Goal: Task Accomplishment & Management: Manage account settings

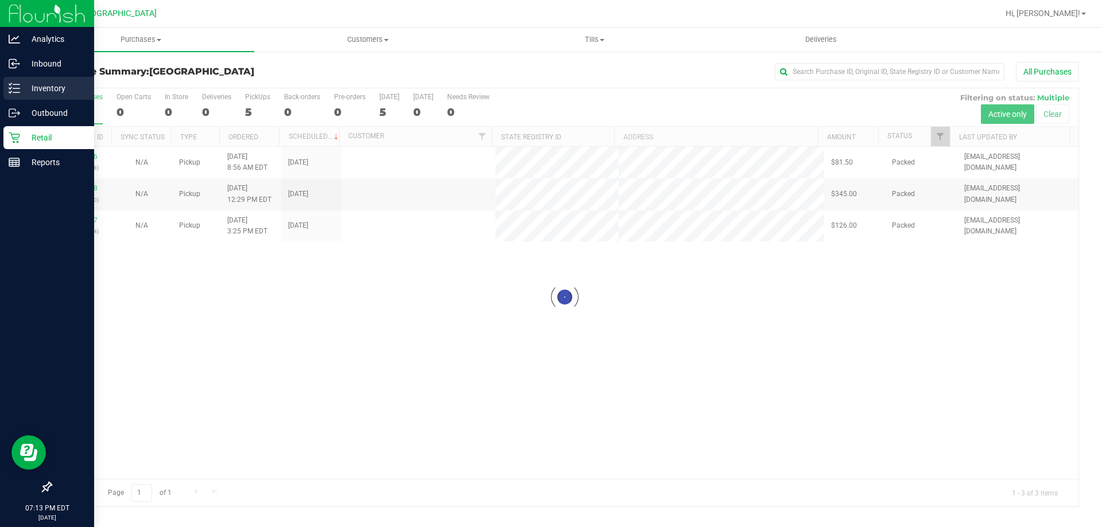
click at [37, 95] on div "Inventory" at bounding box center [48, 88] width 91 height 23
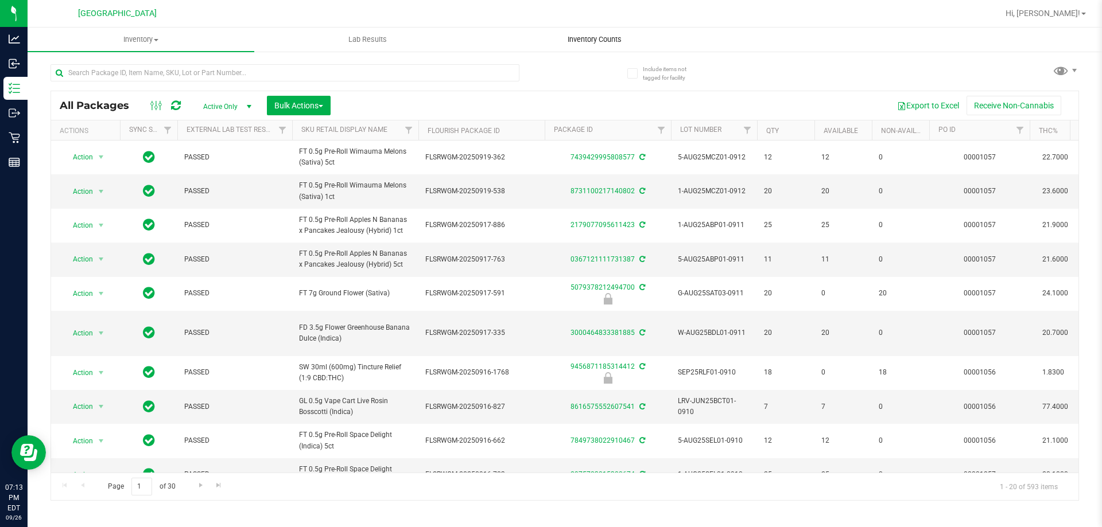
click at [579, 36] on span "Inventory Counts" at bounding box center [594, 39] width 85 height 10
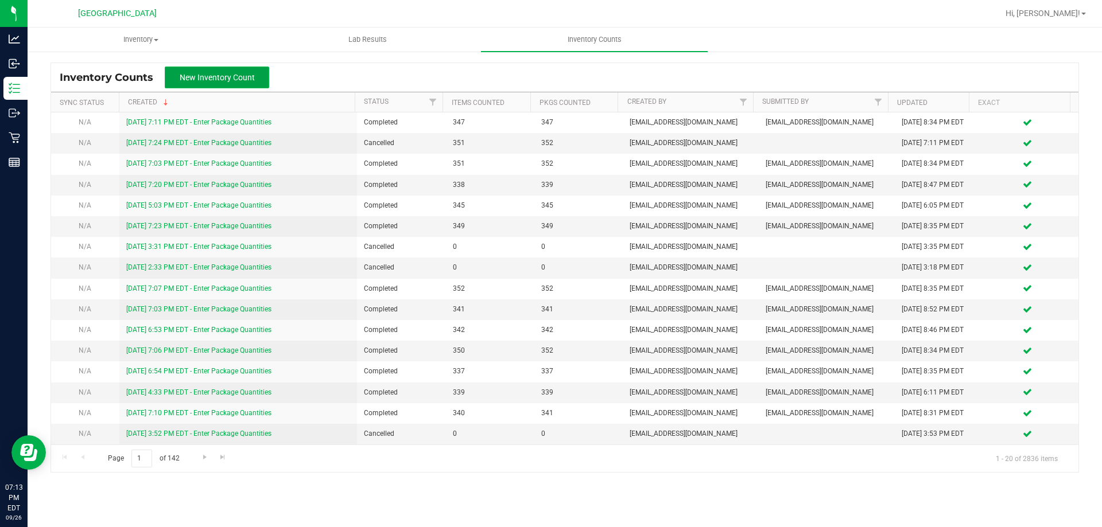
click at [226, 72] on button "New Inventory Count" at bounding box center [217, 78] width 104 height 22
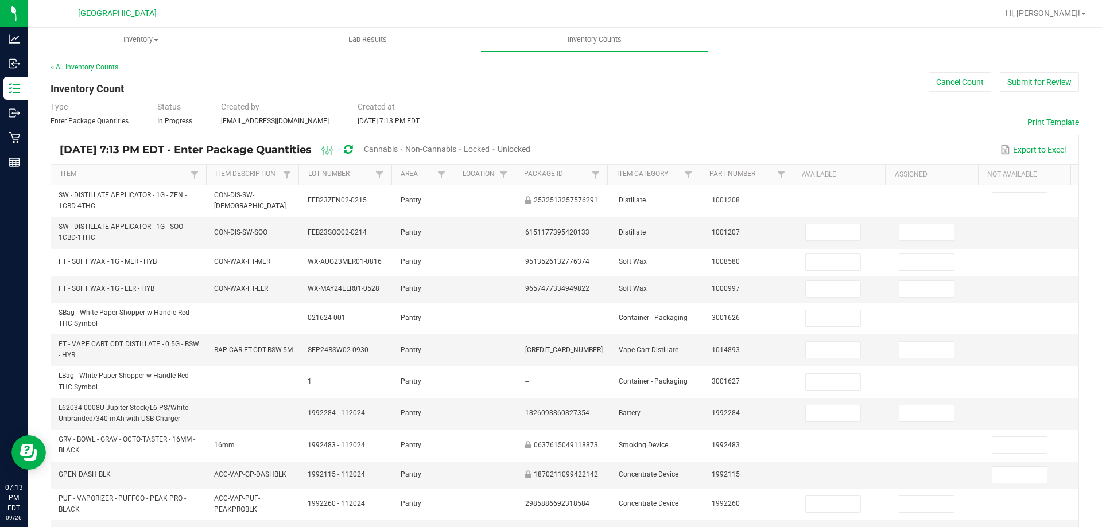
click at [530, 145] on span "Unlocked" at bounding box center [514, 149] width 33 height 9
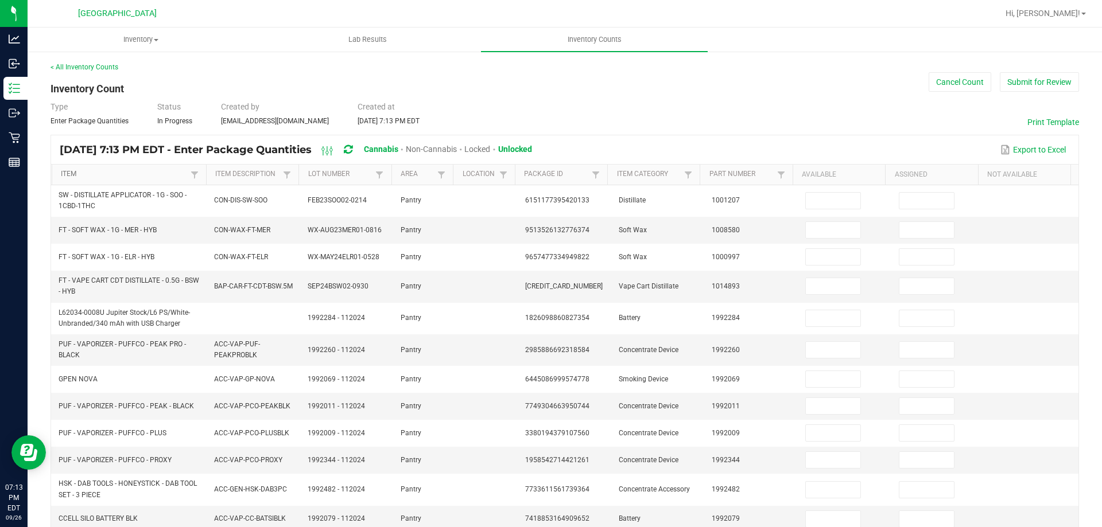
click at [79, 171] on link "Item" at bounding box center [124, 174] width 126 height 9
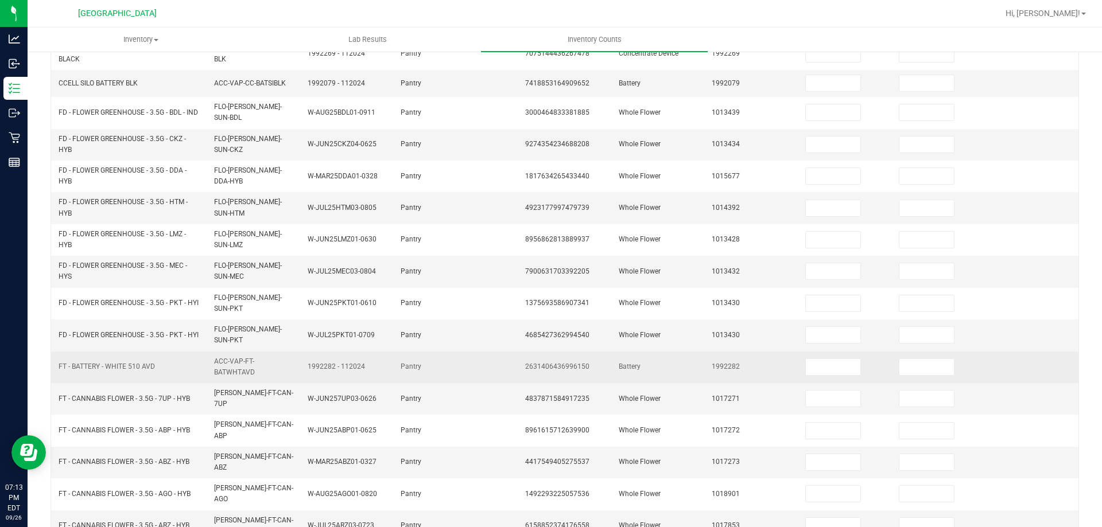
scroll to position [277, 0]
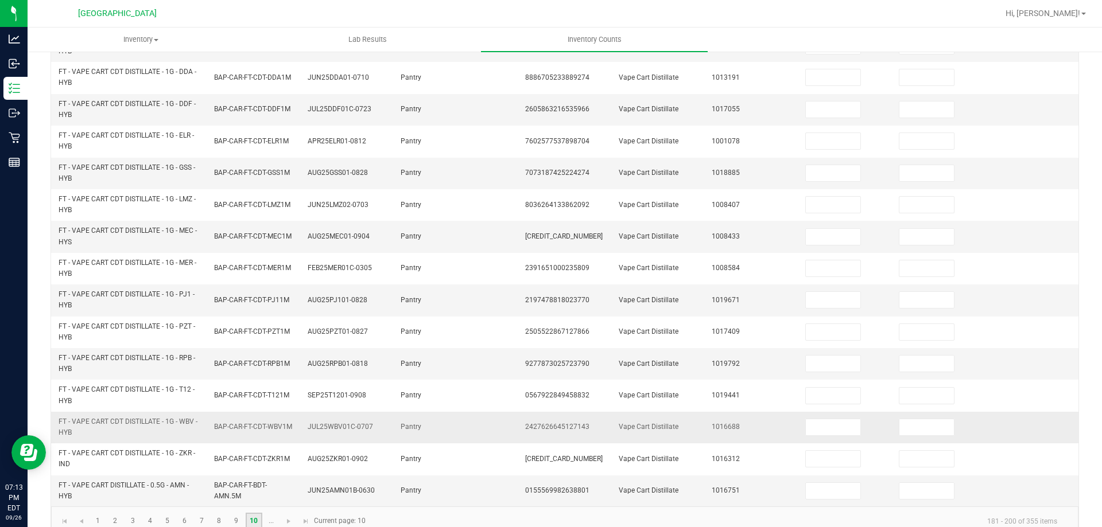
scroll to position [335, 0]
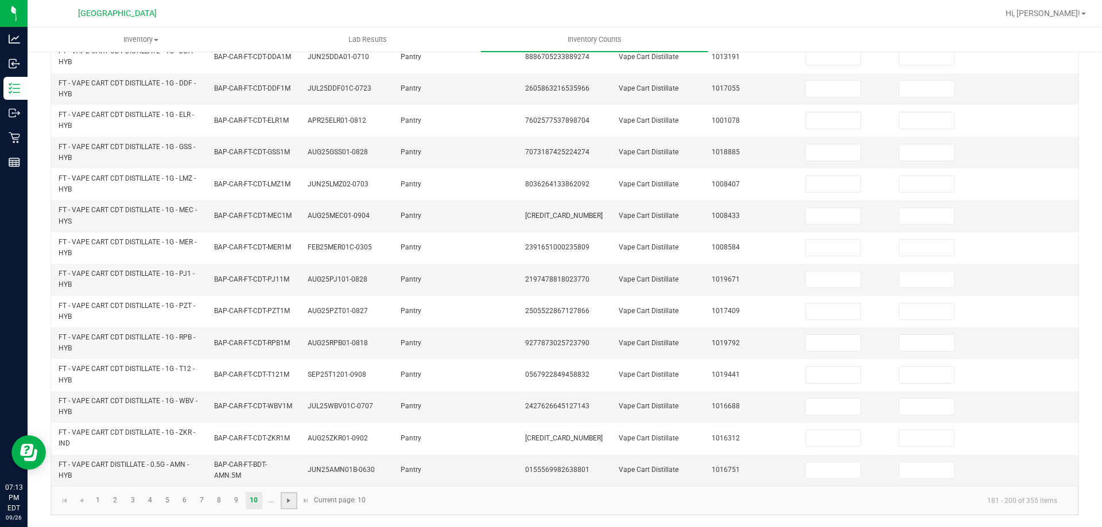
click at [292, 503] on span "Go to the next page" at bounding box center [288, 500] width 9 height 9
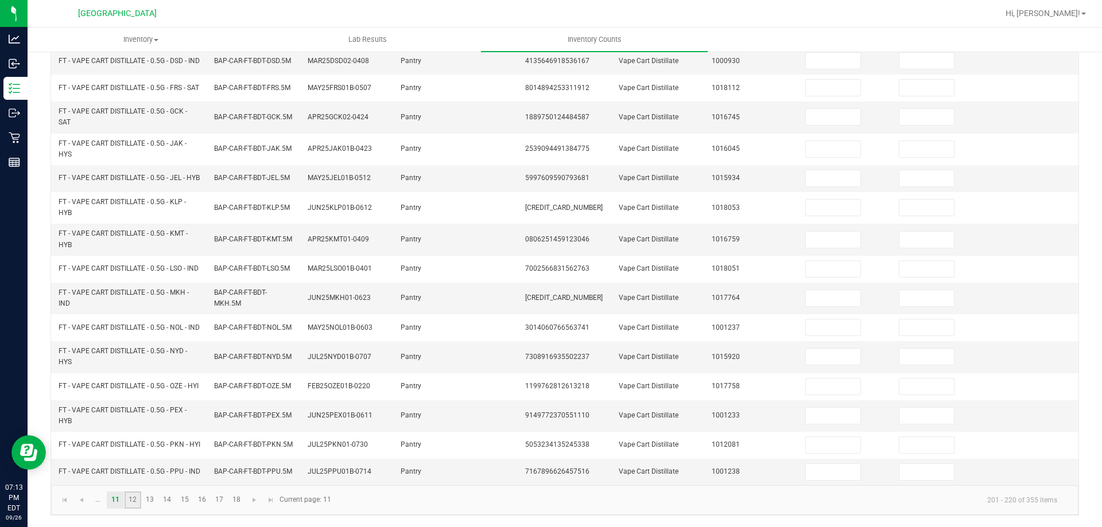
click at [131, 499] on link "12" at bounding box center [133, 500] width 17 height 17
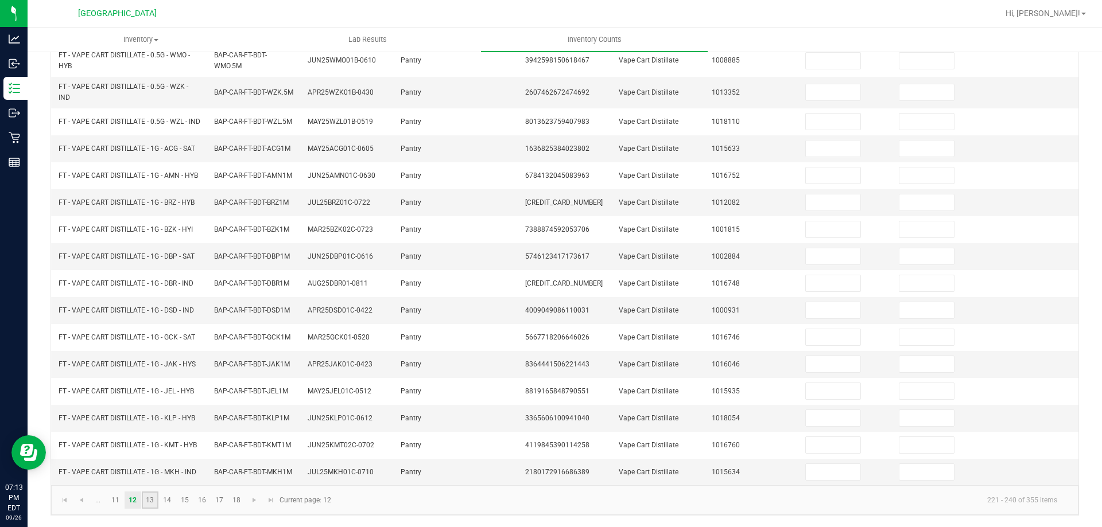
click at [152, 502] on link "13" at bounding box center [150, 500] width 17 height 17
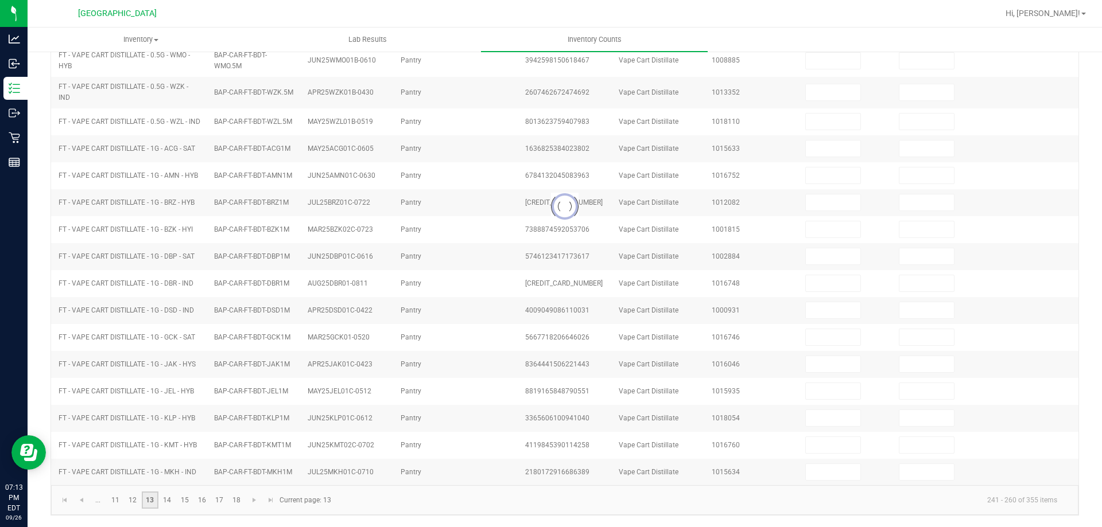
scroll to position [272, 0]
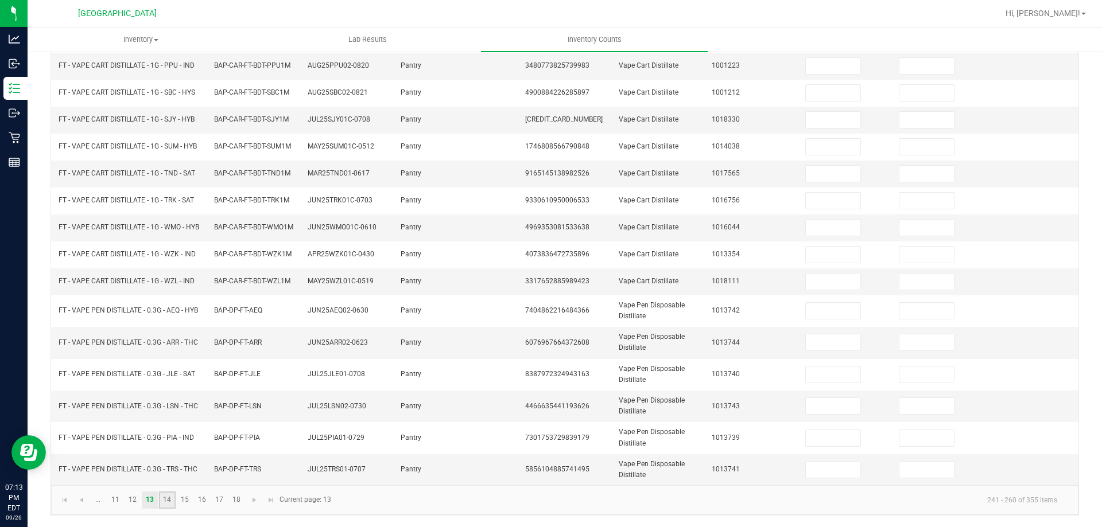
click at [167, 499] on link "14" at bounding box center [167, 500] width 17 height 17
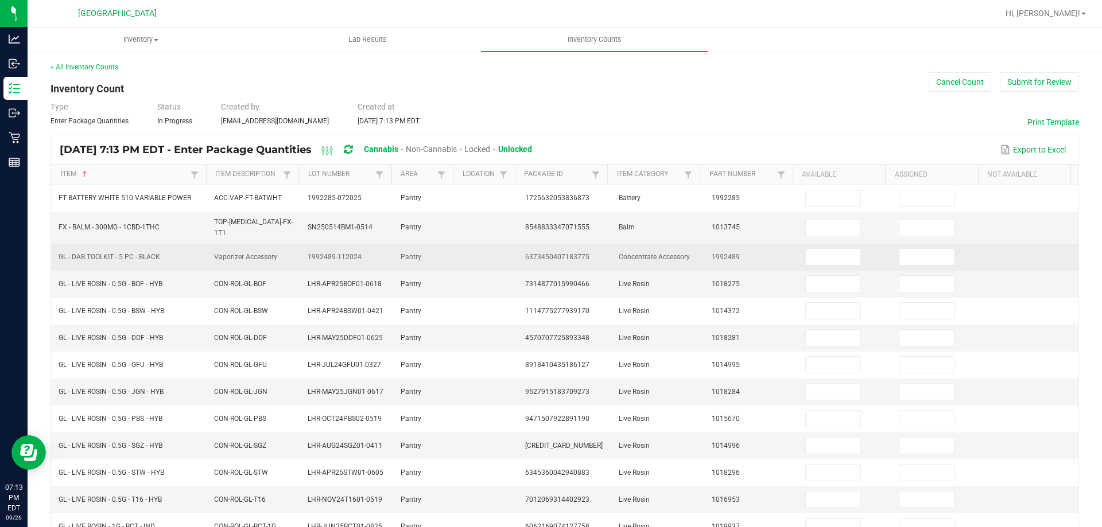
scroll to position [57, 0]
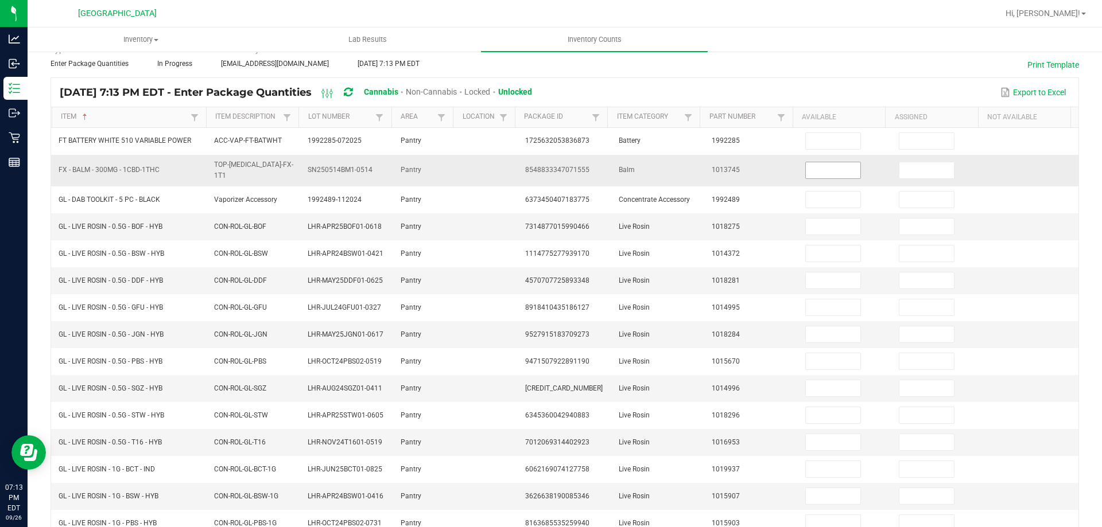
click at [807, 174] on input at bounding box center [833, 170] width 55 height 16
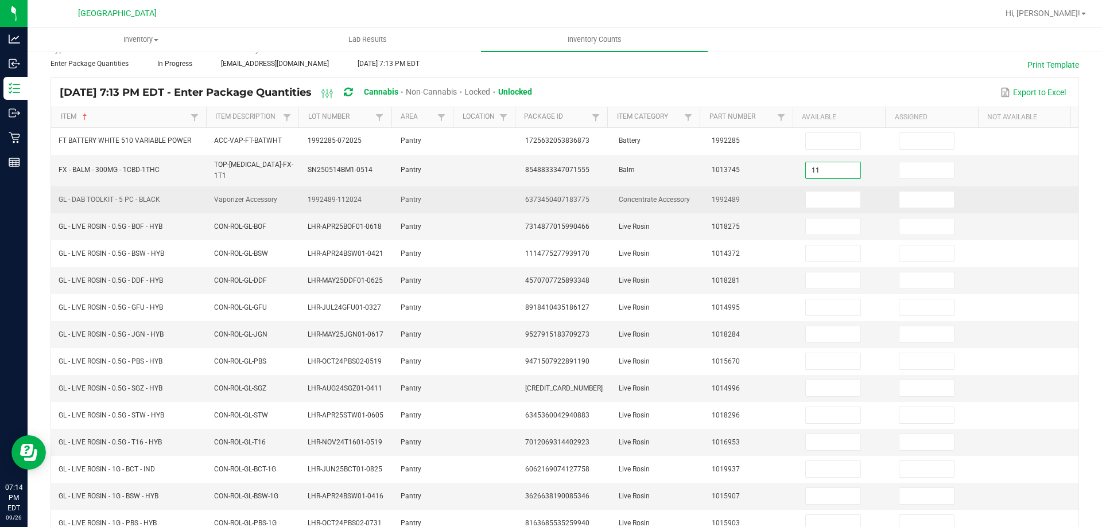
type input "11"
type input "0"
type input "5"
type input "0"
type input "5"
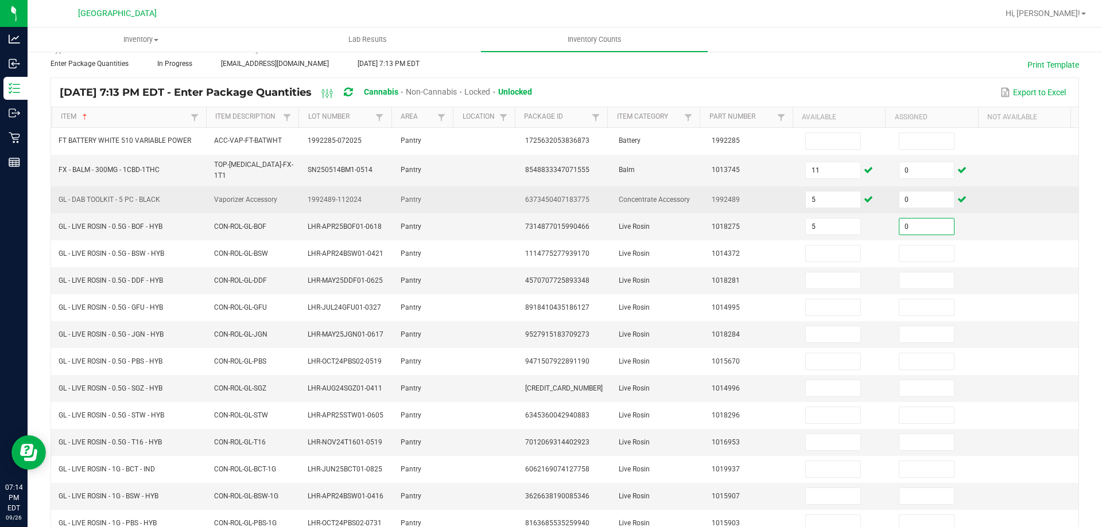
type input "0"
type input "4"
type input "0"
type input "2"
type input "0"
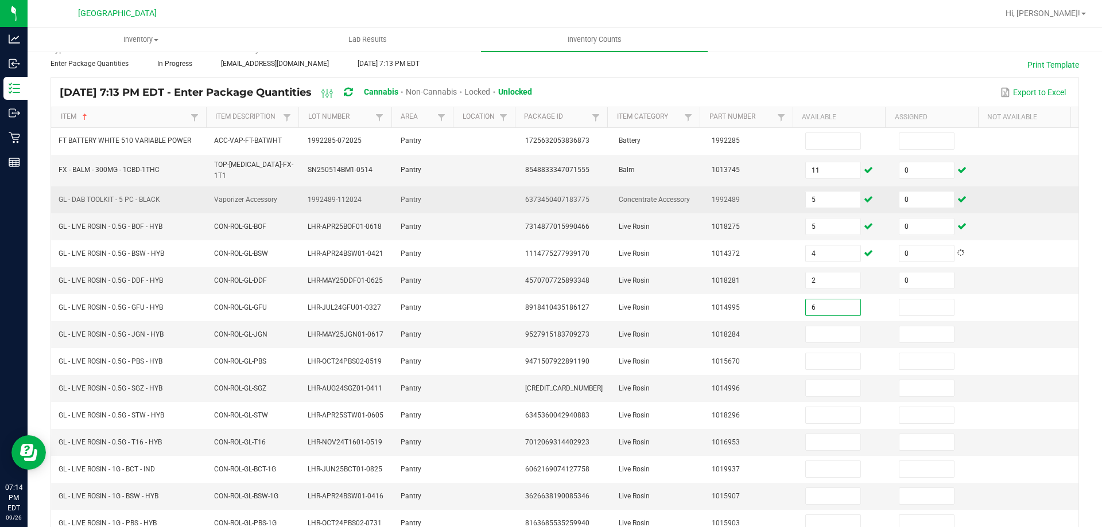
type input "6"
type input "0"
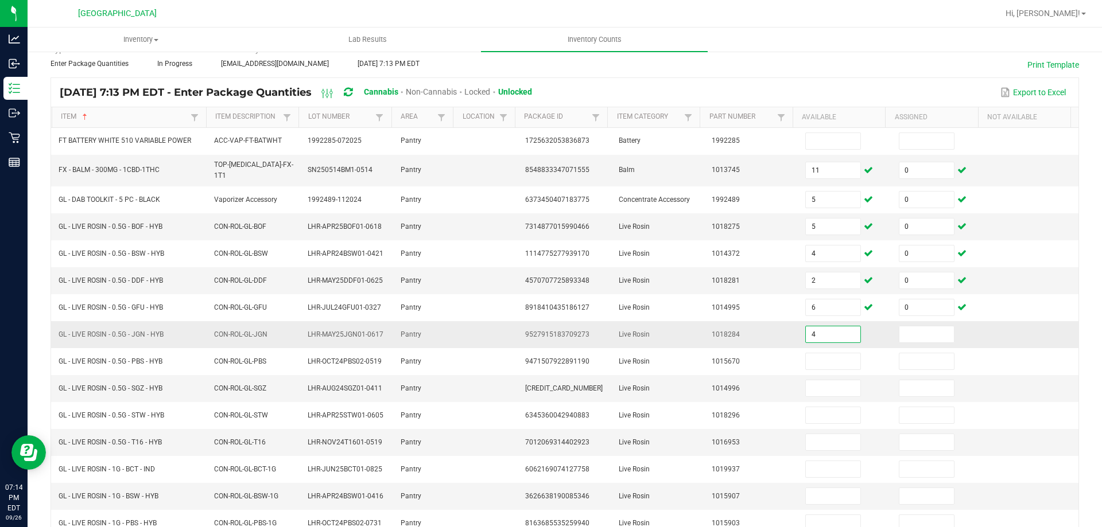
type input "4"
type input "0"
type input "4"
type input "0"
type input "2"
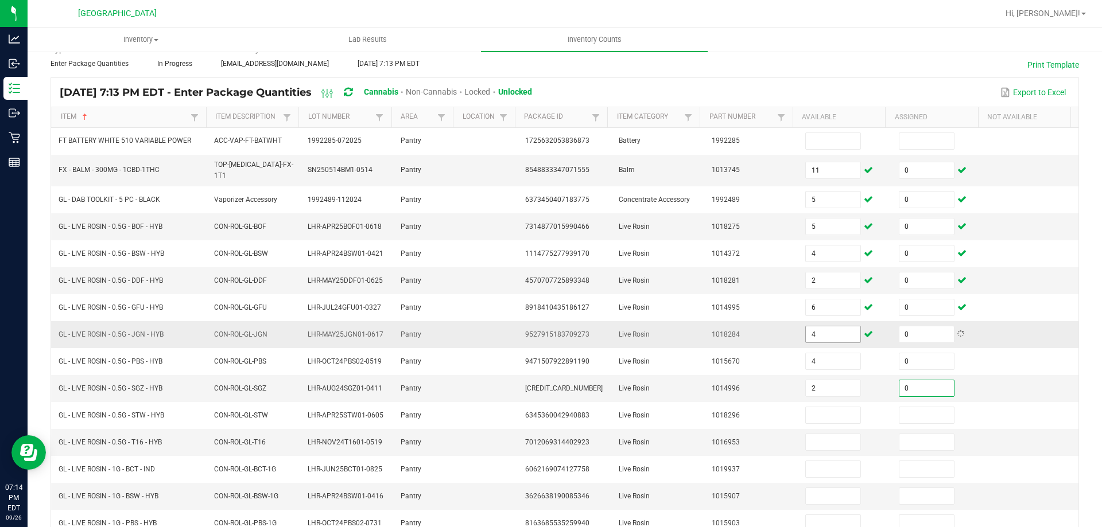
type input "0"
type input "8"
type input "0"
type input "5"
type input "0"
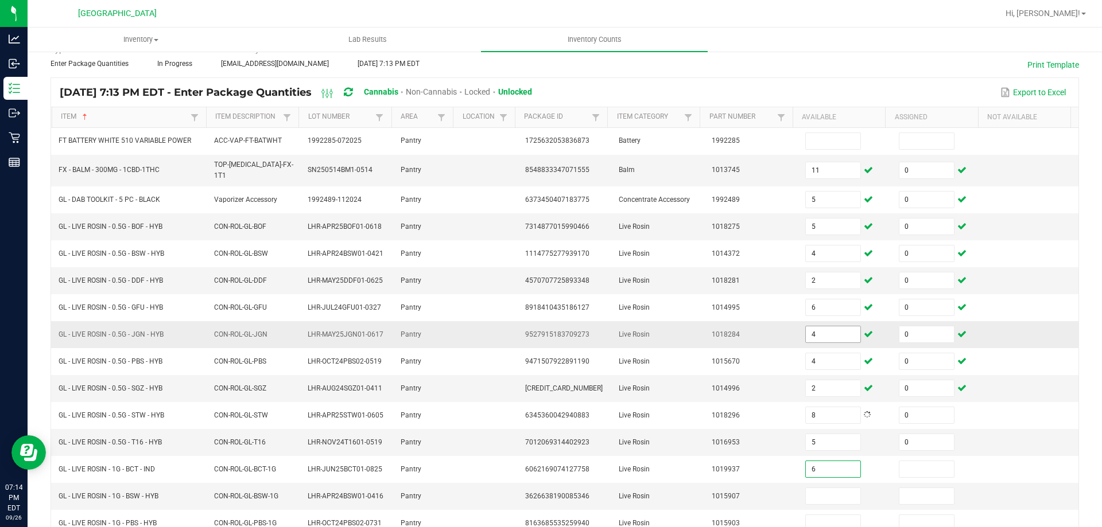
type input "6"
type input "0"
type input "2"
type input "0"
type input "7"
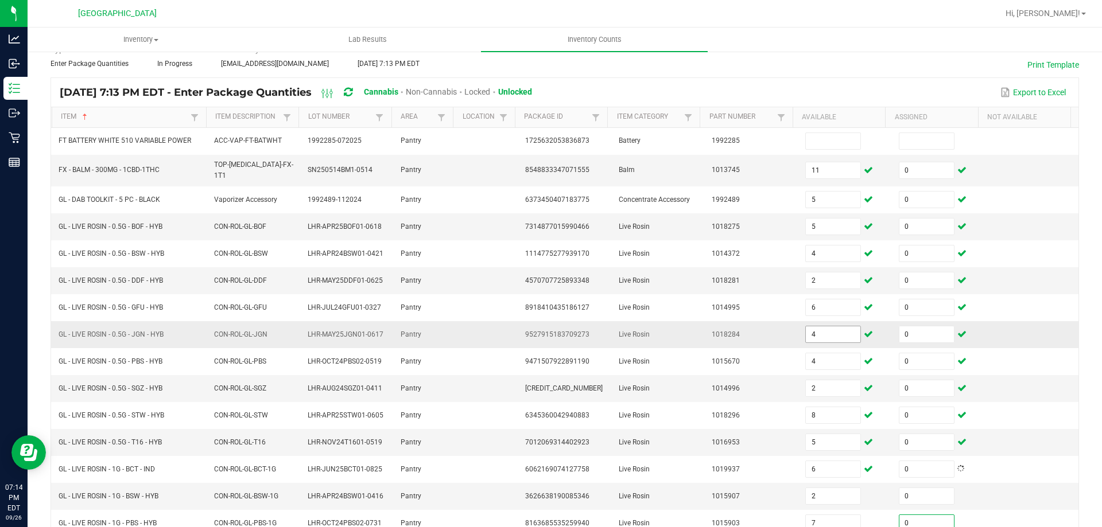
type input "0"
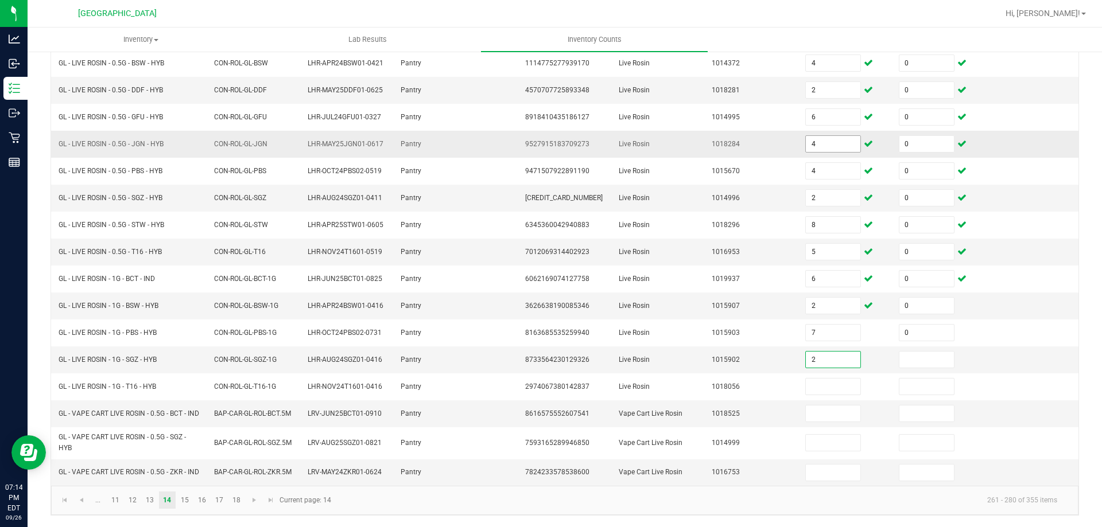
type input "2"
type input "0"
type input "1"
type input "0"
type input "7"
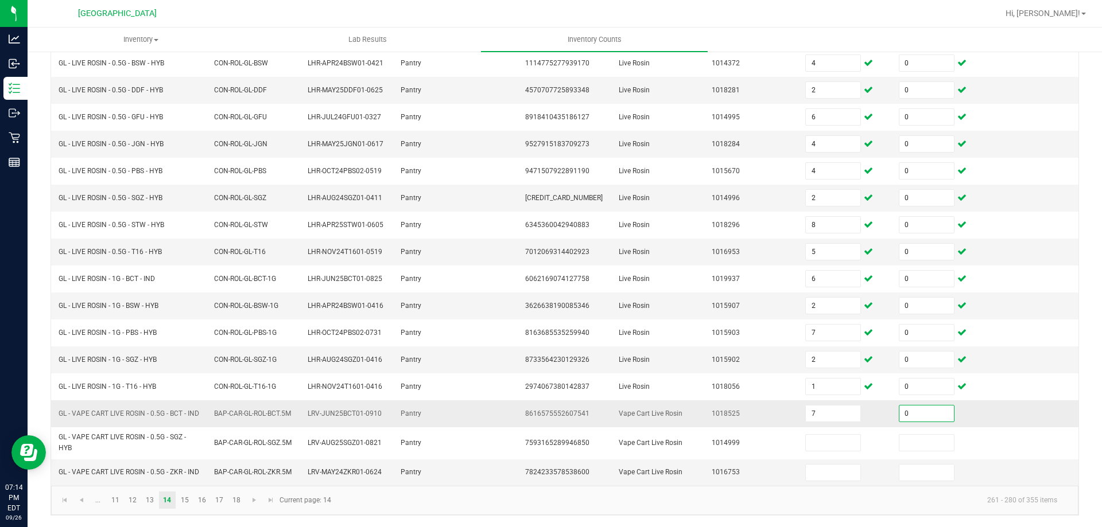
type input "0"
type input "4"
type input "0"
type input "8"
type input "0"
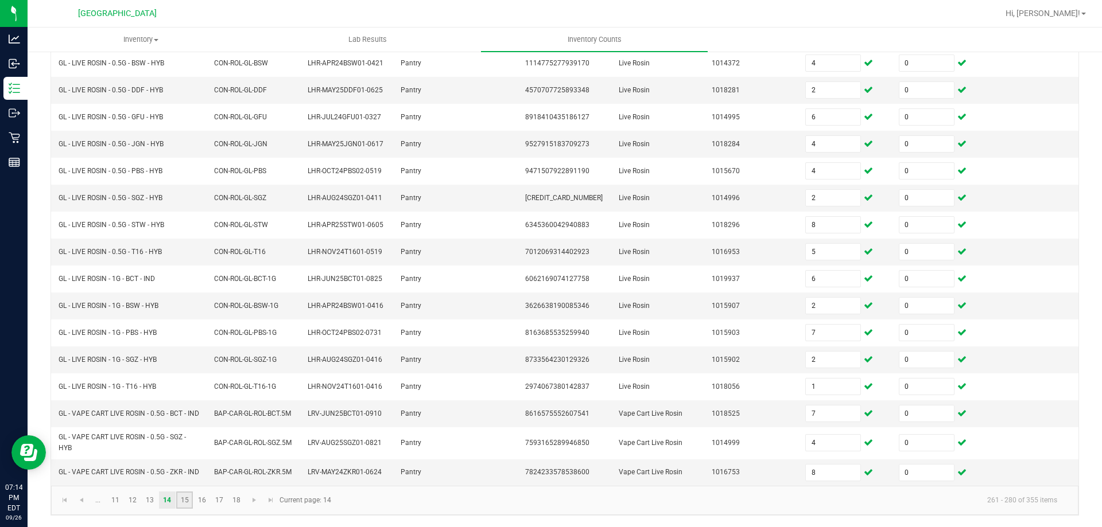
click at [188, 505] on link "15" at bounding box center [184, 500] width 17 height 17
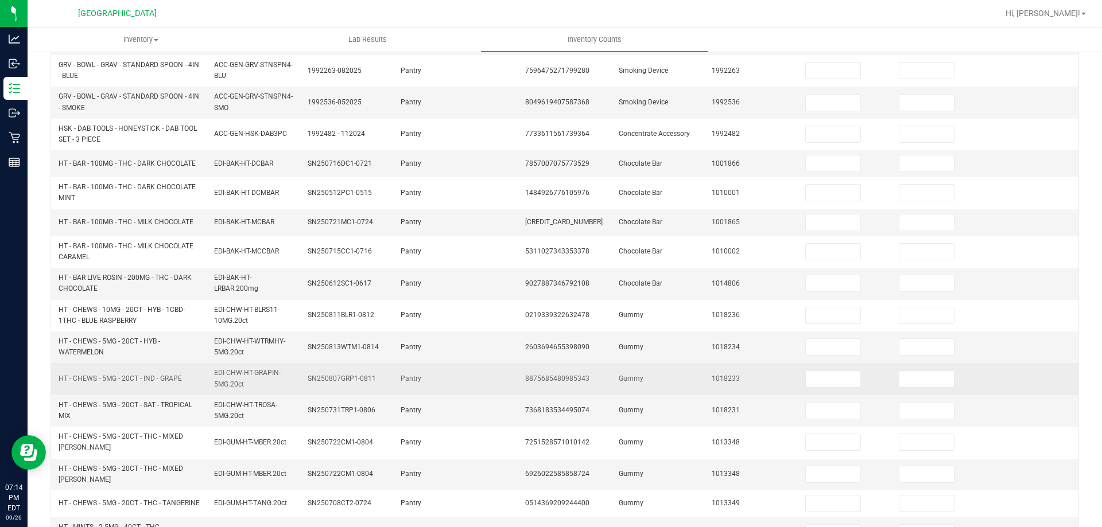
scroll to position [0, 0]
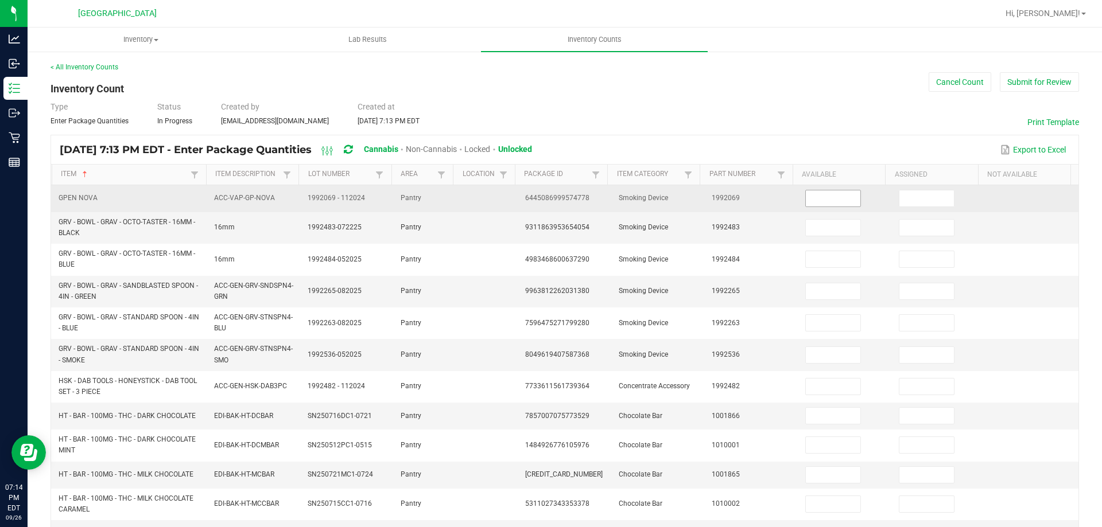
click at [823, 198] on input at bounding box center [833, 199] width 55 height 16
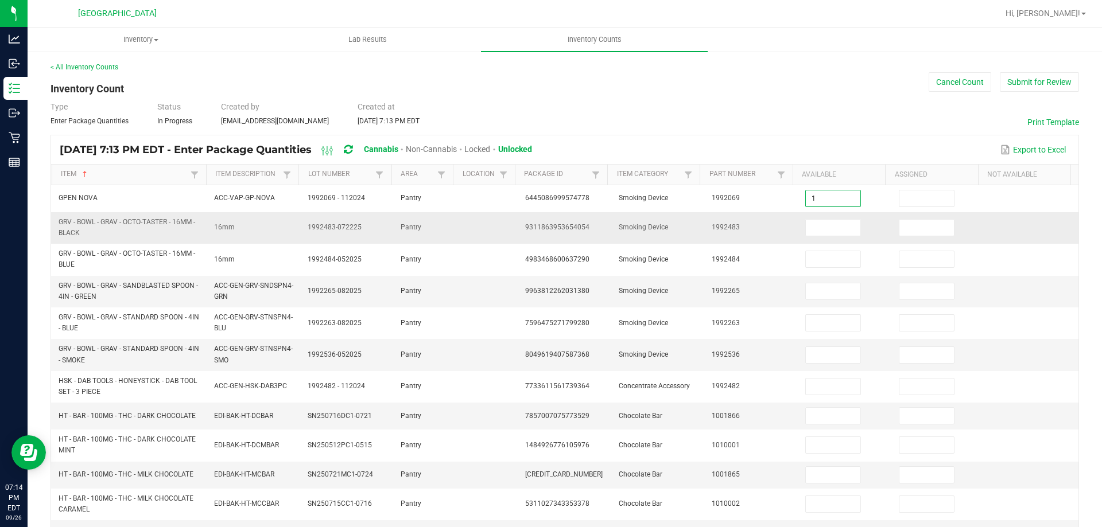
type input "1"
type input "0"
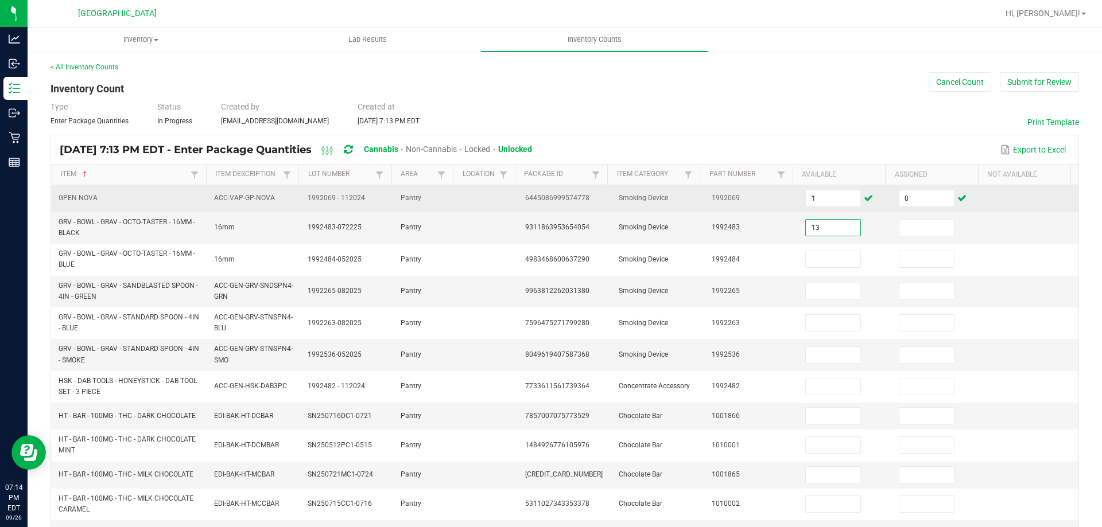
type input "13"
type input "0"
type input "2"
type input "0"
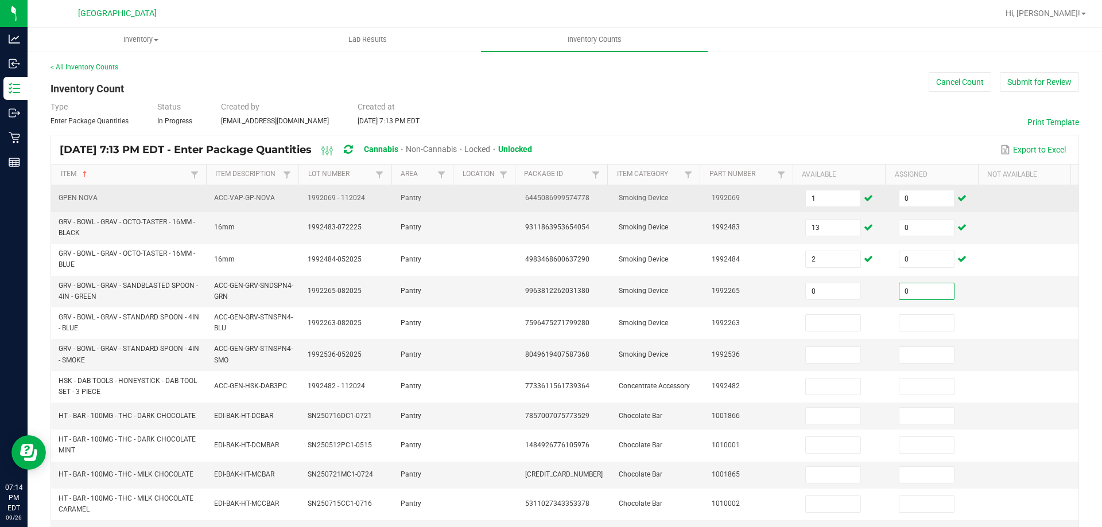
type input "0"
type input "6"
type input "0"
type input "7"
type input "0"
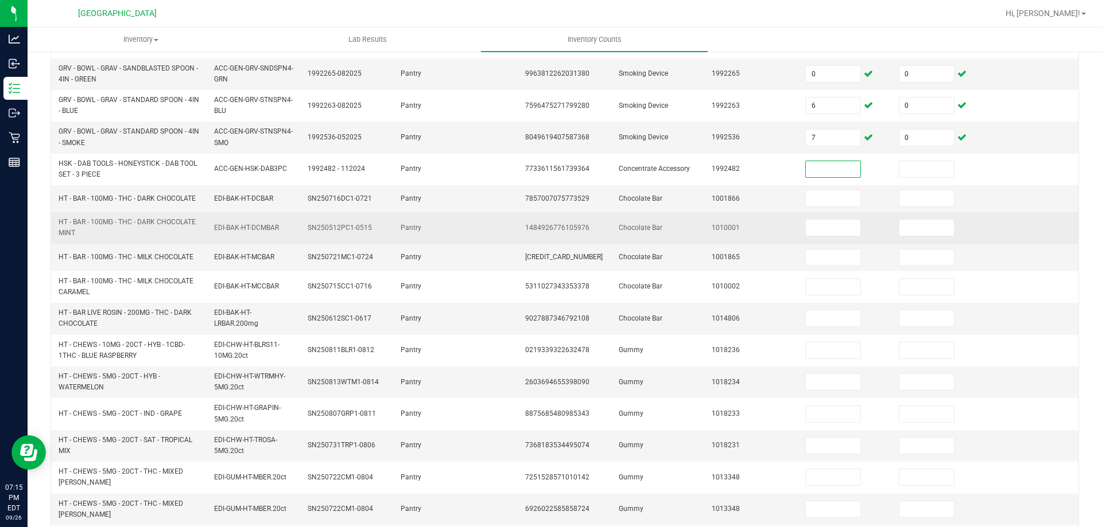
scroll to position [230, 0]
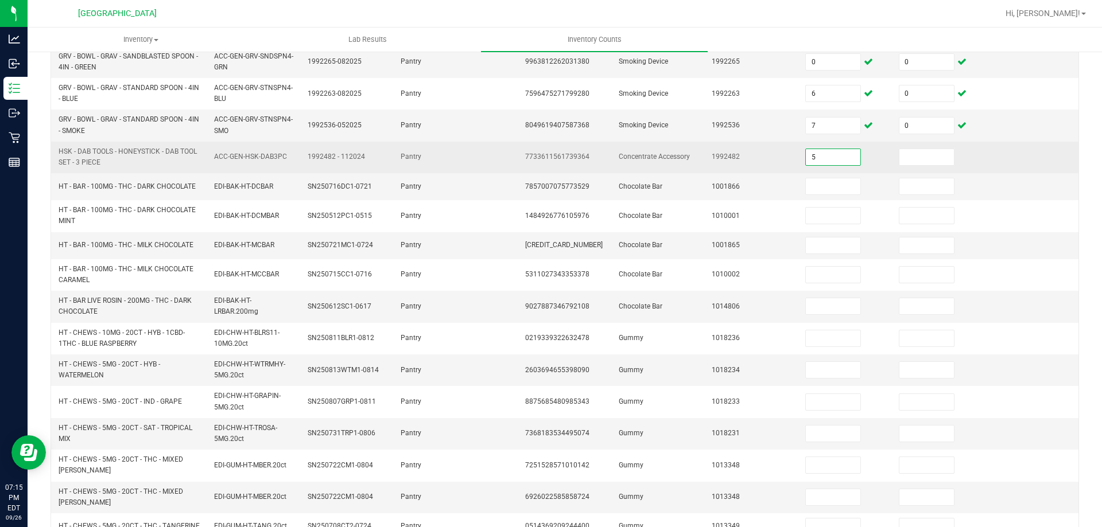
type input "5"
type input "0"
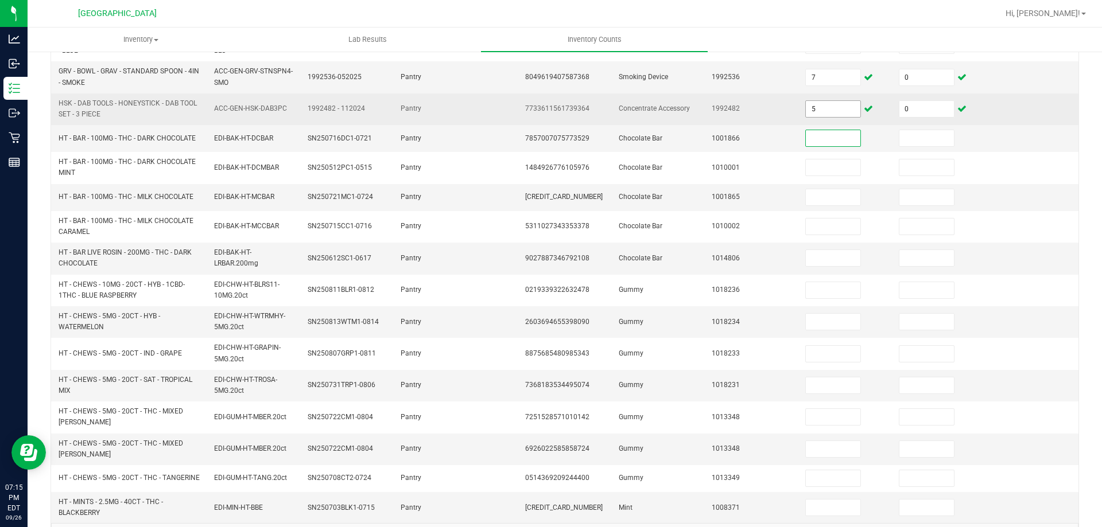
scroll to position [287, 0]
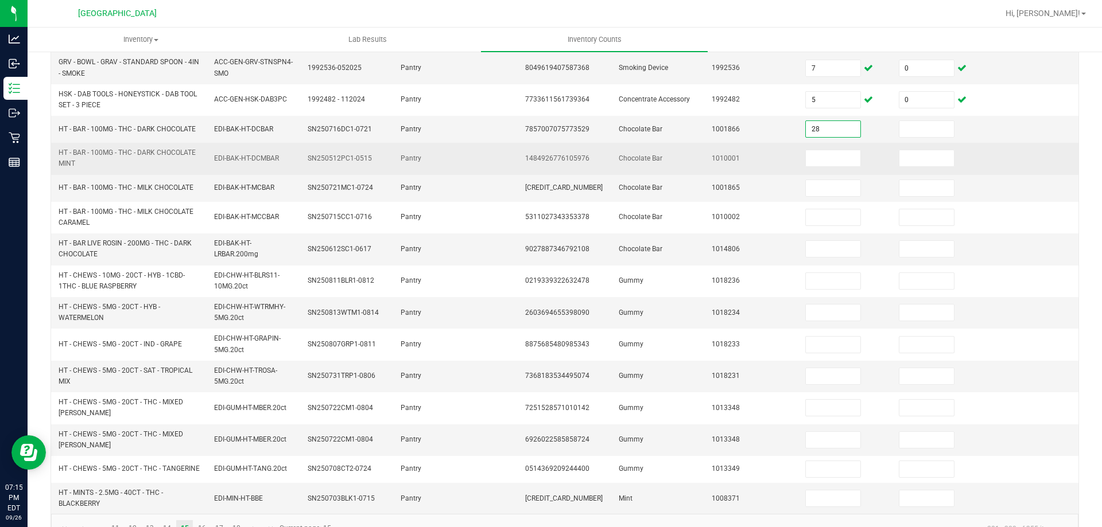
type input "28"
type input "0"
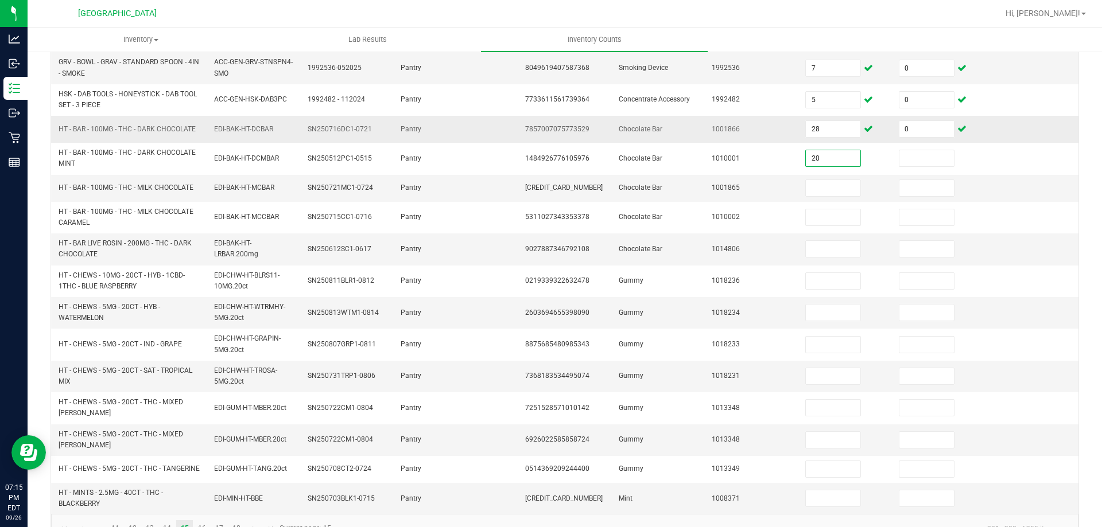
type input "20"
type input "0"
type input "29"
type input "0"
type input "18"
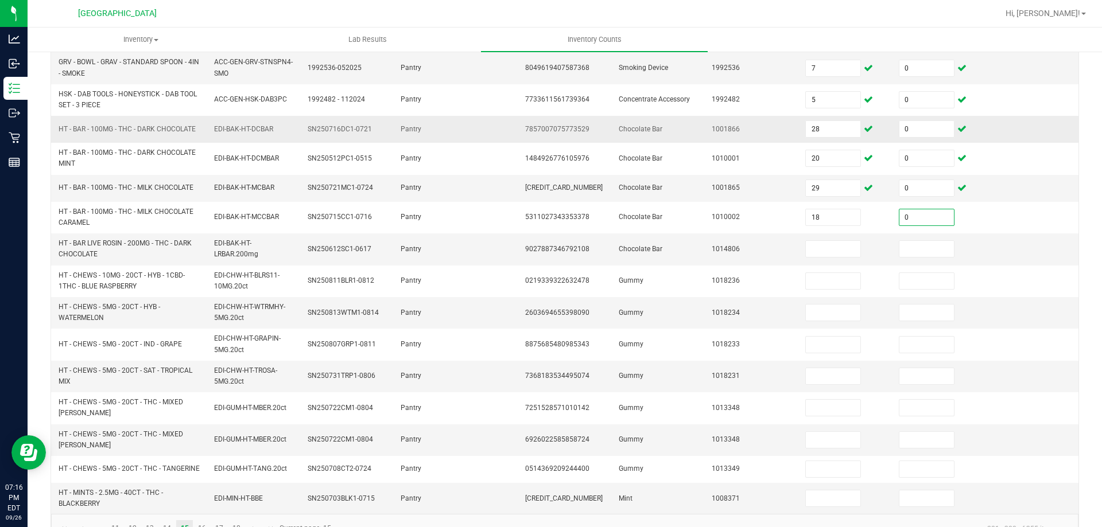
type input "0"
type input "49"
type input "0"
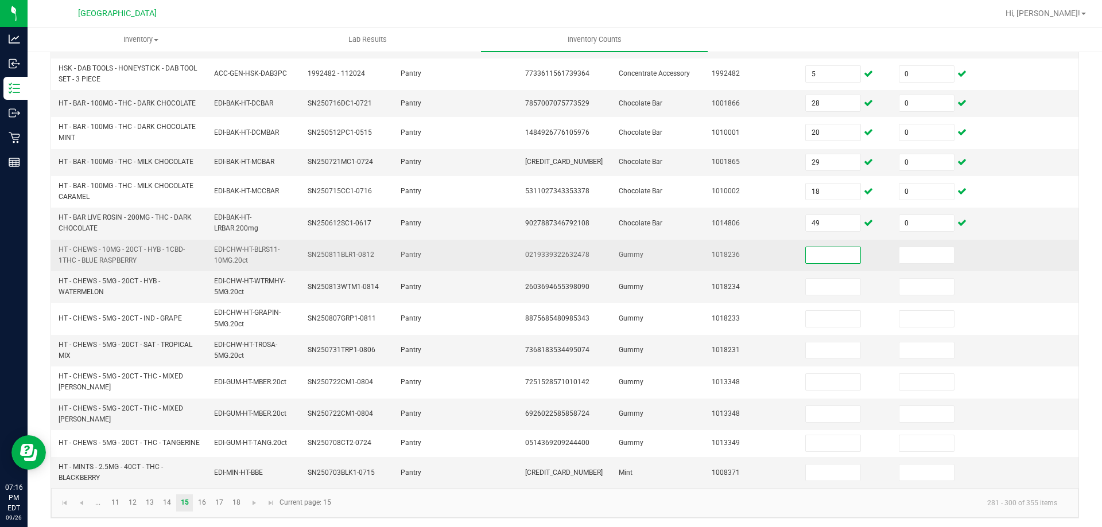
scroll to position [320, 0]
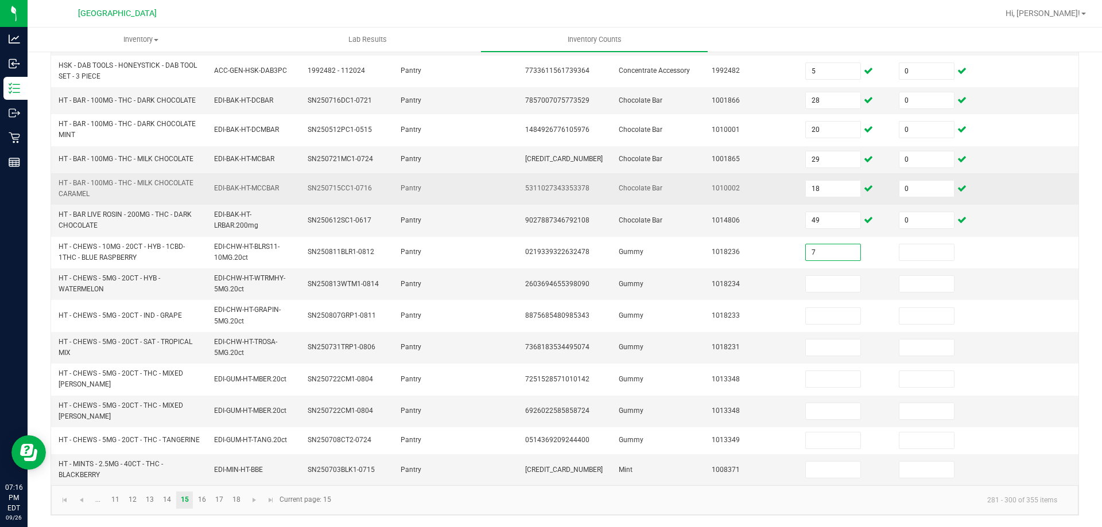
type input "7"
type input "0"
type input "23"
type input "0"
type input "23"
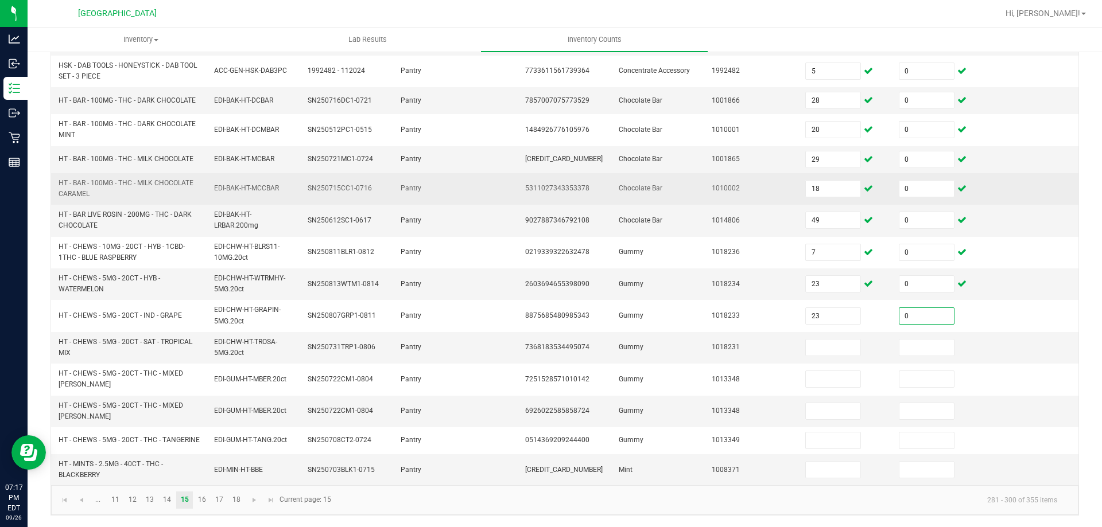
type input "0"
type input "18"
type input "0"
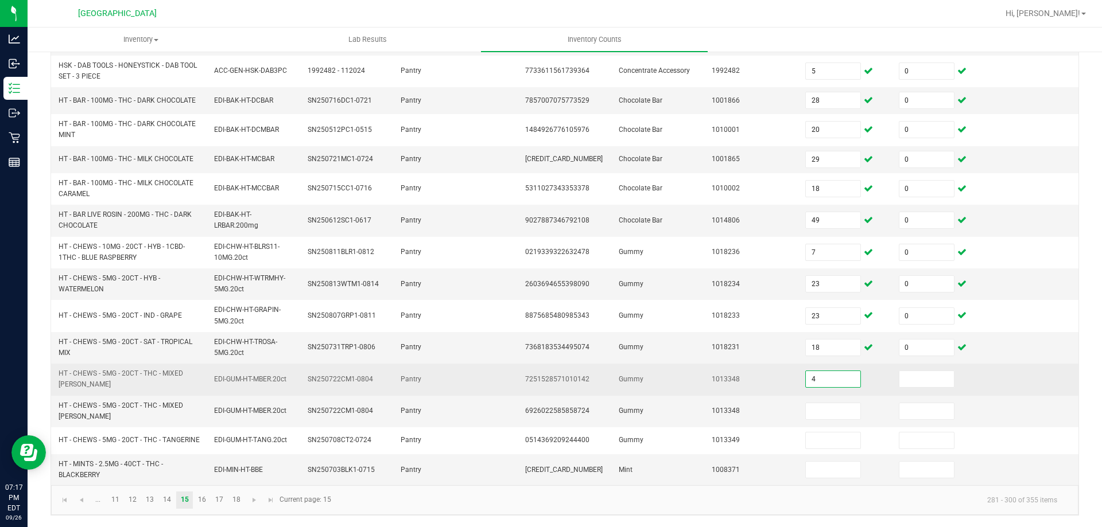
type input "4"
type input "0"
click at [823, 371] on input "4" at bounding box center [833, 379] width 55 height 16
type input "11"
type input "1"
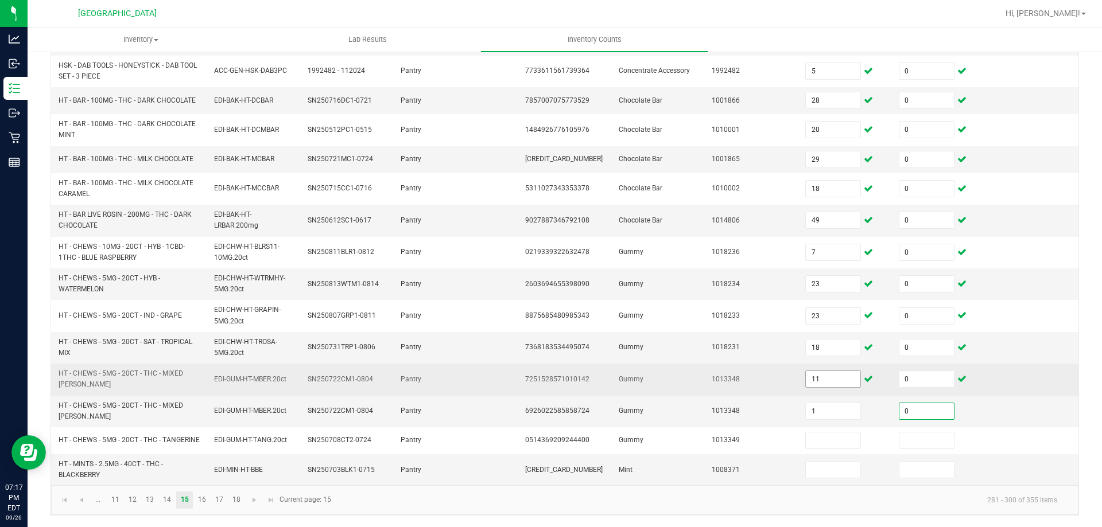
type input "0"
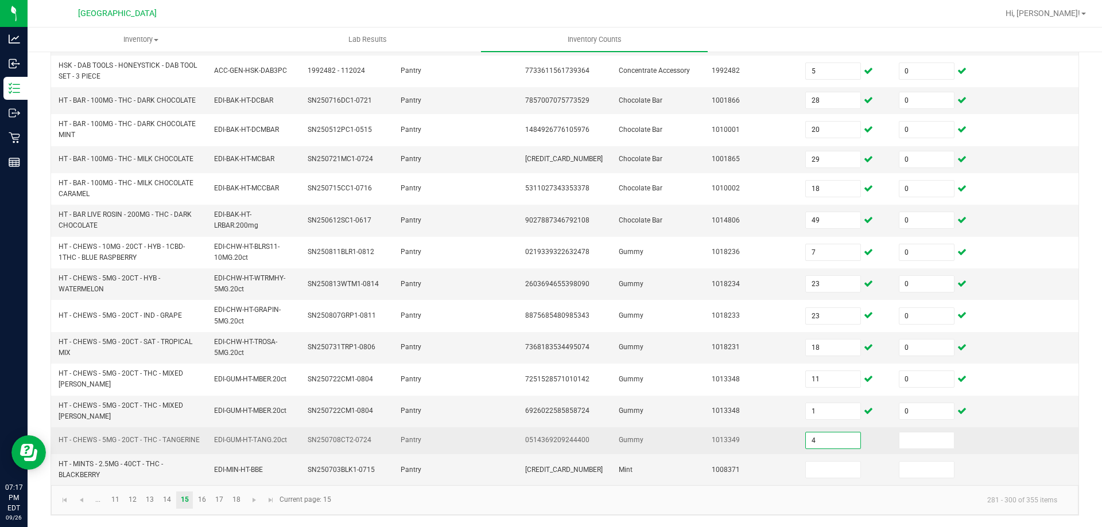
type input "4"
type input "0"
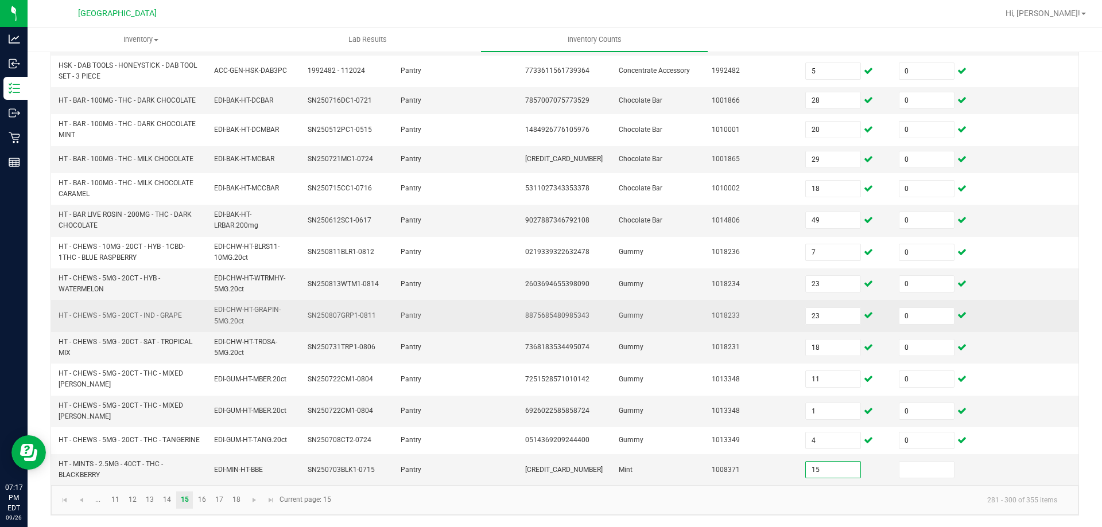
type input "15"
type input "0"
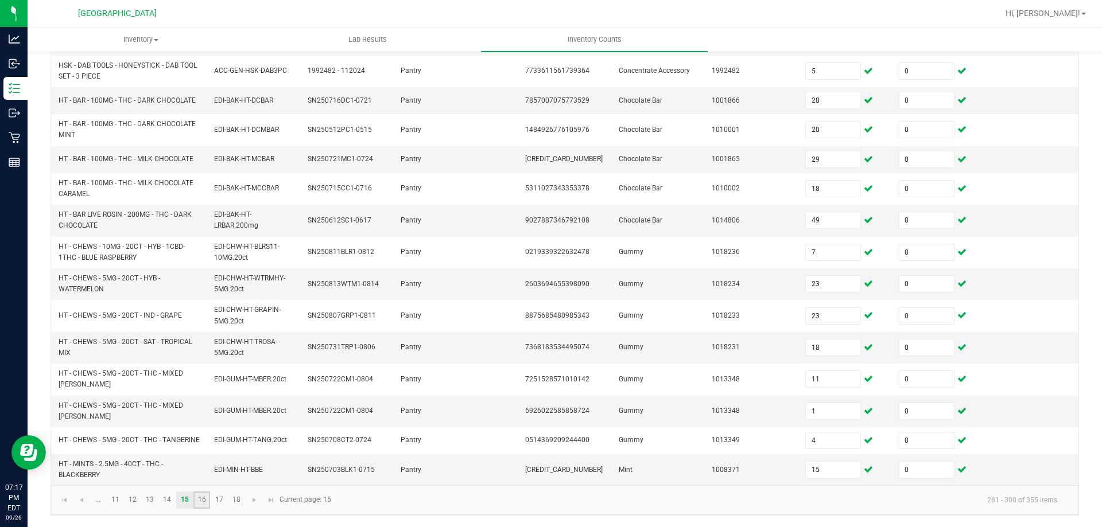
click at [205, 502] on link "16" at bounding box center [201, 500] width 17 height 17
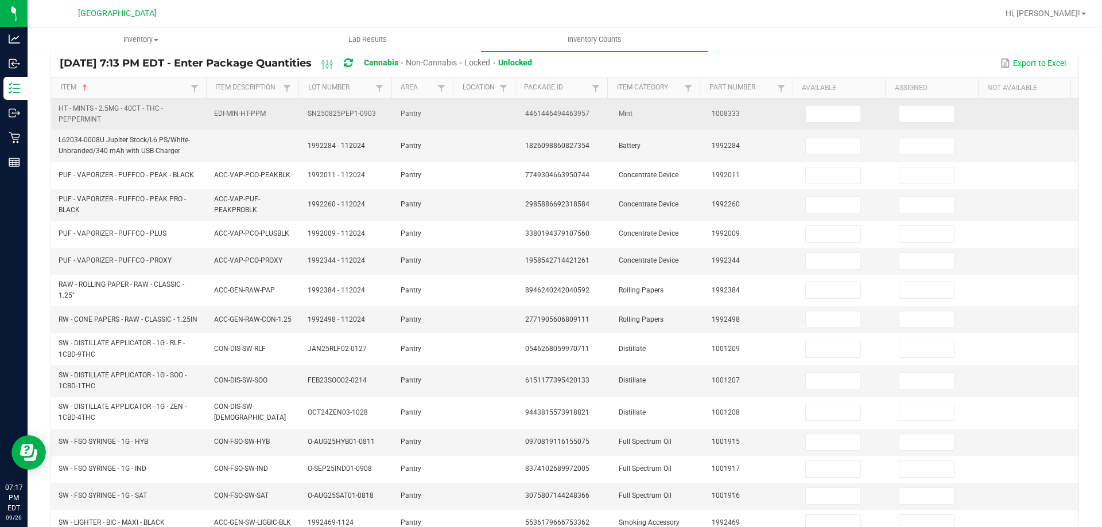
scroll to position [0, 0]
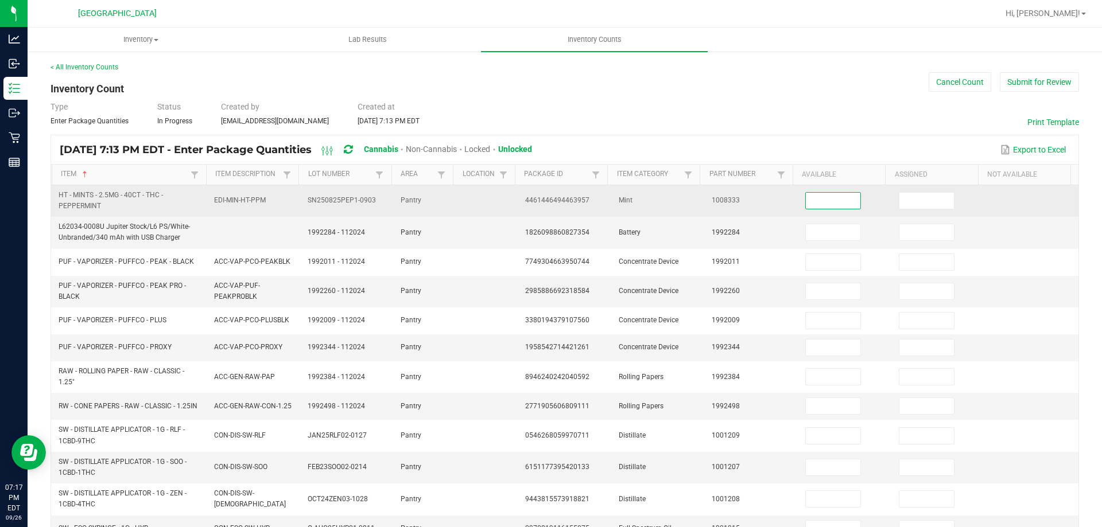
click at [814, 207] on input at bounding box center [833, 201] width 55 height 16
type input "13"
type input "0"
type input "3"
type input "0"
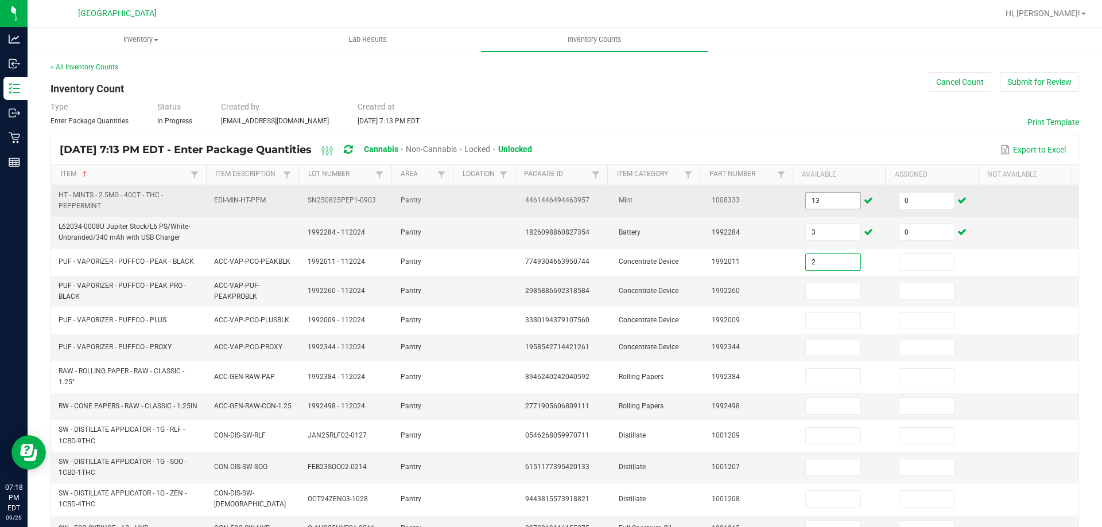
type input "2"
type input "0"
type input "2"
type input "0"
type input "5"
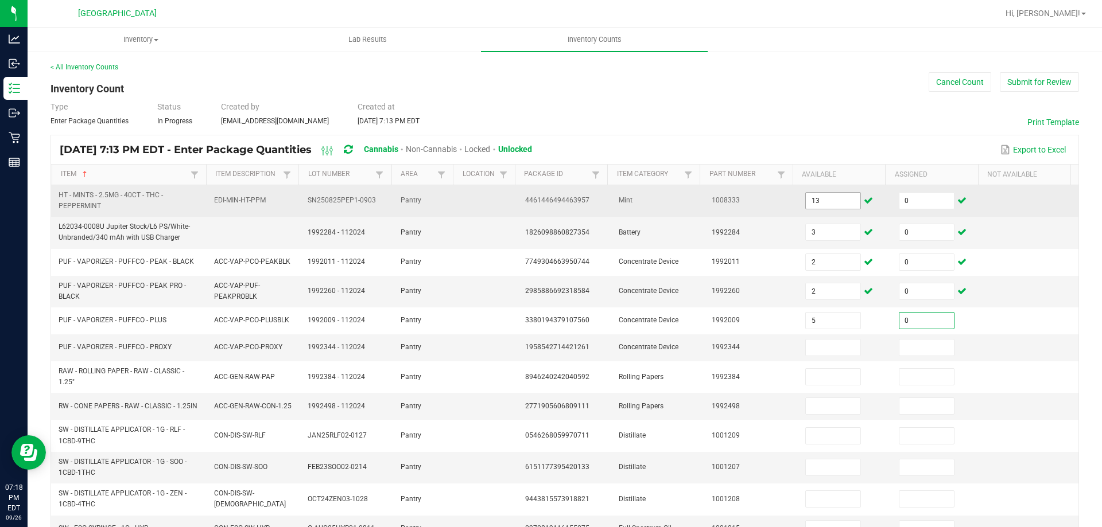
type input "0"
type input "10"
type input "0"
type input "1"
type input "0"
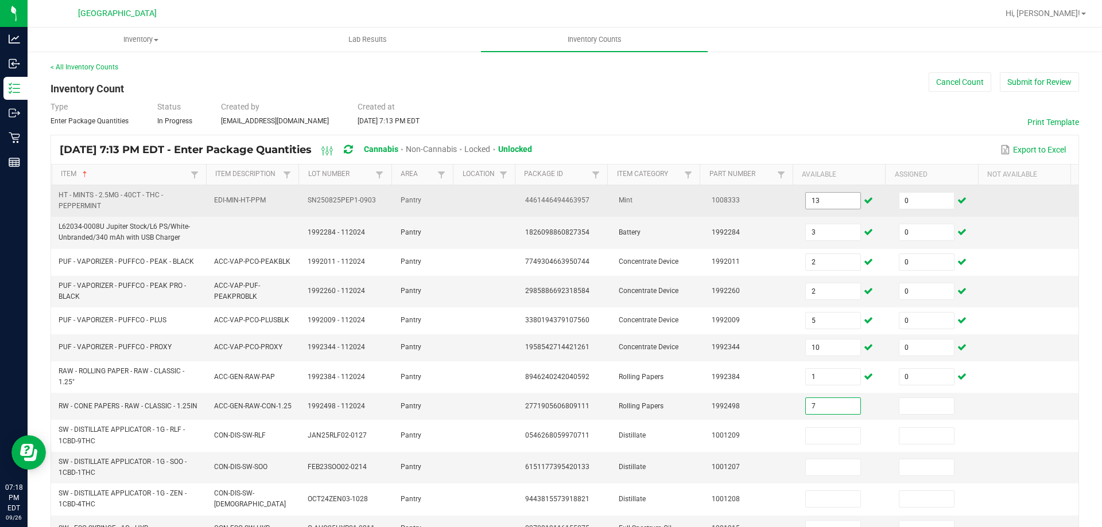
type input "7"
type input "0"
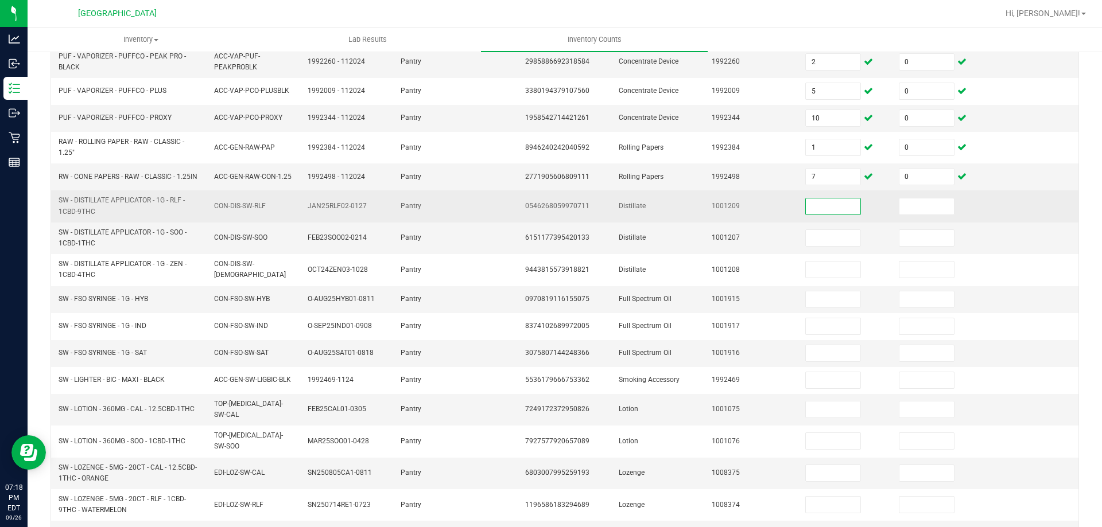
scroll to position [286, 0]
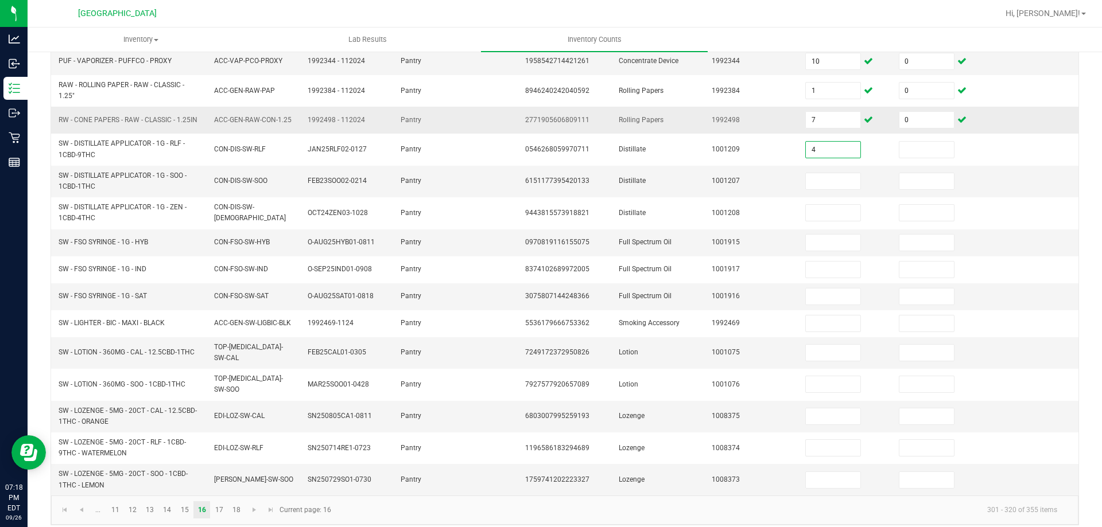
type input "4"
type input "0"
type input "5"
type input "0"
type input "10"
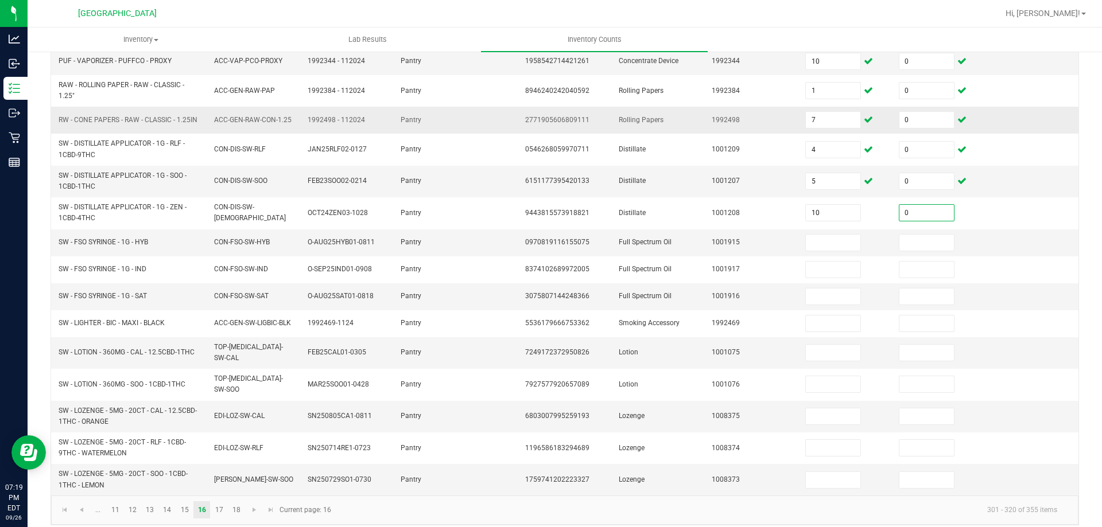
type input "0"
click at [841, 242] on input "0" at bounding box center [833, 243] width 55 height 16
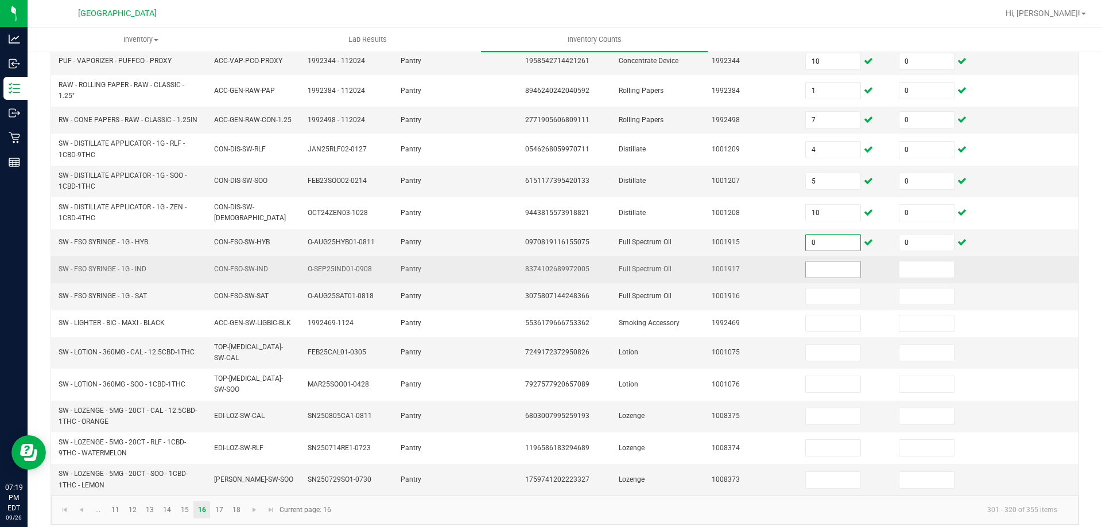
click at [829, 270] on input at bounding box center [833, 270] width 55 height 16
type input "9"
type input "0"
type input "1"
type input "0"
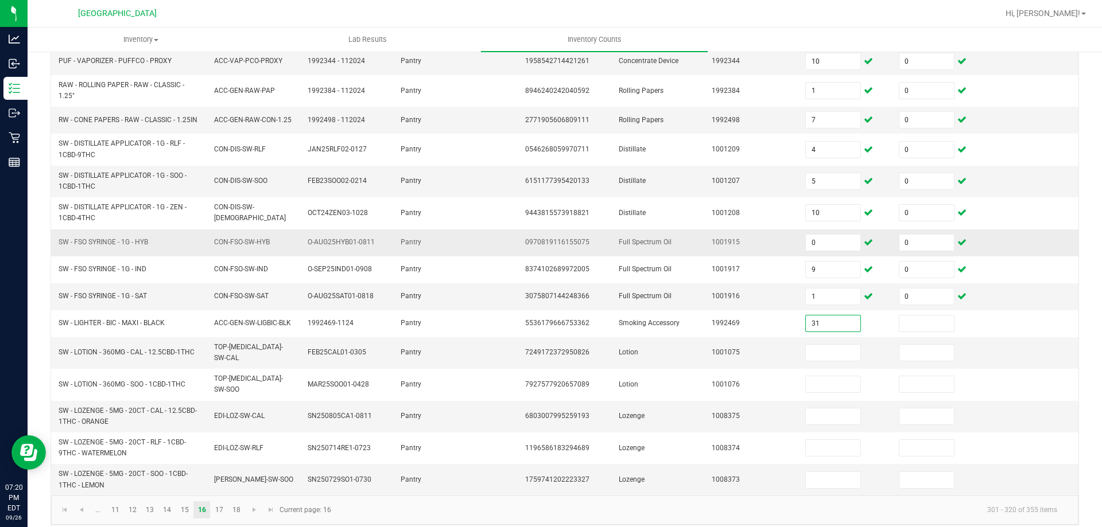
type input "31"
type input "0"
type input "4"
type input "0"
type input "4"
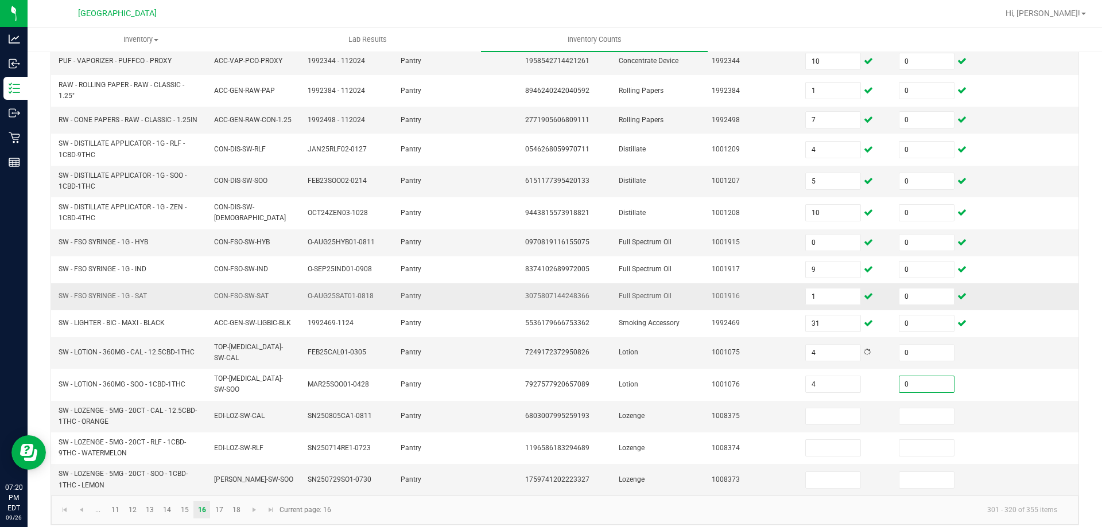
type input "0"
type input "9"
type input "0"
type input "8"
type input "0"
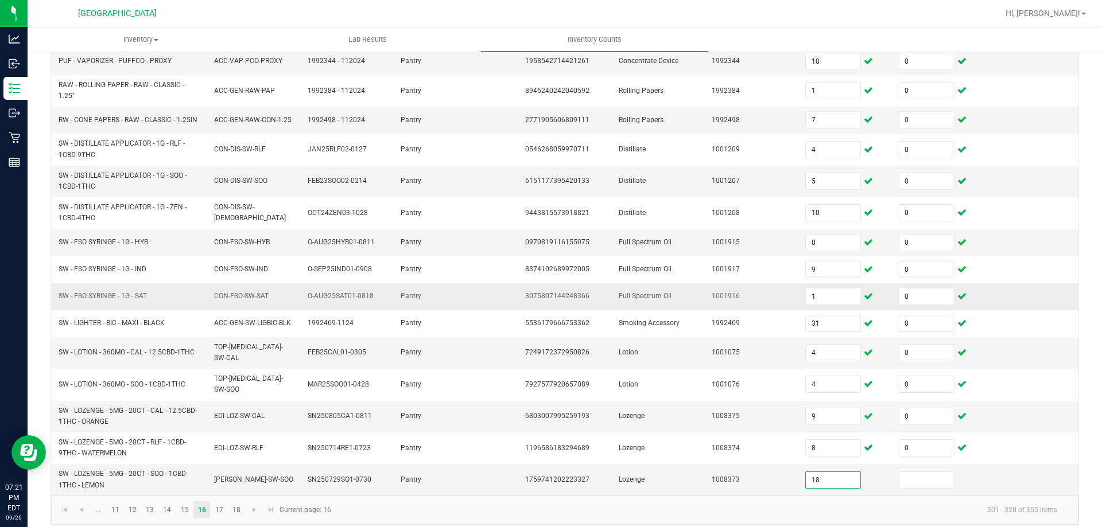
type input "18"
type input "0"
click at [220, 502] on link "17" at bounding box center [219, 510] width 17 height 17
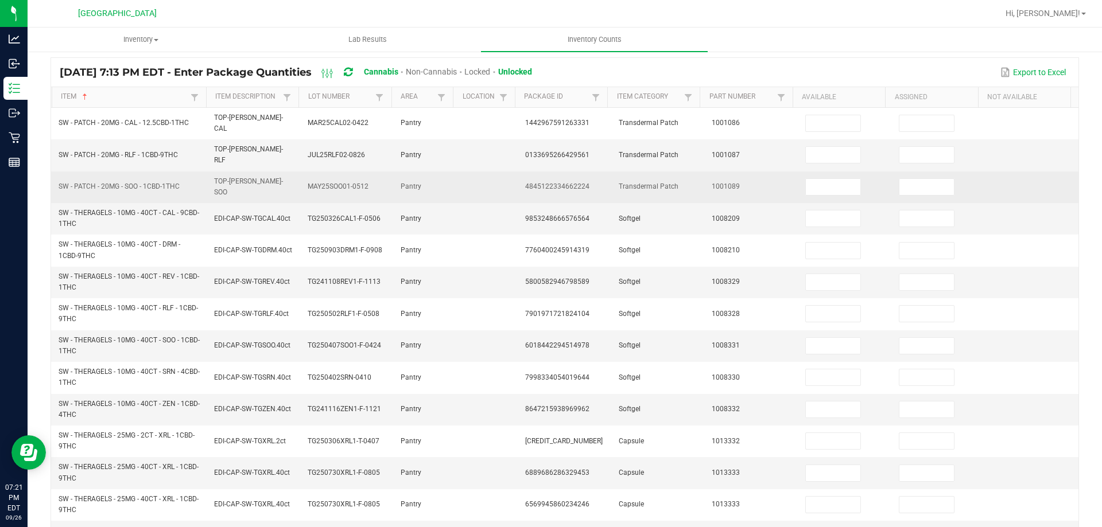
scroll to position [0, 0]
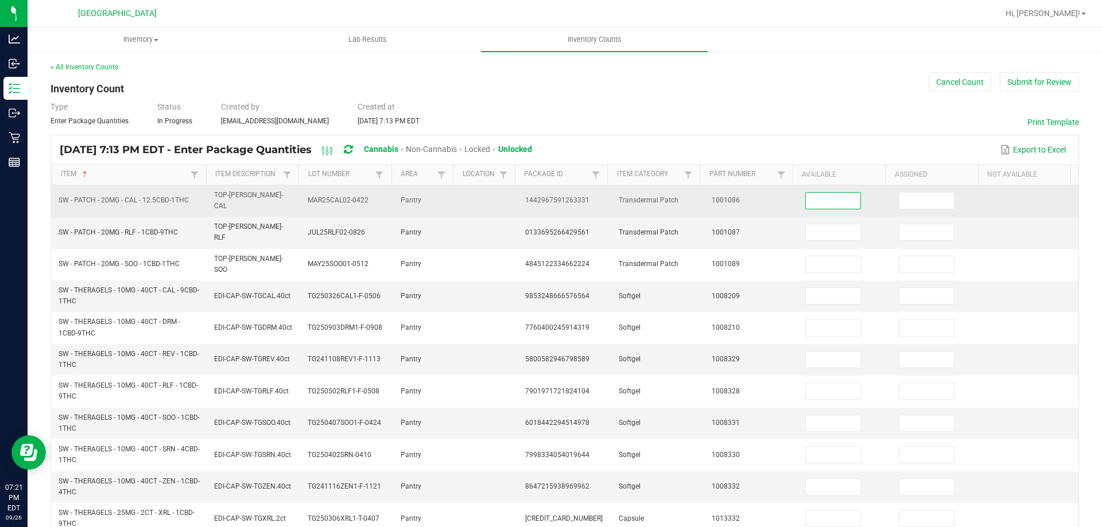
click at [836, 196] on input at bounding box center [833, 201] width 55 height 16
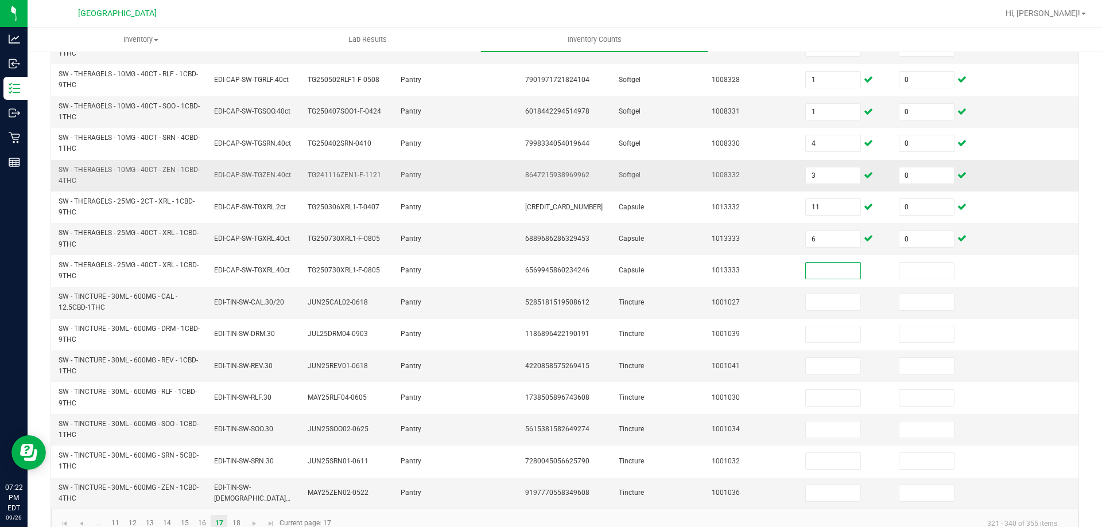
scroll to position [320, 0]
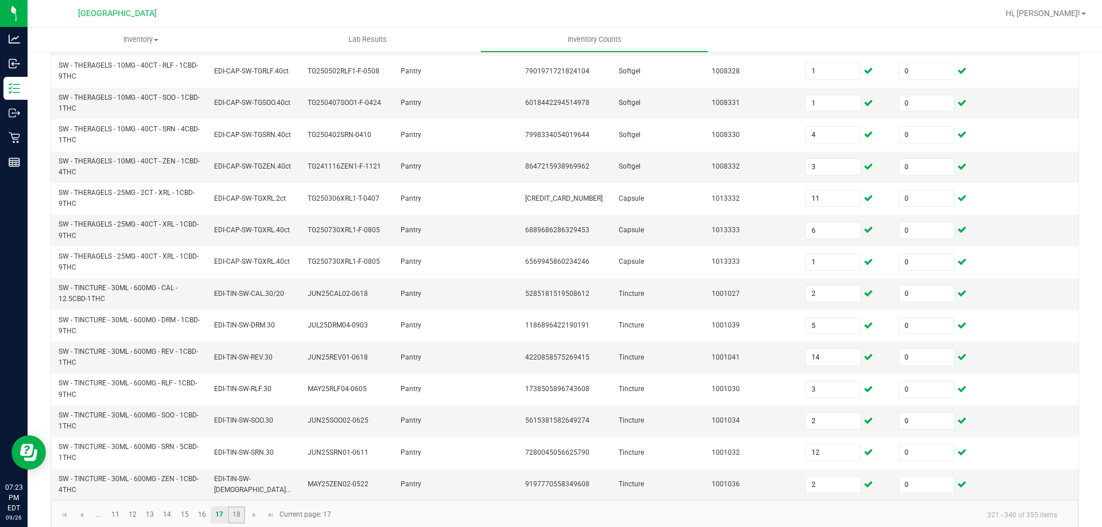
click at [228, 507] on link "18" at bounding box center [236, 515] width 17 height 17
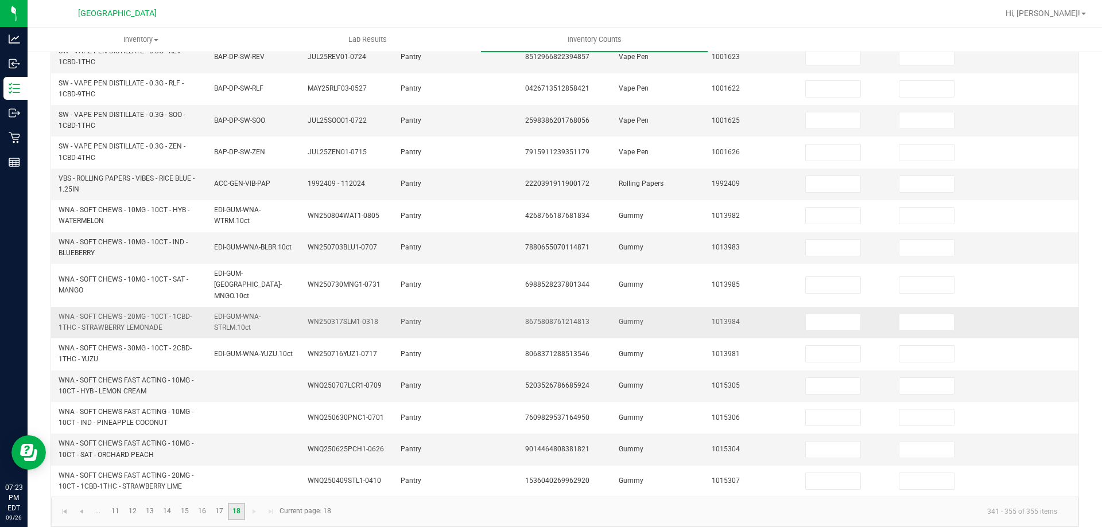
scroll to position [0, 0]
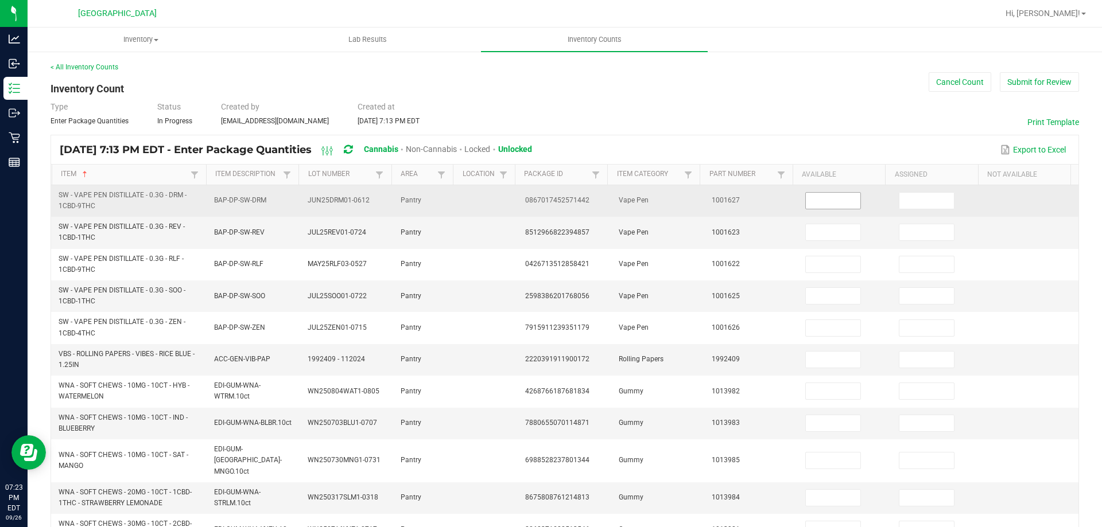
click at [825, 204] on input at bounding box center [833, 201] width 55 height 16
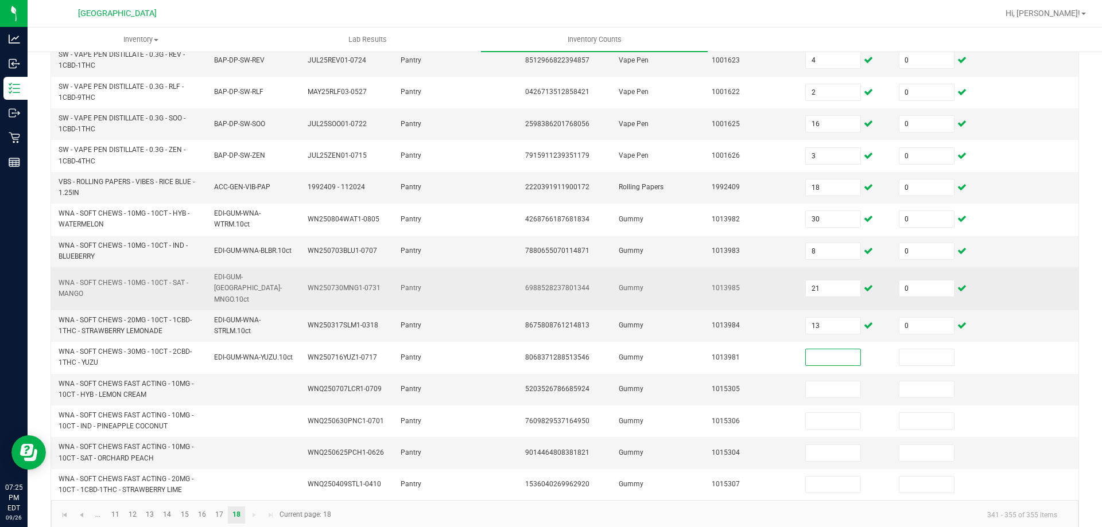
scroll to position [176, 0]
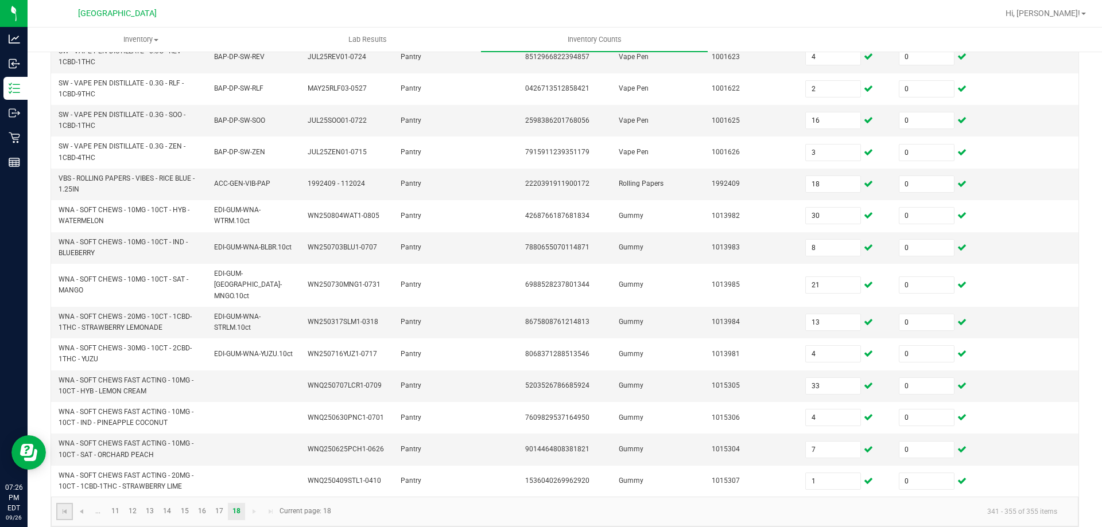
click at [59, 503] on link at bounding box center [64, 511] width 17 height 17
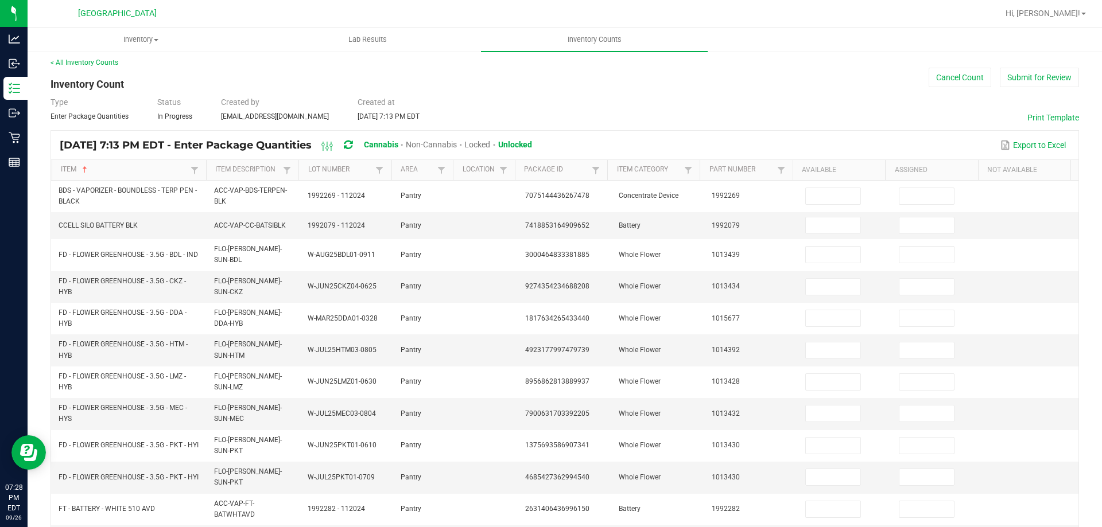
scroll to position [0, 0]
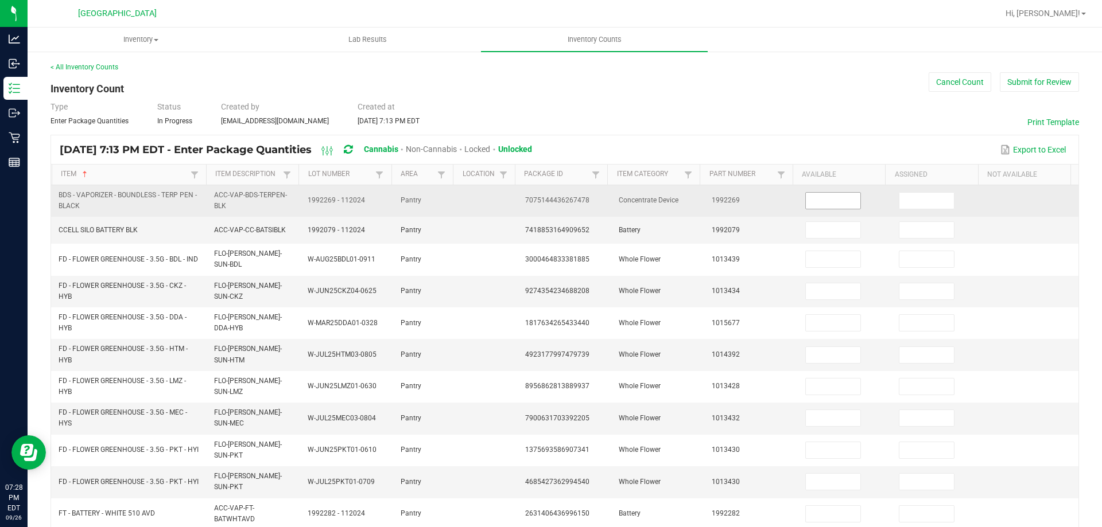
click at [833, 205] on input at bounding box center [833, 201] width 55 height 16
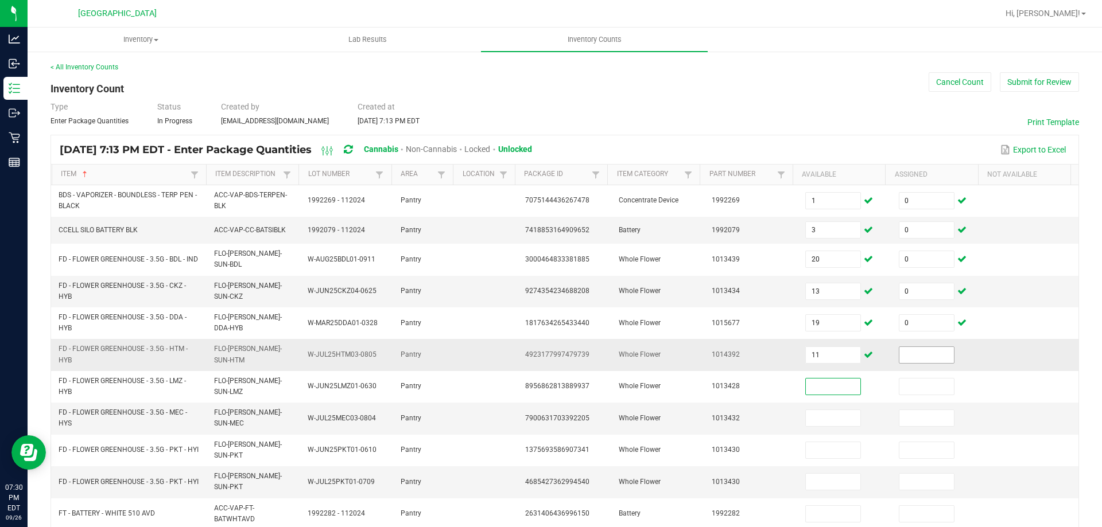
click at [923, 351] on input at bounding box center [926, 355] width 55 height 16
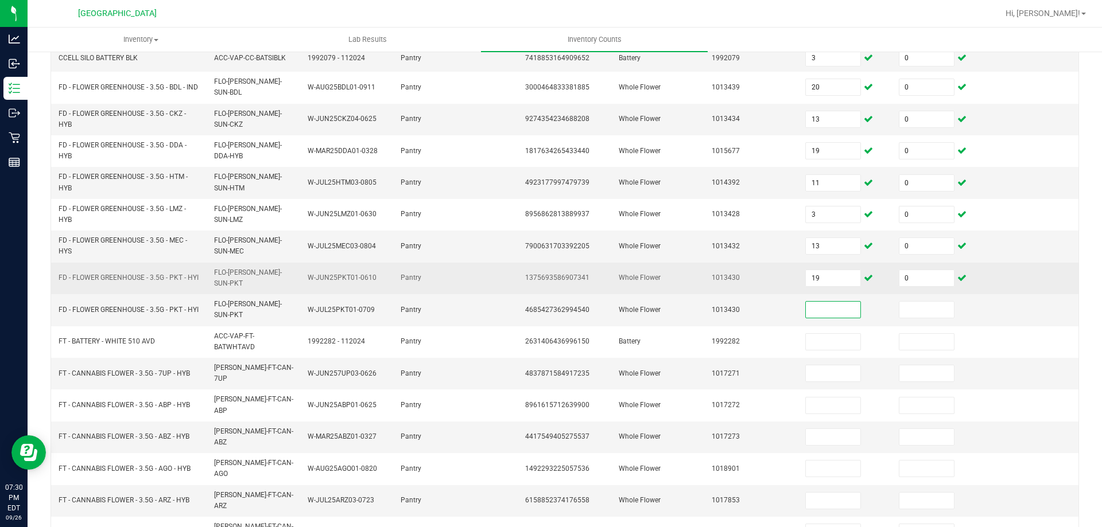
scroll to position [277, 0]
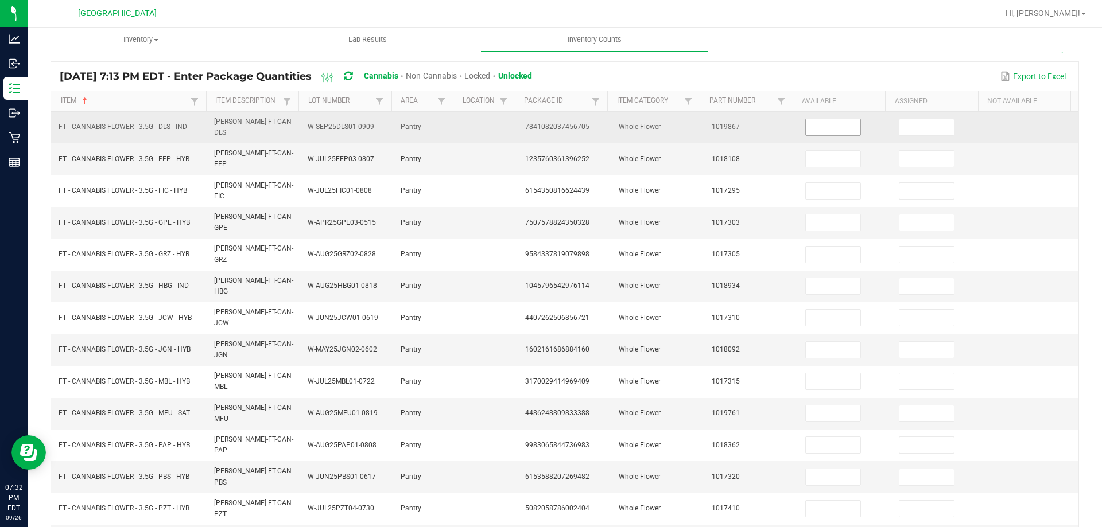
scroll to position [0, 0]
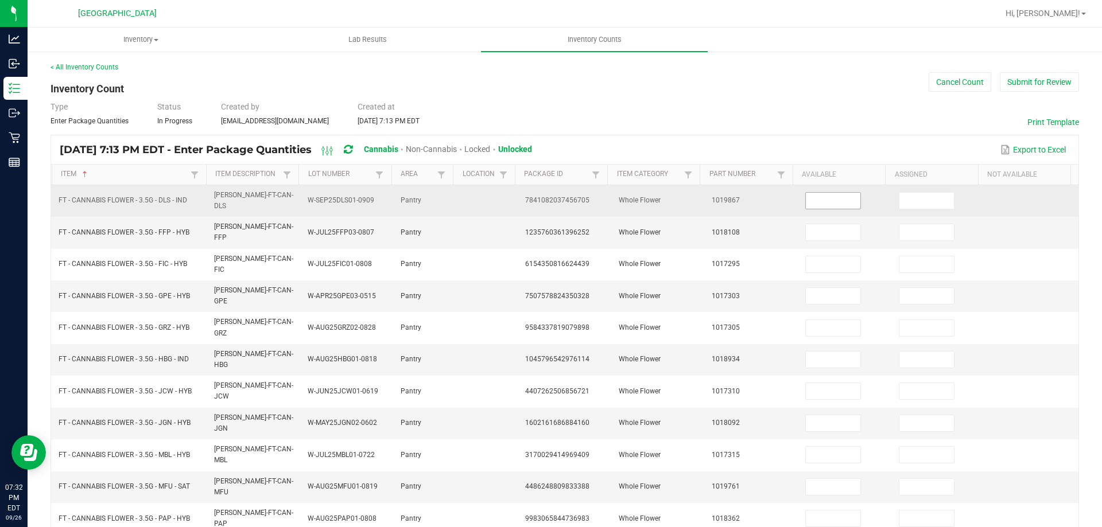
click at [823, 197] on input at bounding box center [833, 201] width 55 height 16
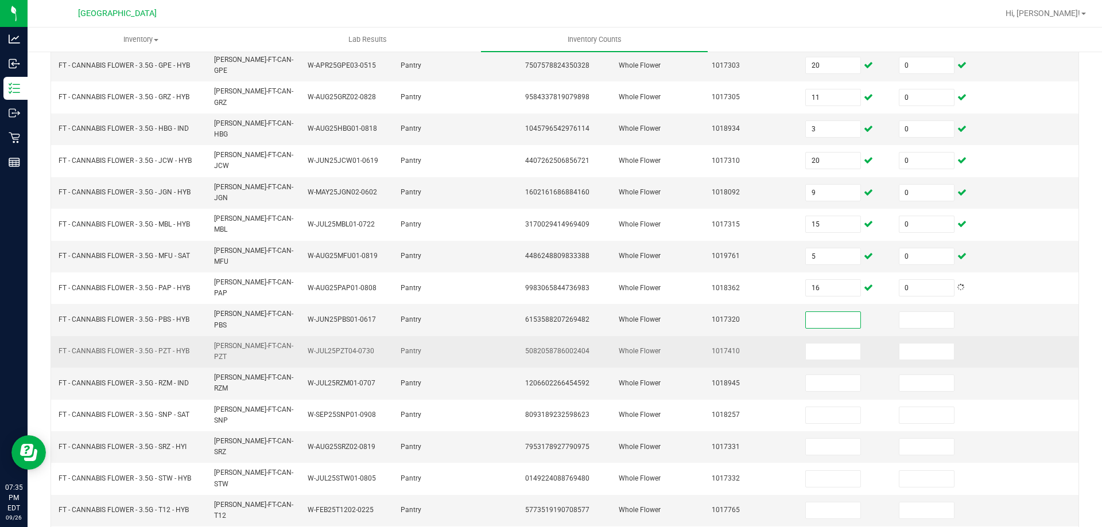
scroll to position [238, 0]
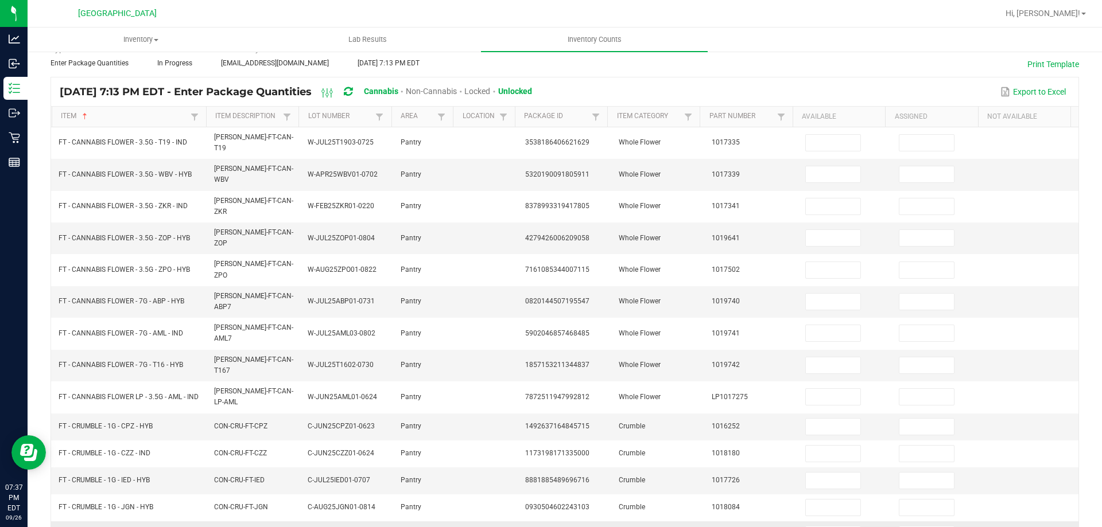
scroll to position [0, 0]
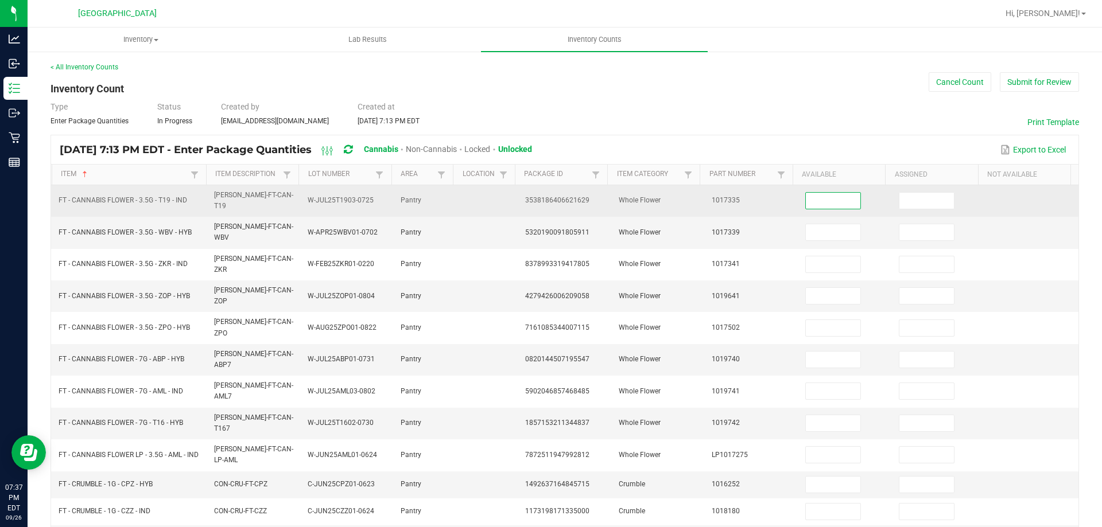
click at [811, 203] on input at bounding box center [833, 201] width 55 height 16
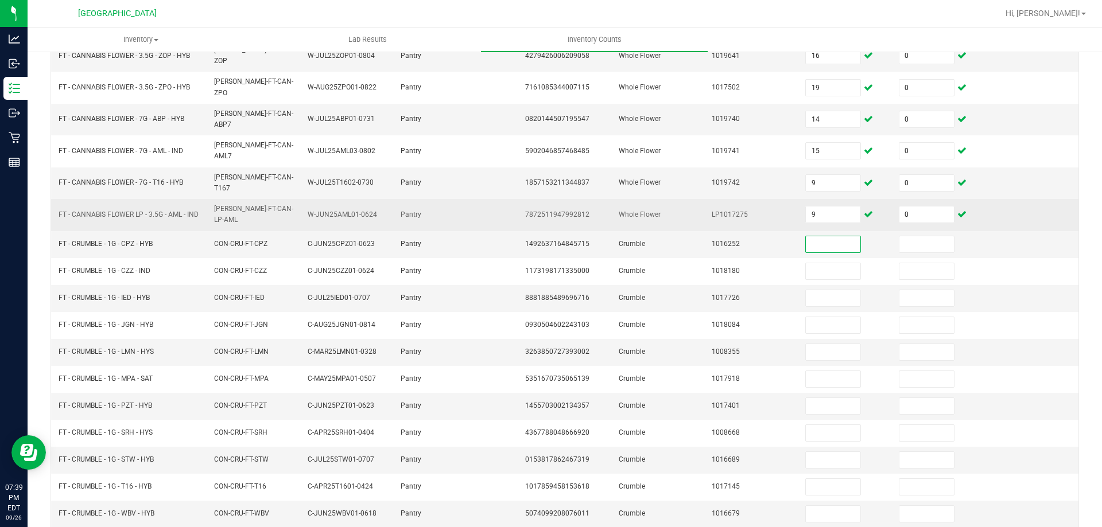
scroll to position [243, 0]
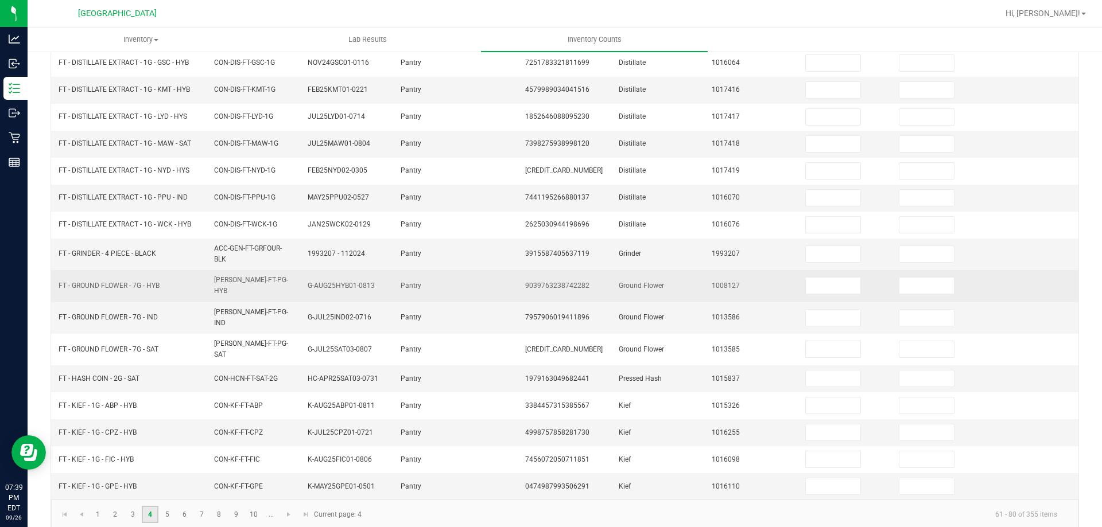
scroll to position [0, 0]
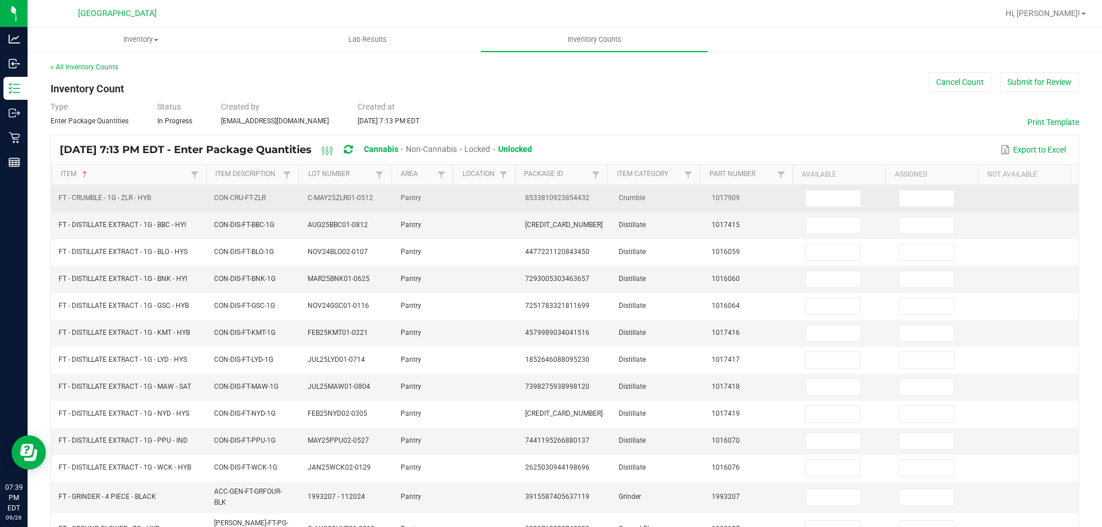
click at [811, 209] on td at bounding box center [845, 198] width 94 height 27
click at [813, 204] on input at bounding box center [833, 199] width 55 height 16
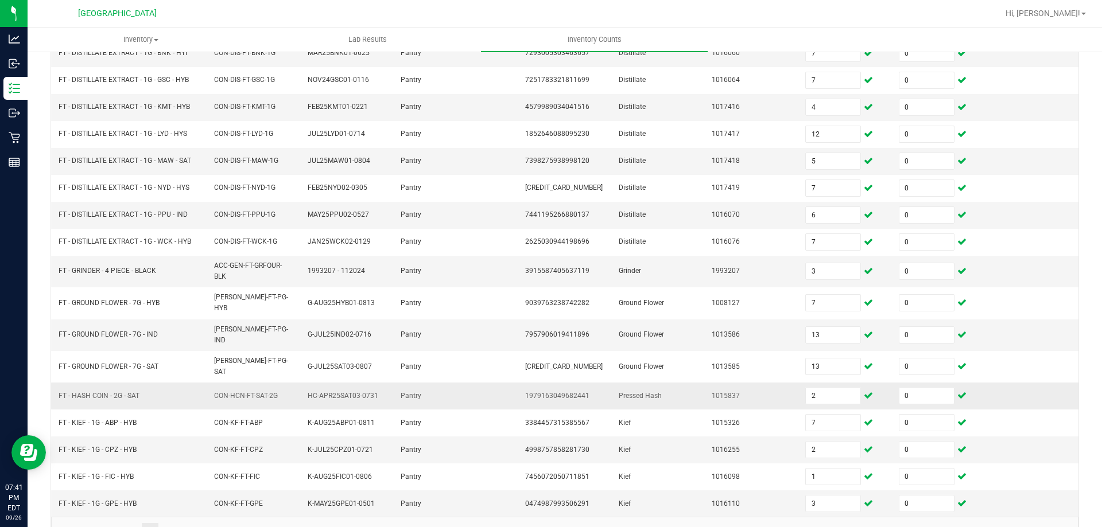
scroll to position [243, 0]
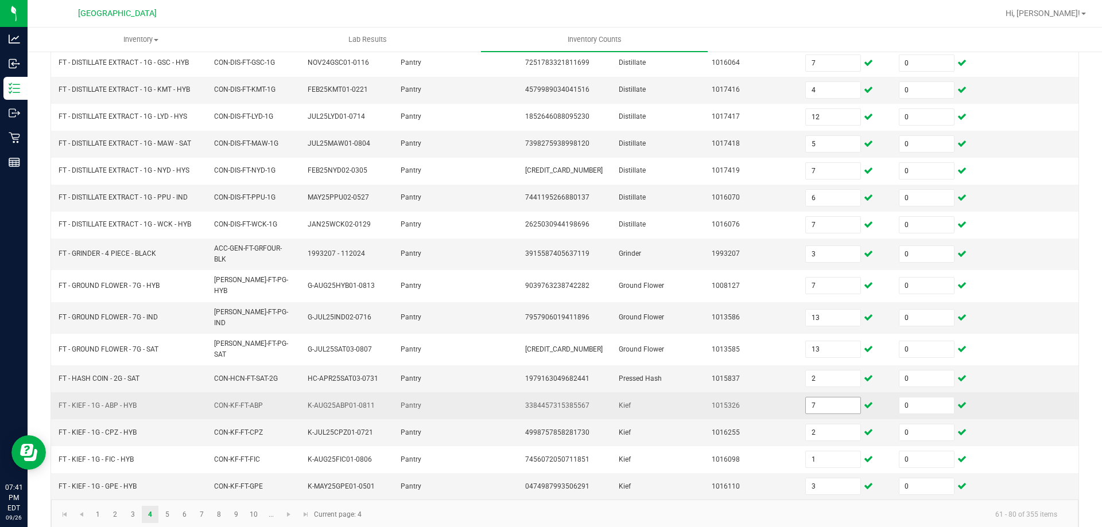
click at [832, 398] on input "7" at bounding box center [833, 406] width 55 height 16
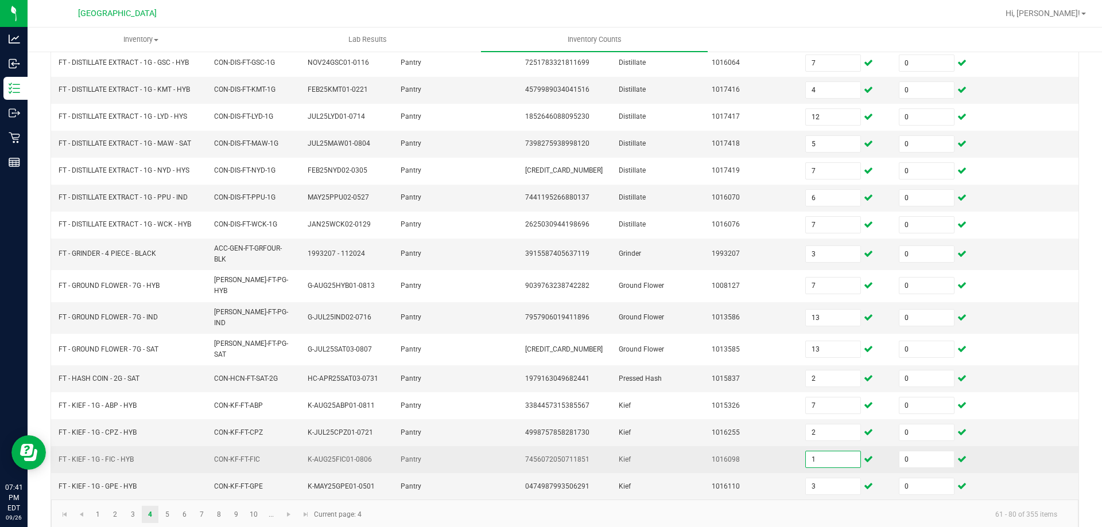
click at [825, 452] on input "1" at bounding box center [833, 460] width 55 height 16
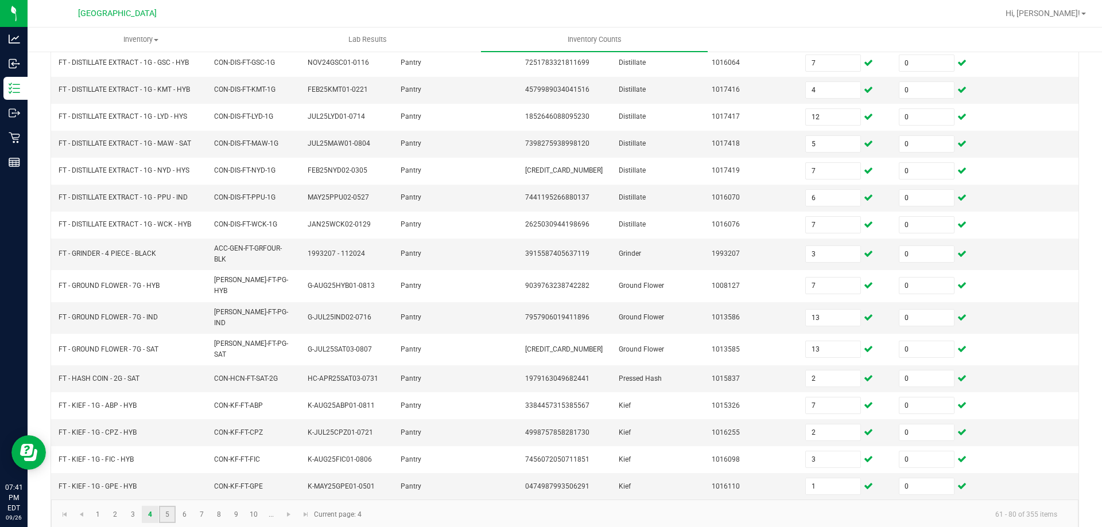
click at [169, 506] on link "5" at bounding box center [167, 514] width 17 height 17
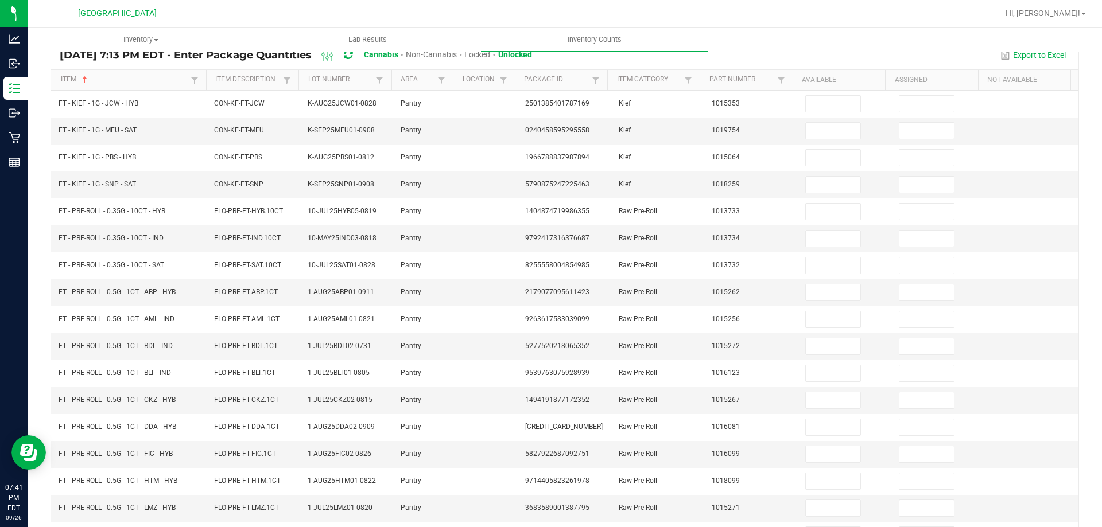
scroll to position [0, 0]
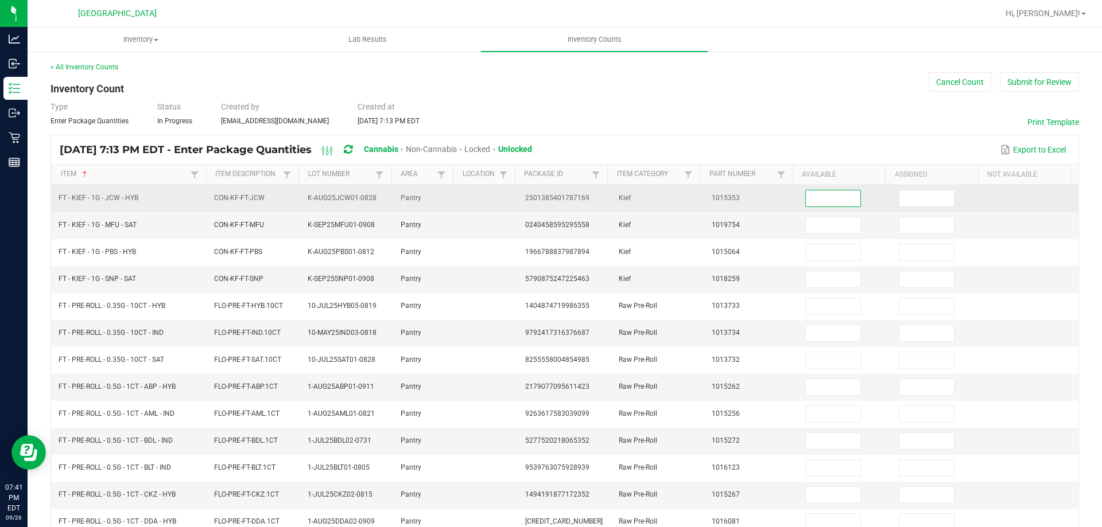
click at [814, 193] on input at bounding box center [833, 199] width 55 height 16
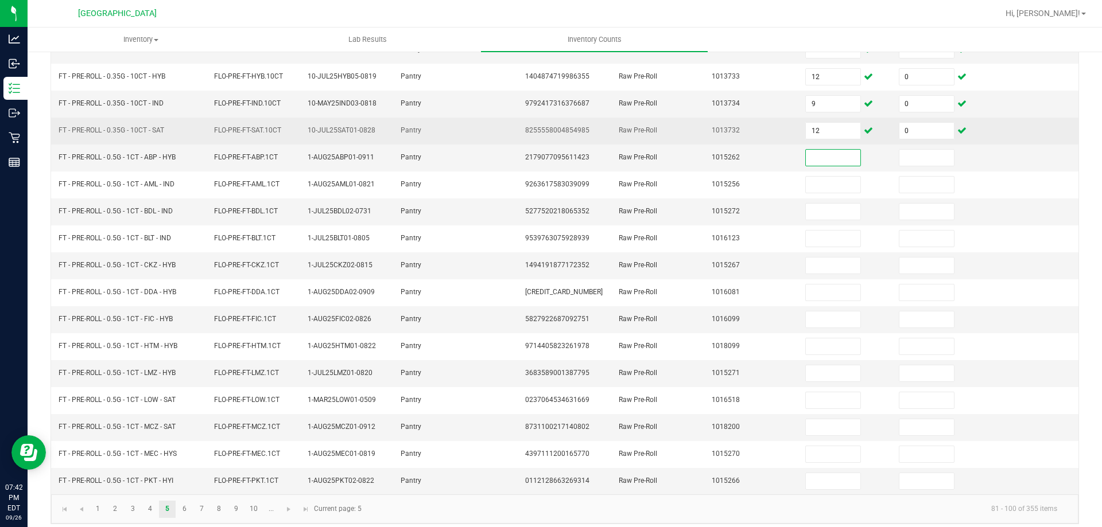
scroll to position [238, 0]
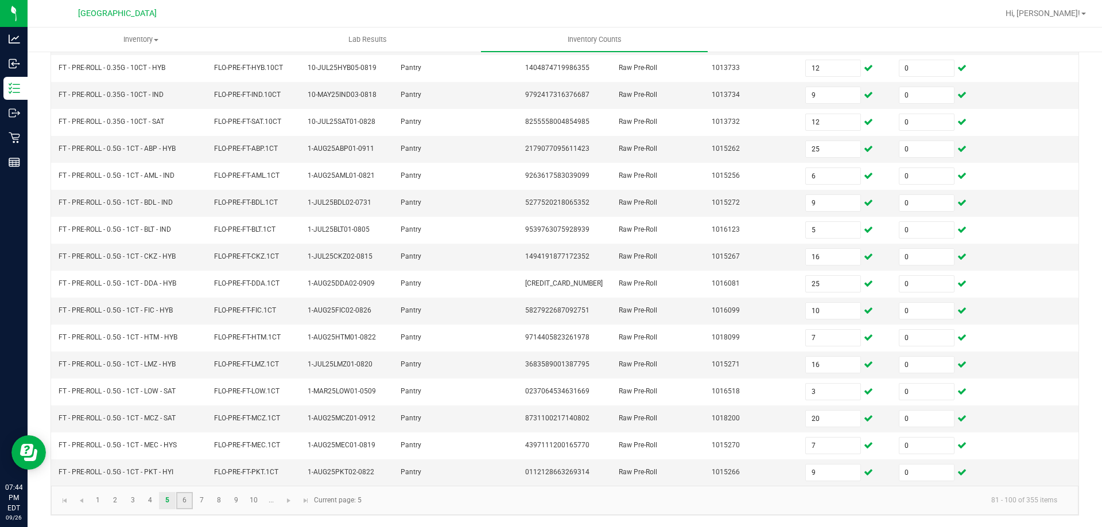
click at [180, 500] on link "6" at bounding box center [184, 500] width 17 height 17
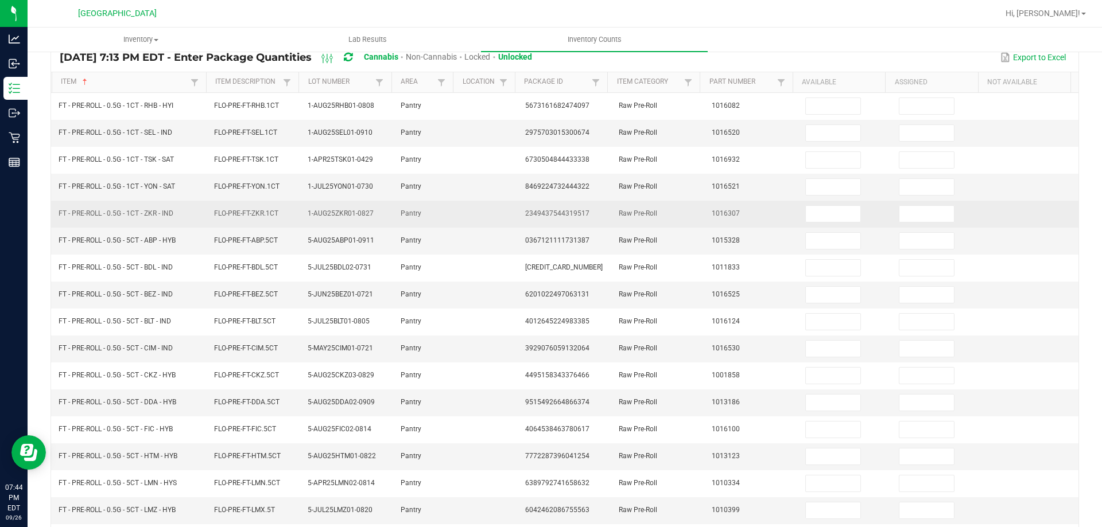
scroll to position [0, 0]
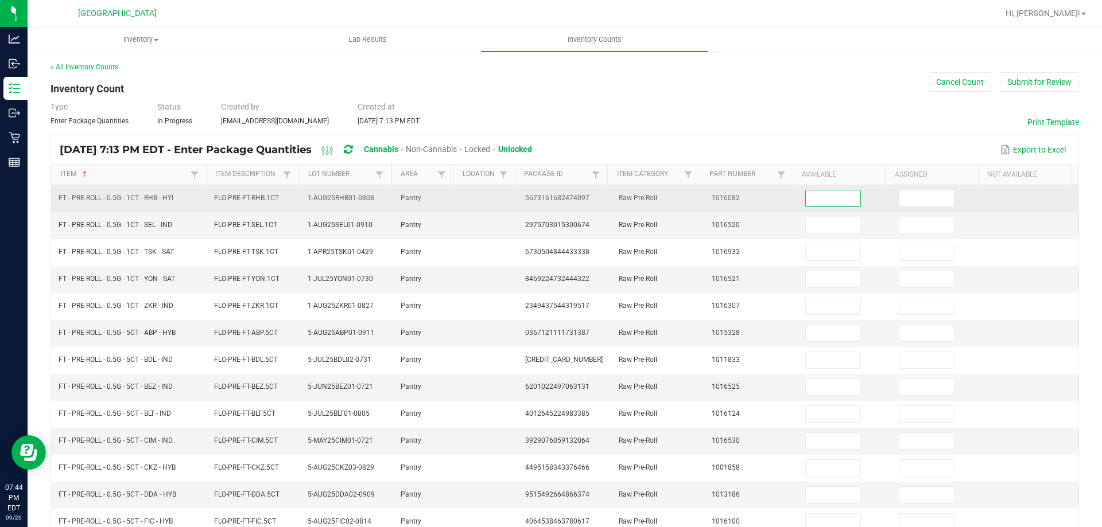
click at [834, 202] on input at bounding box center [833, 199] width 55 height 16
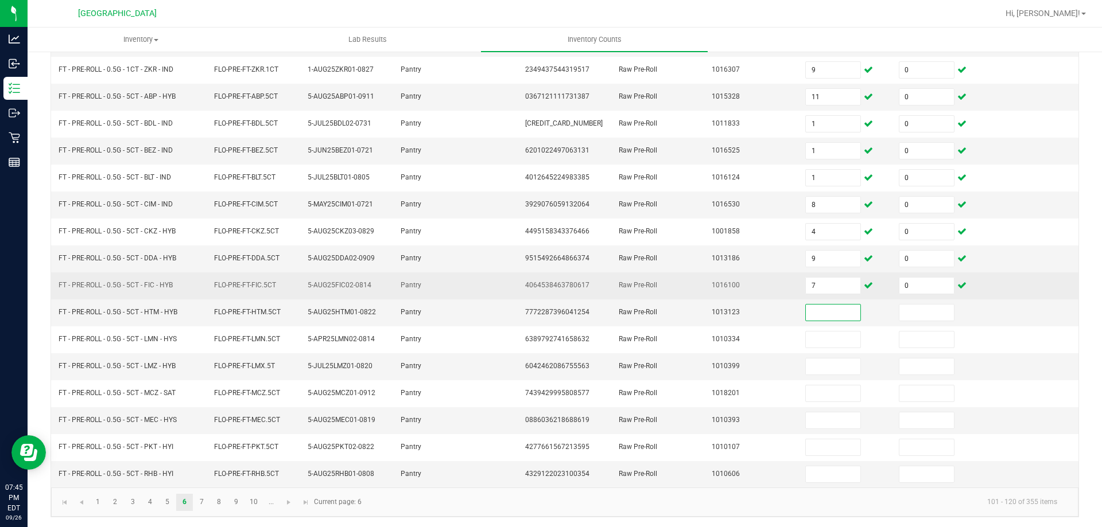
scroll to position [238, 0]
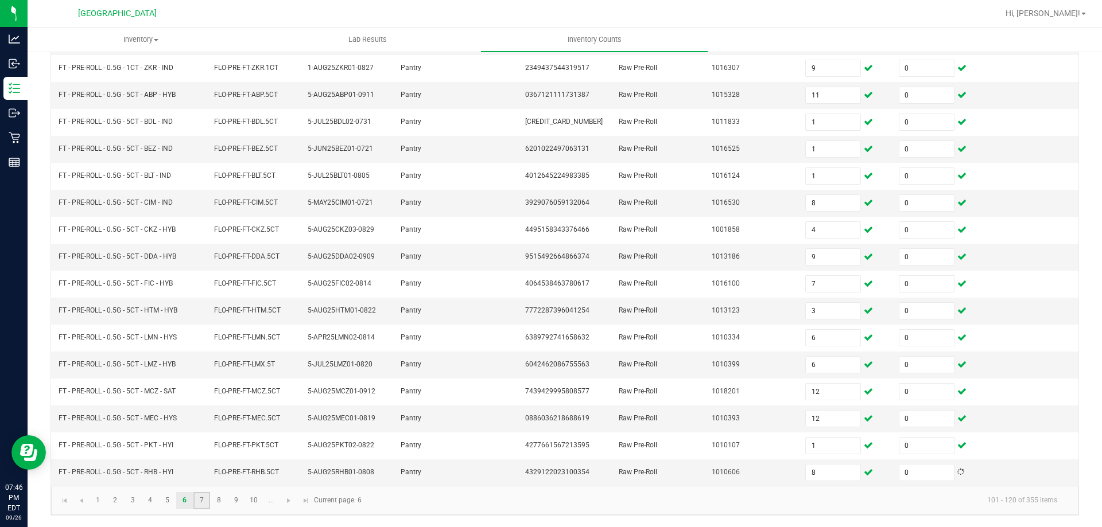
click at [208, 500] on link "7" at bounding box center [201, 500] width 17 height 17
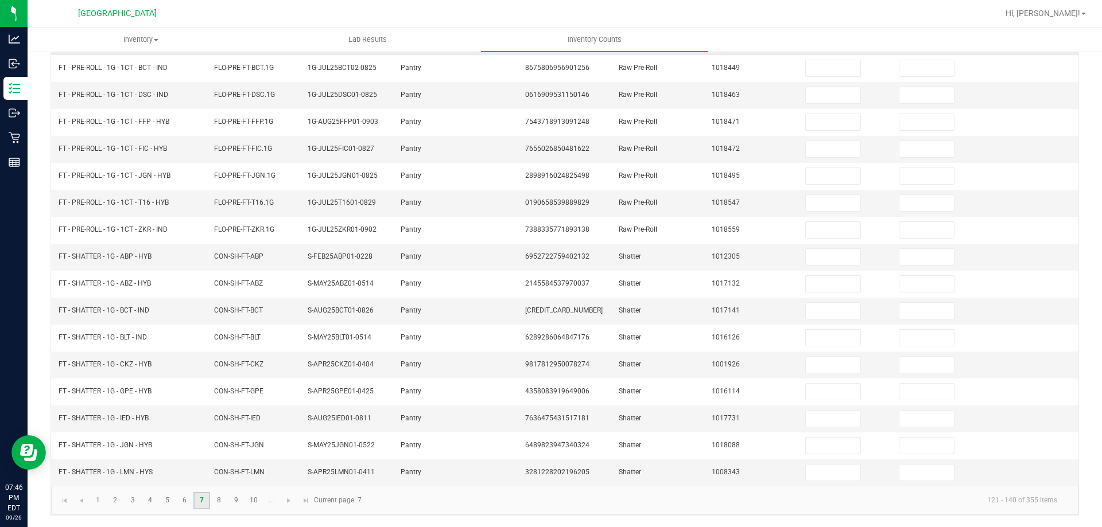
scroll to position [0, 0]
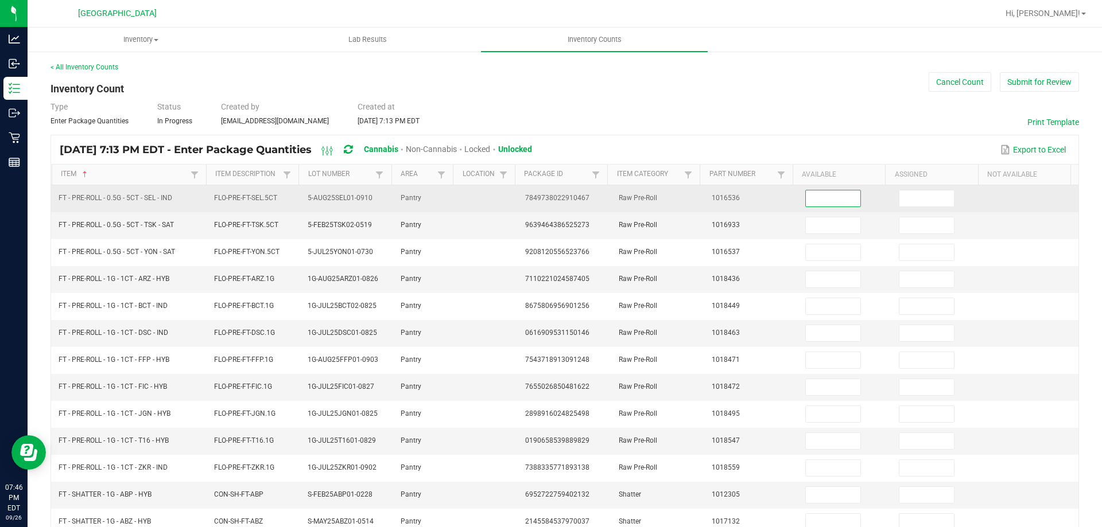
click at [827, 200] on input at bounding box center [833, 199] width 55 height 16
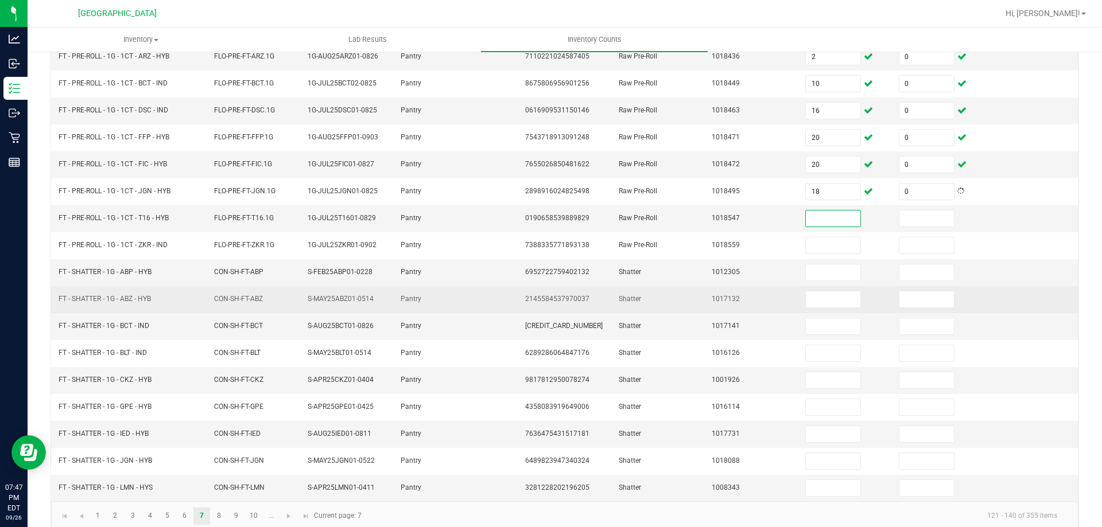
scroll to position [238, 0]
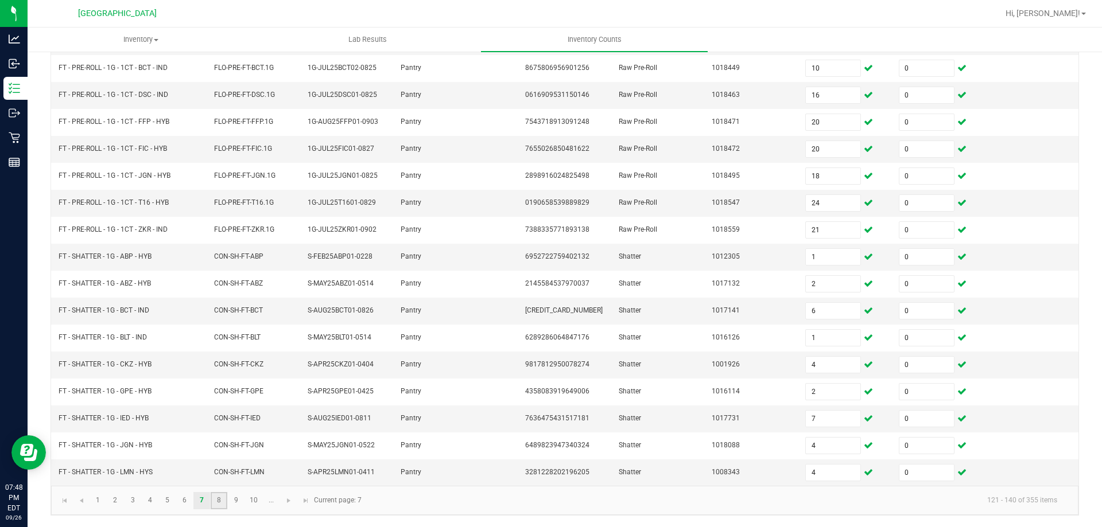
click at [216, 497] on link "8" at bounding box center [219, 500] width 17 height 17
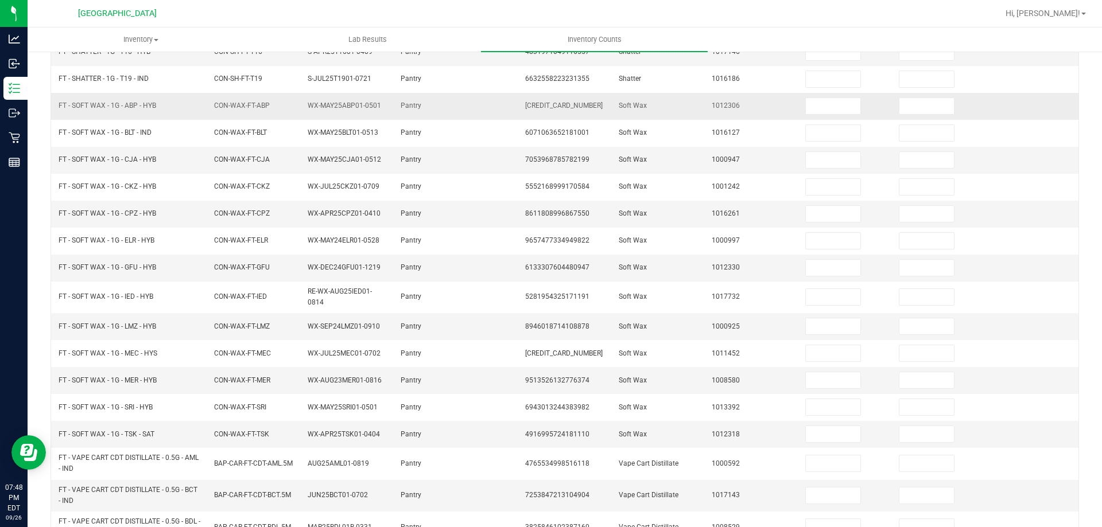
scroll to position [0, 0]
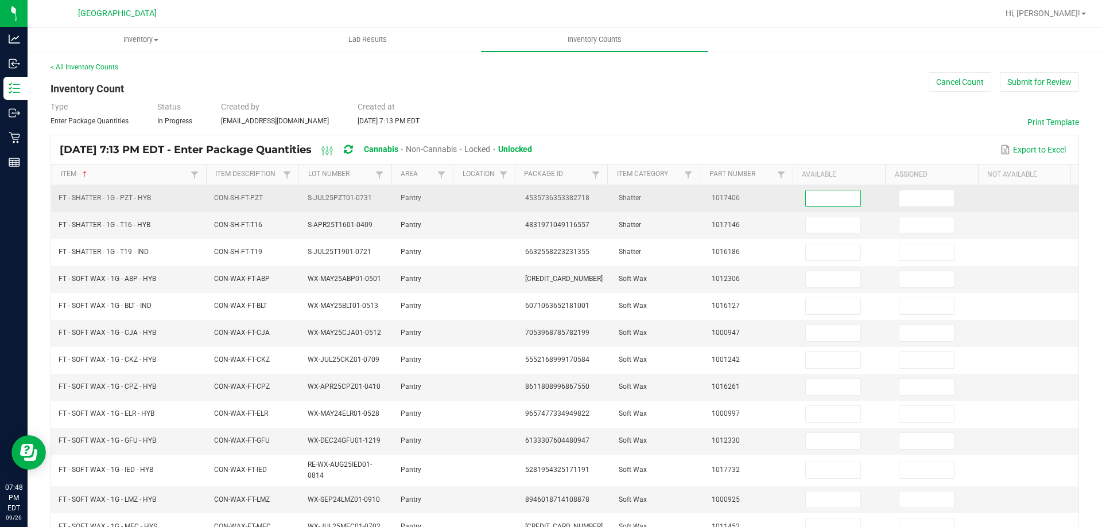
click at [812, 196] on input at bounding box center [833, 199] width 55 height 16
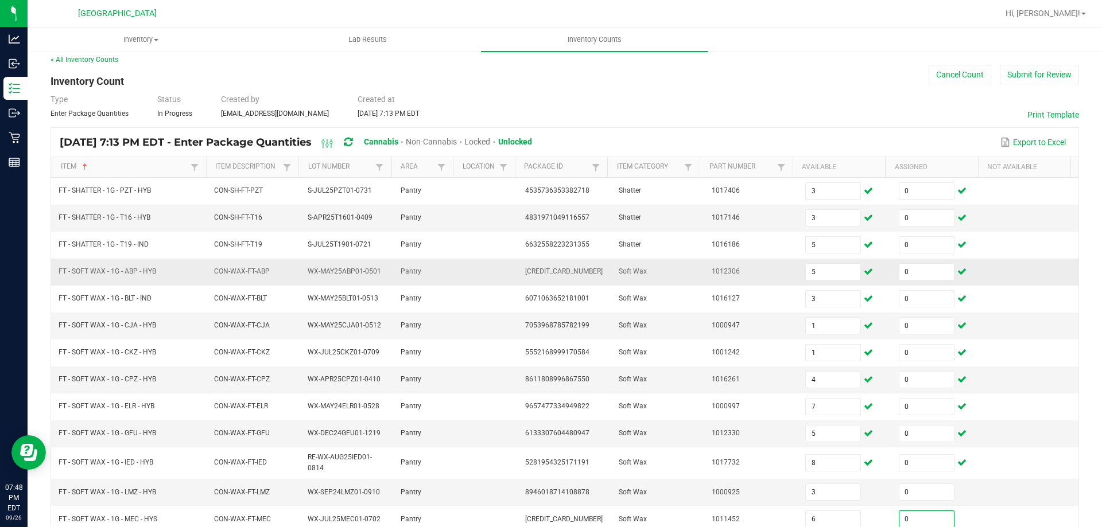
scroll to position [262, 0]
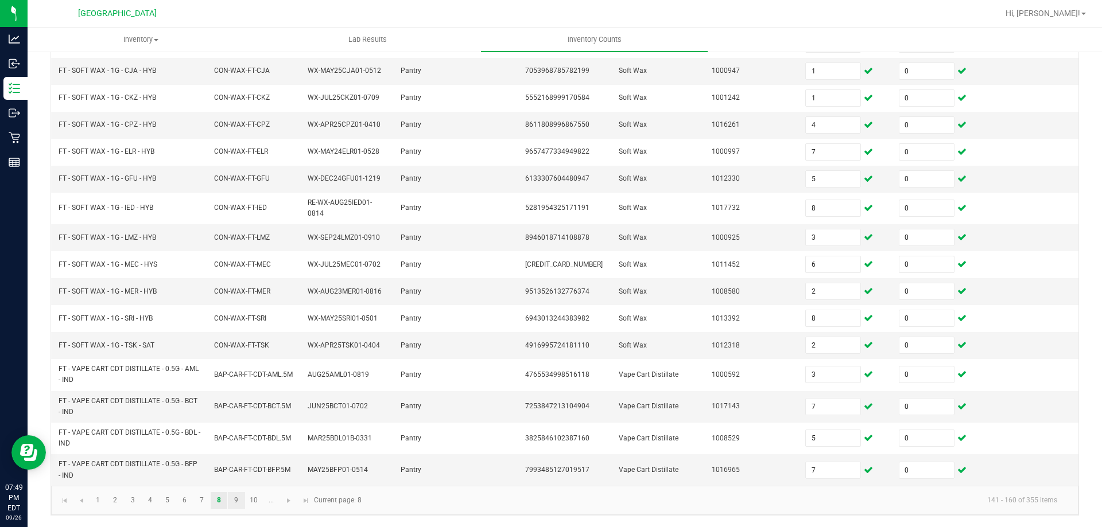
click at [235, 498] on link "9" at bounding box center [236, 500] width 17 height 17
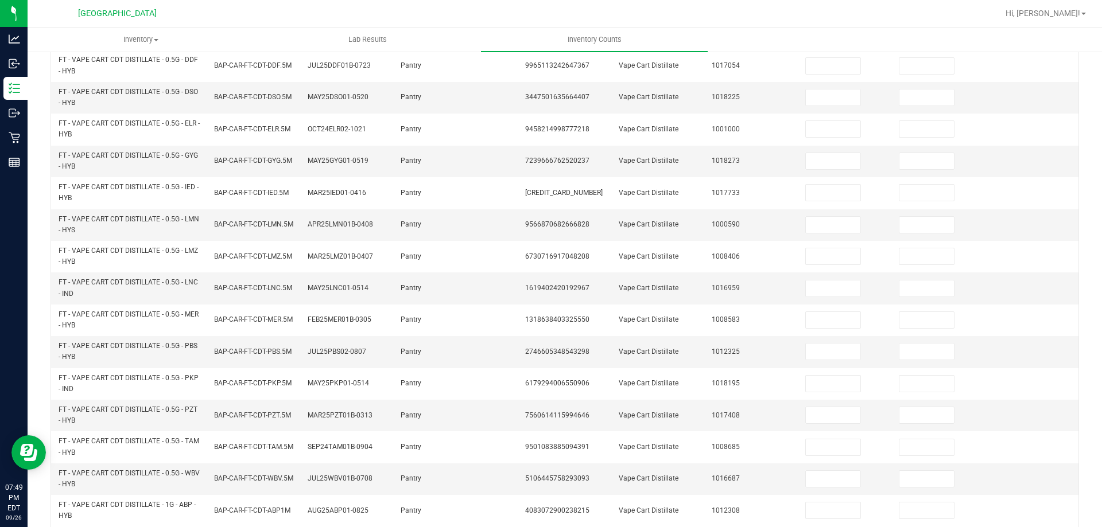
scroll to position [0, 0]
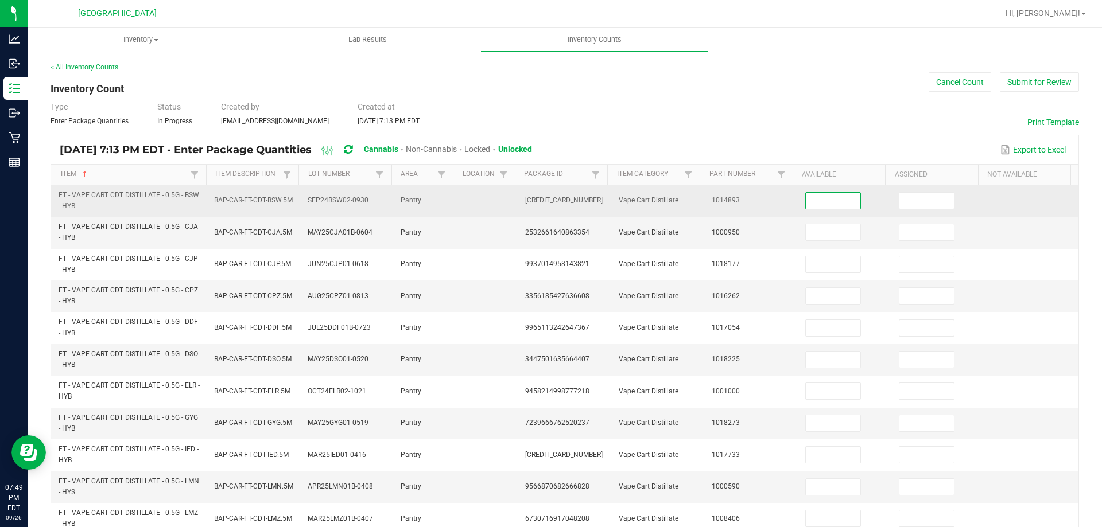
click at [825, 196] on input at bounding box center [833, 201] width 55 height 16
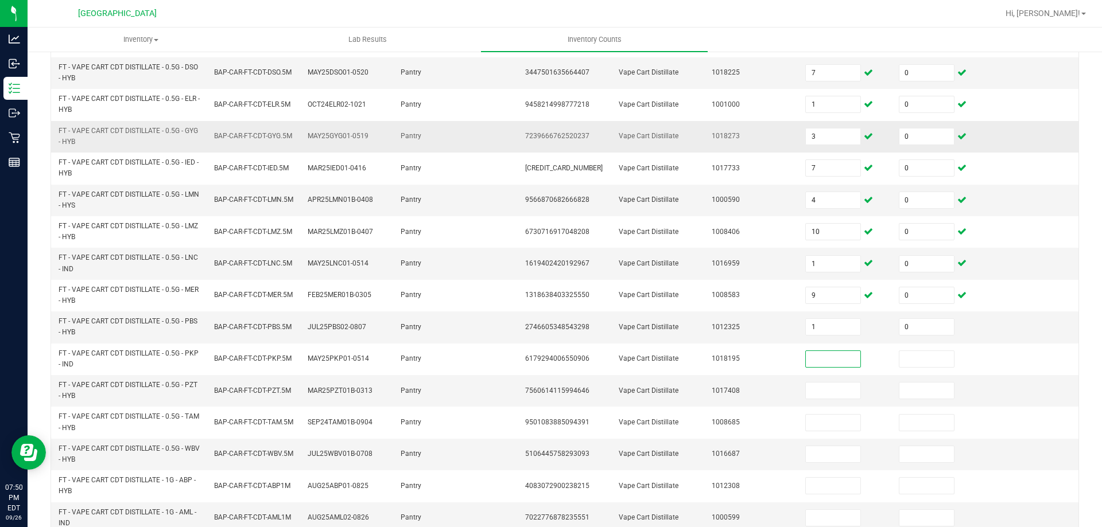
scroll to position [335, 0]
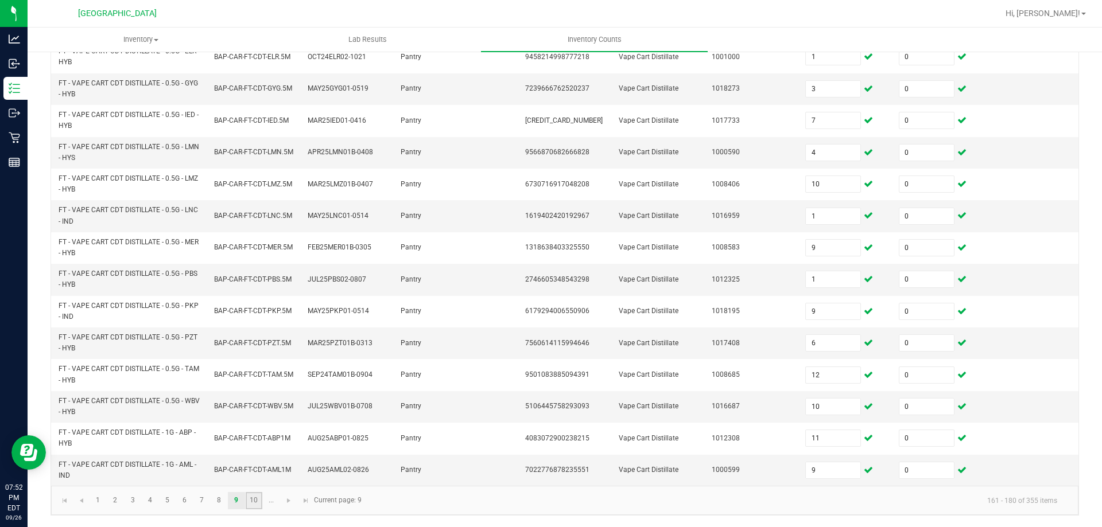
click at [256, 504] on link "10" at bounding box center [254, 500] width 17 height 17
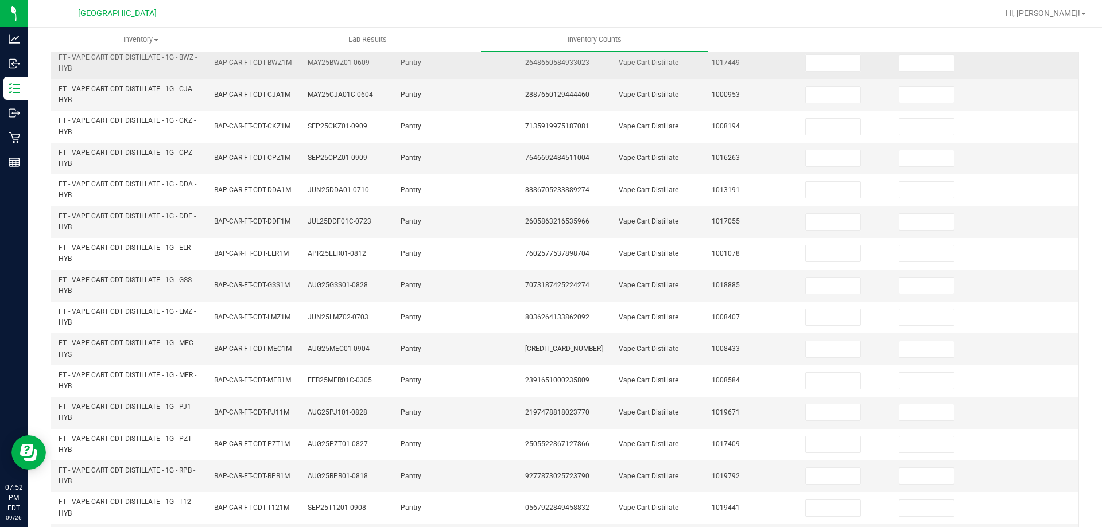
scroll to position [0, 0]
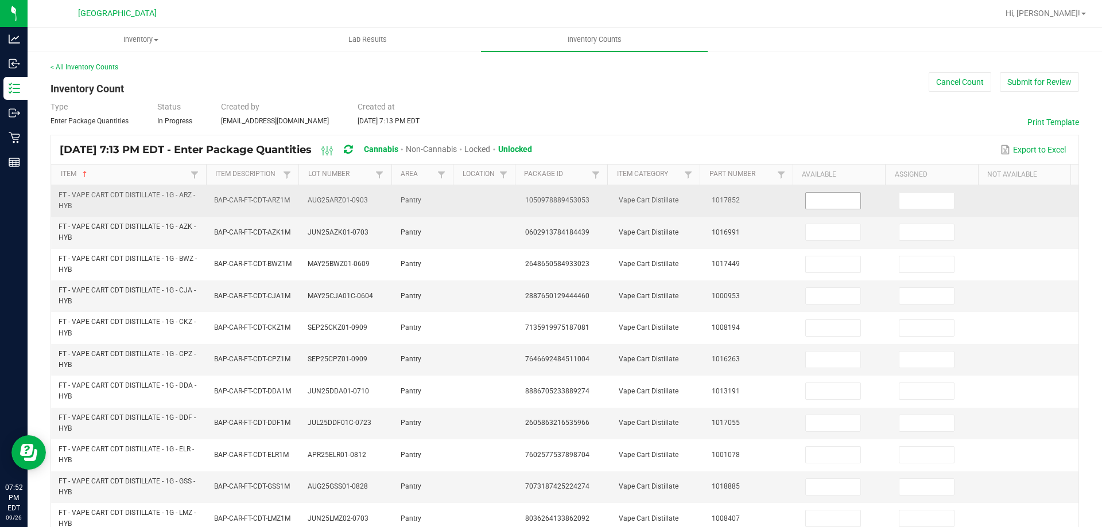
click at [809, 199] on input at bounding box center [833, 201] width 55 height 16
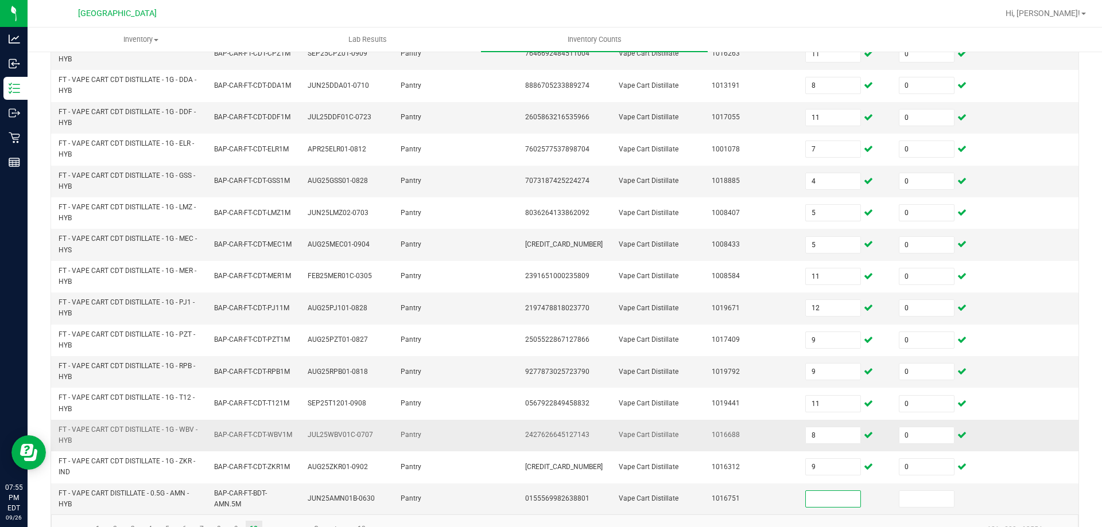
scroll to position [335, 0]
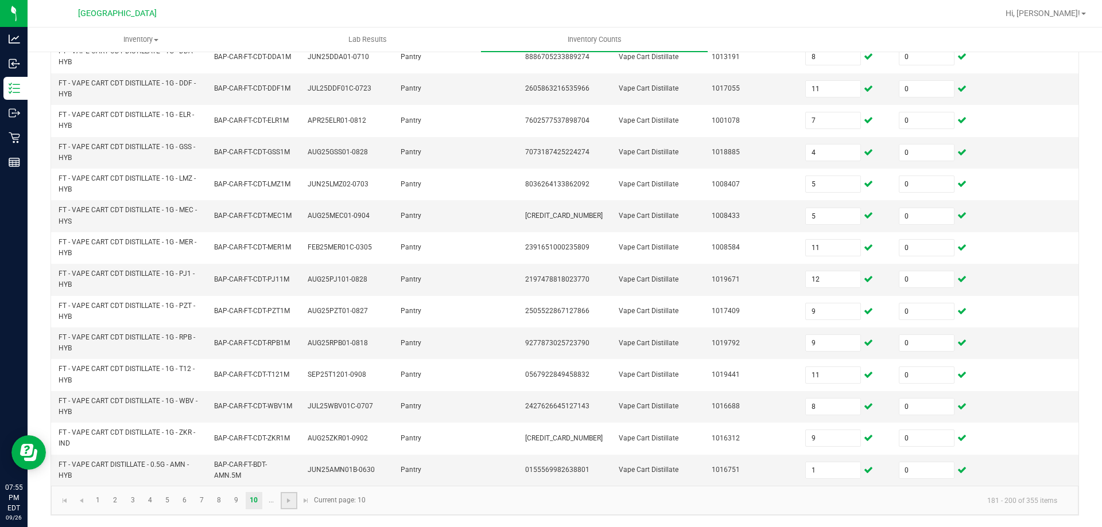
click at [285, 494] on link at bounding box center [289, 500] width 17 height 17
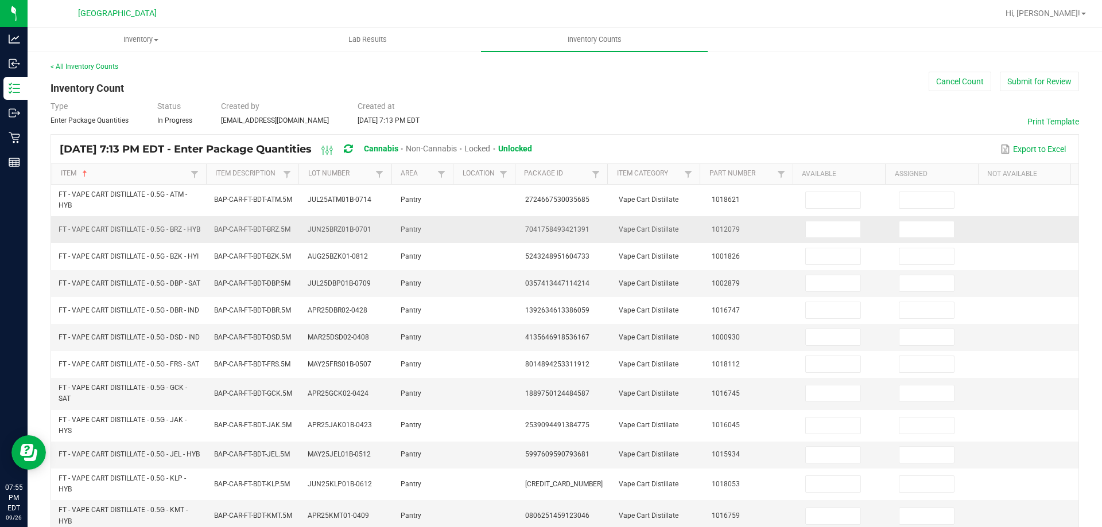
scroll to position [0, 0]
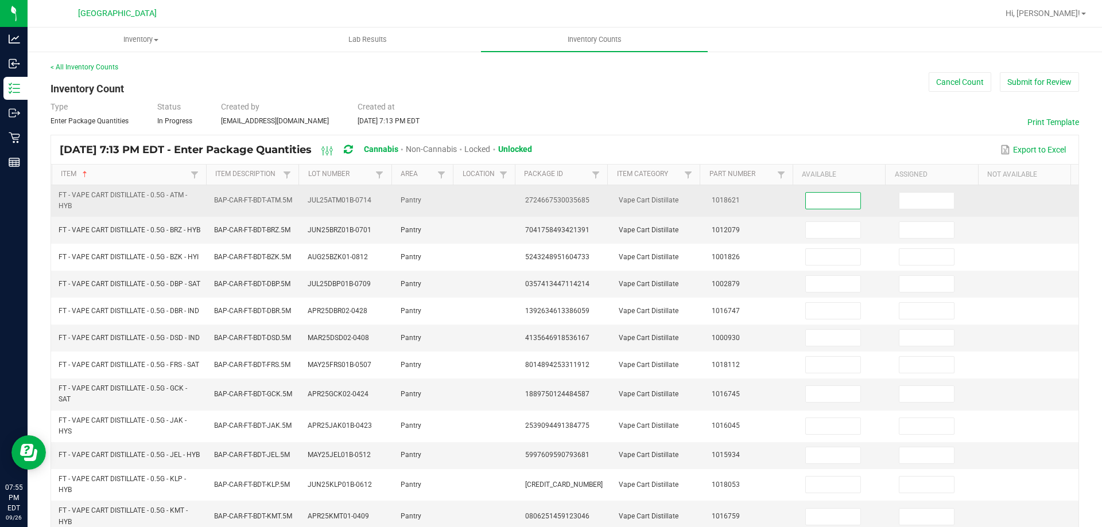
click at [824, 204] on input at bounding box center [833, 201] width 55 height 16
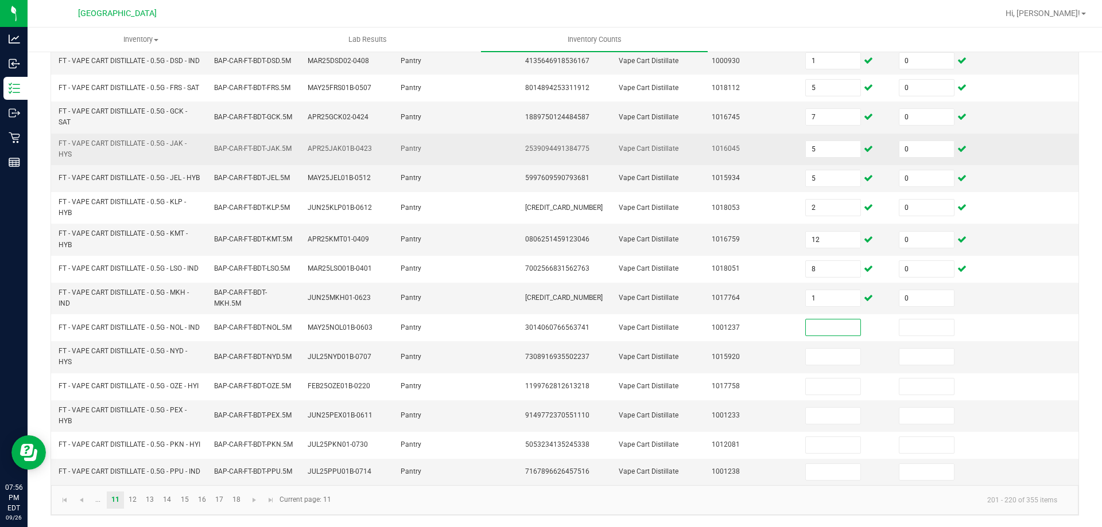
scroll to position [335, 0]
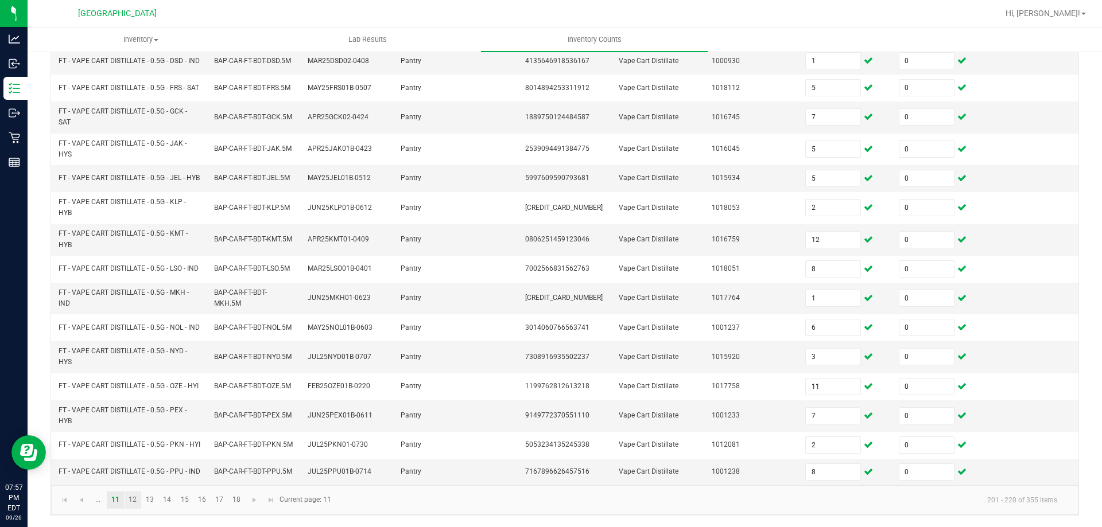
click at [131, 498] on link "12" at bounding box center [133, 500] width 17 height 17
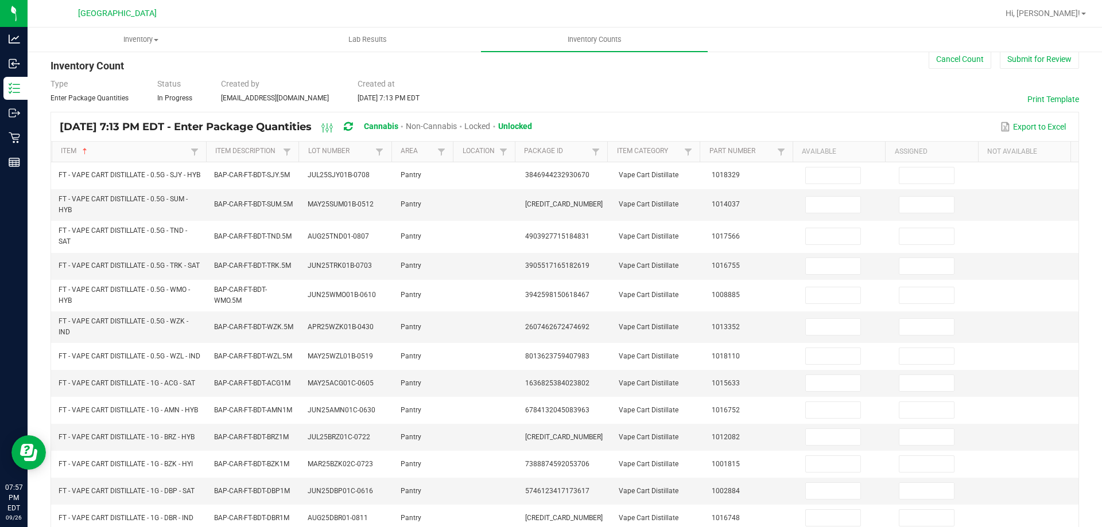
scroll to position [0, 0]
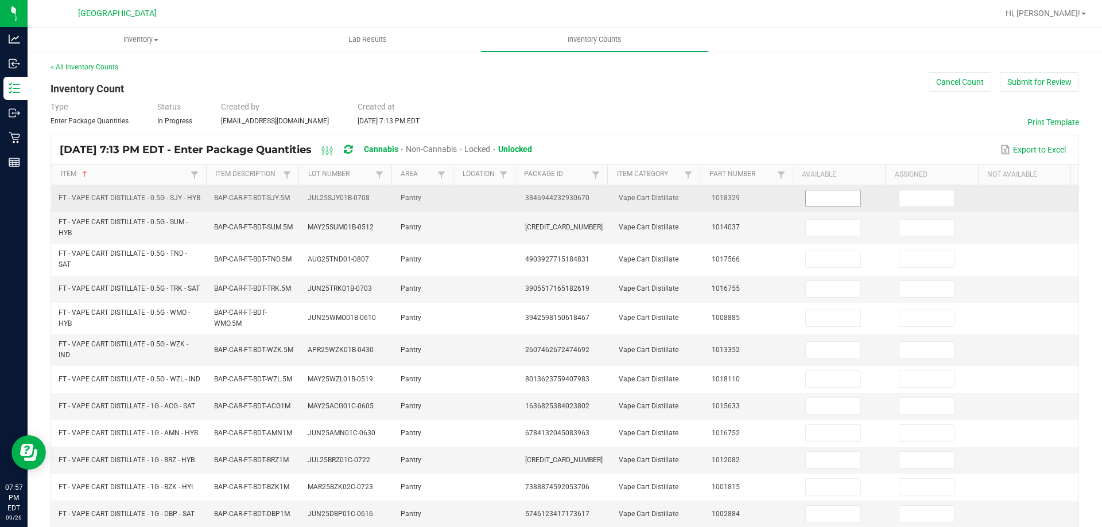
click at [815, 197] on input at bounding box center [833, 199] width 55 height 16
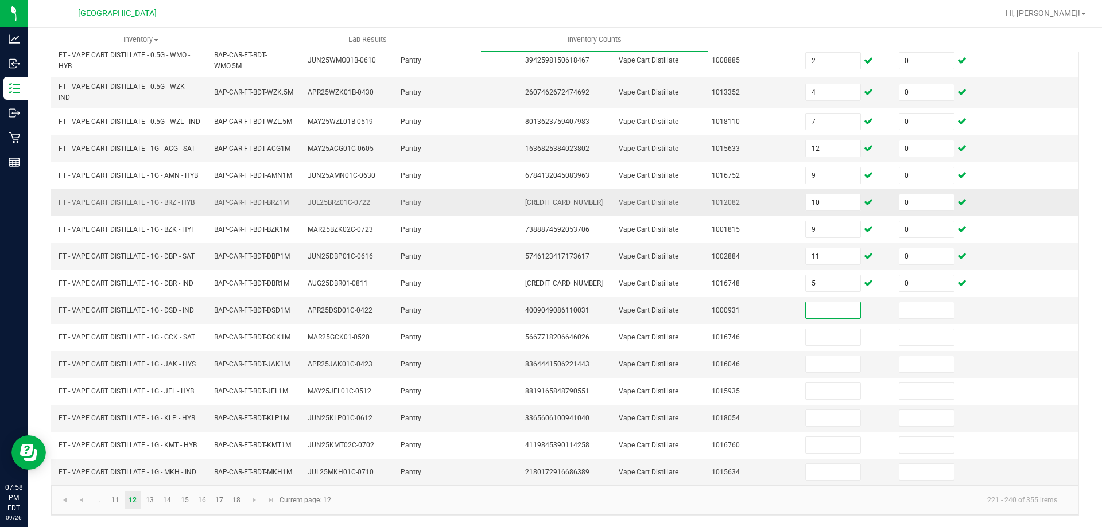
scroll to position [282, 0]
click at [151, 500] on link "13" at bounding box center [150, 500] width 17 height 17
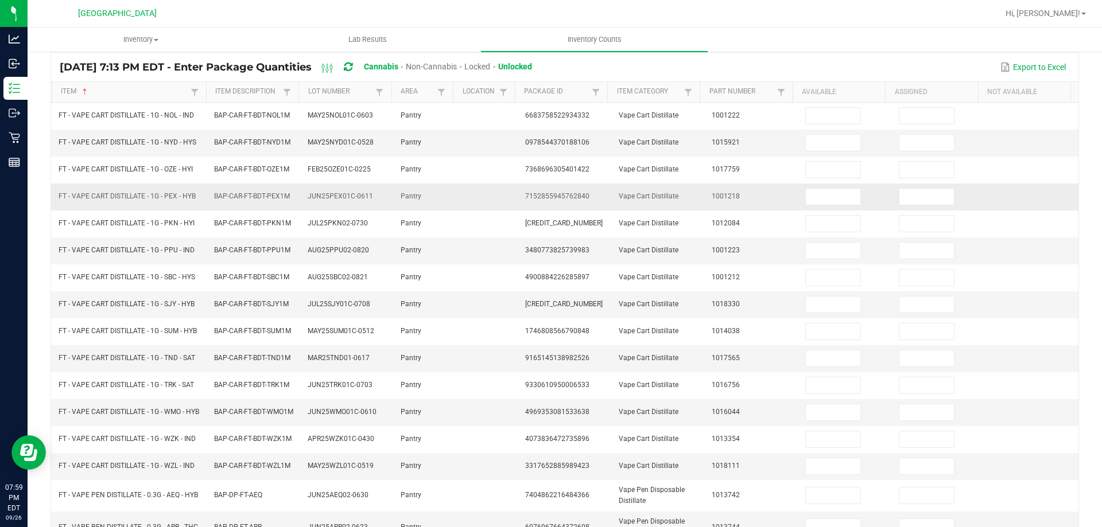
scroll to position [0, 0]
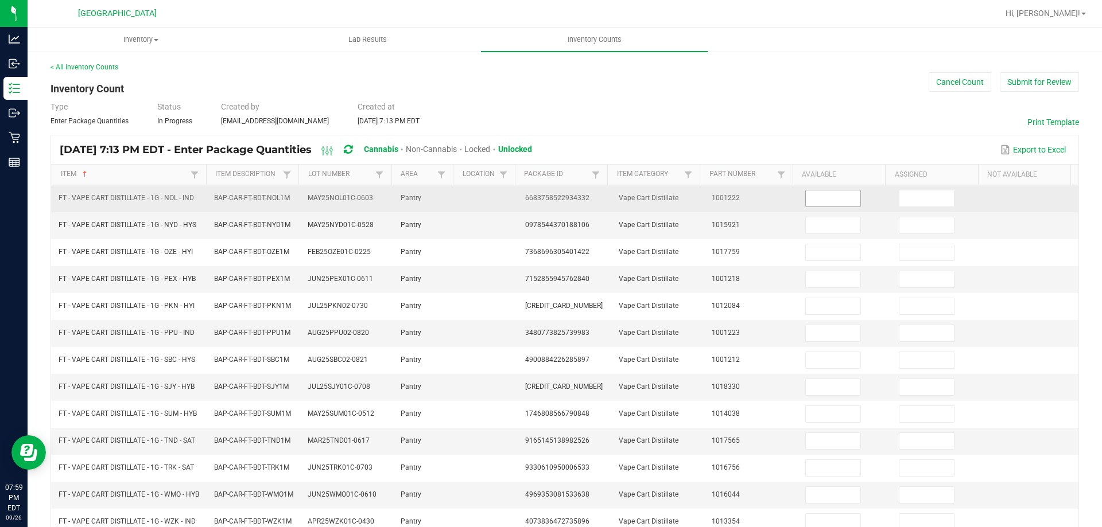
click at [826, 204] on input at bounding box center [833, 199] width 55 height 16
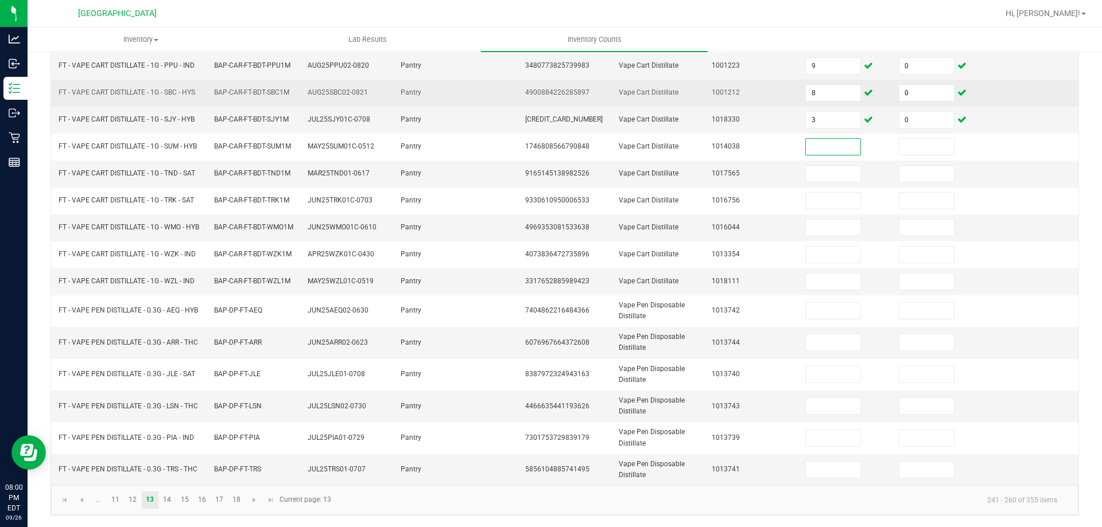
scroll to position [272, 0]
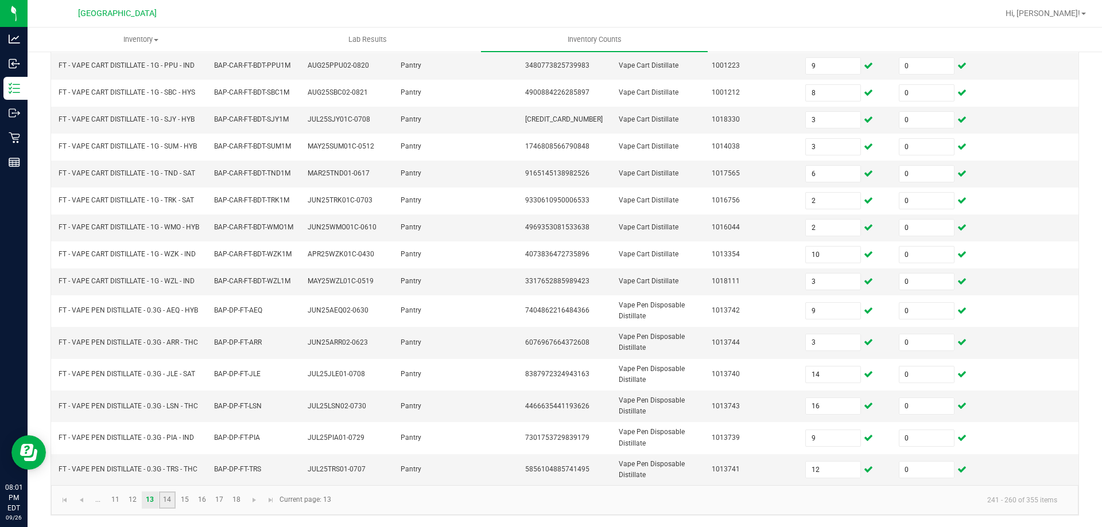
click at [168, 498] on link "14" at bounding box center [167, 500] width 17 height 17
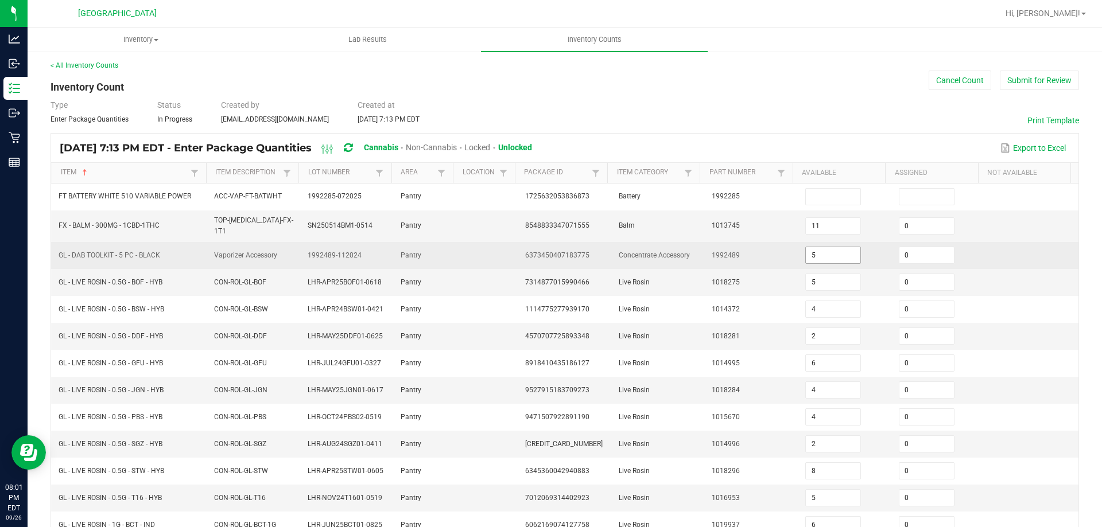
scroll to position [0, 0]
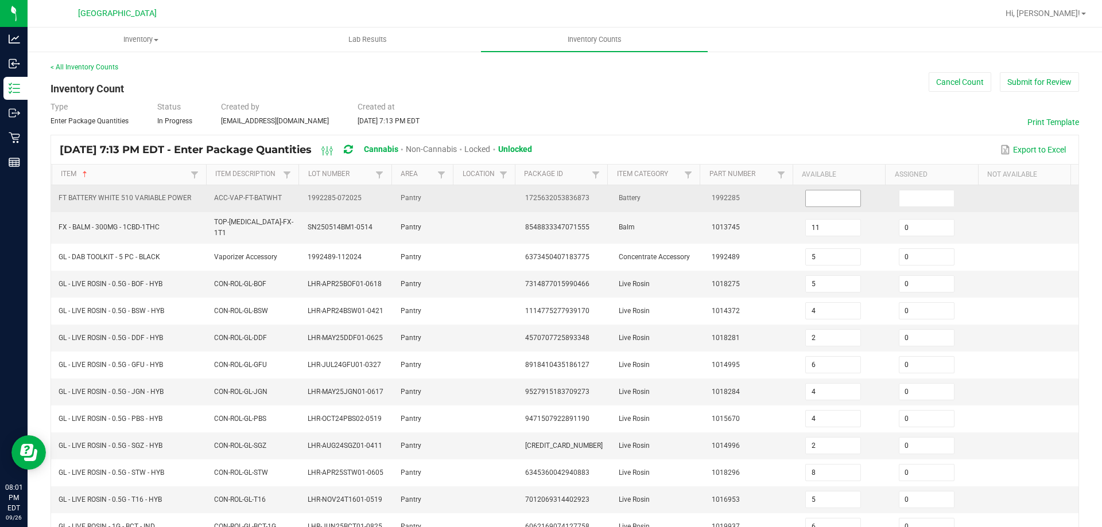
click at [821, 201] on input at bounding box center [833, 199] width 55 height 16
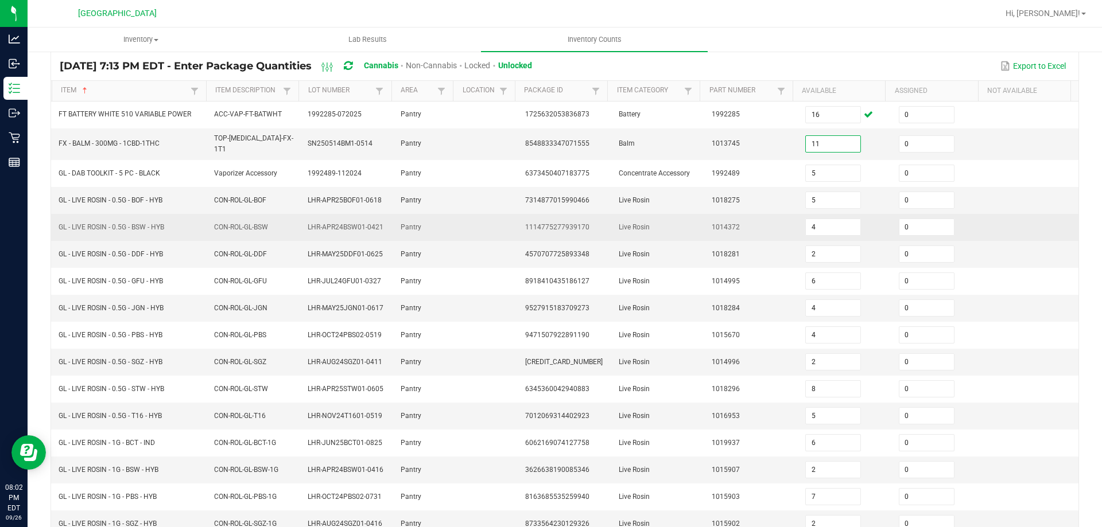
scroll to position [252, 0]
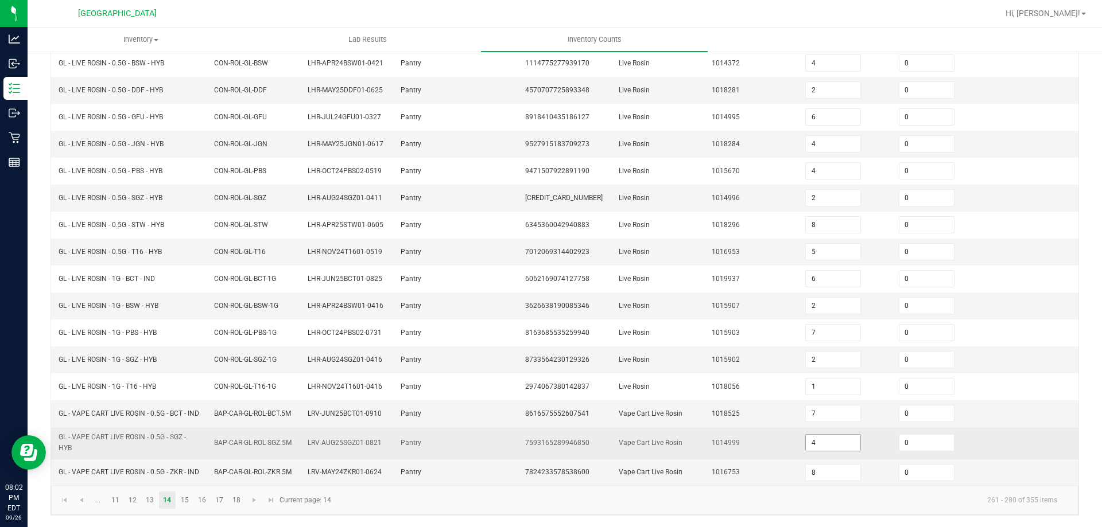
click at [831, 440] on input "4" at bounding box center [833, 443] width 55 height 16
click at [774, 432] on td "1014999" at bounding box center [752, 444] width 94 height 32
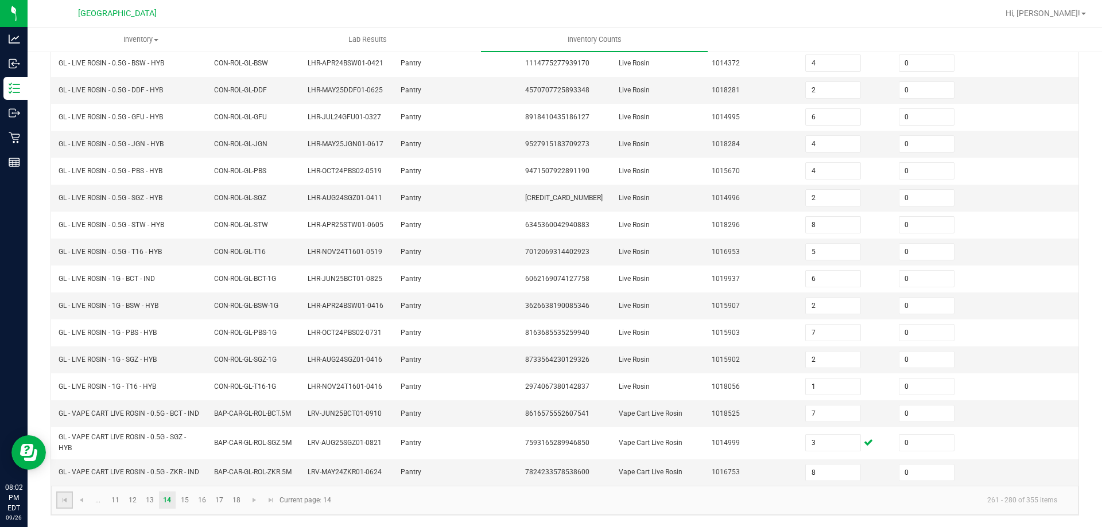
click at [70, 502] on link at bounding box center [64, 500] width 17 height 17
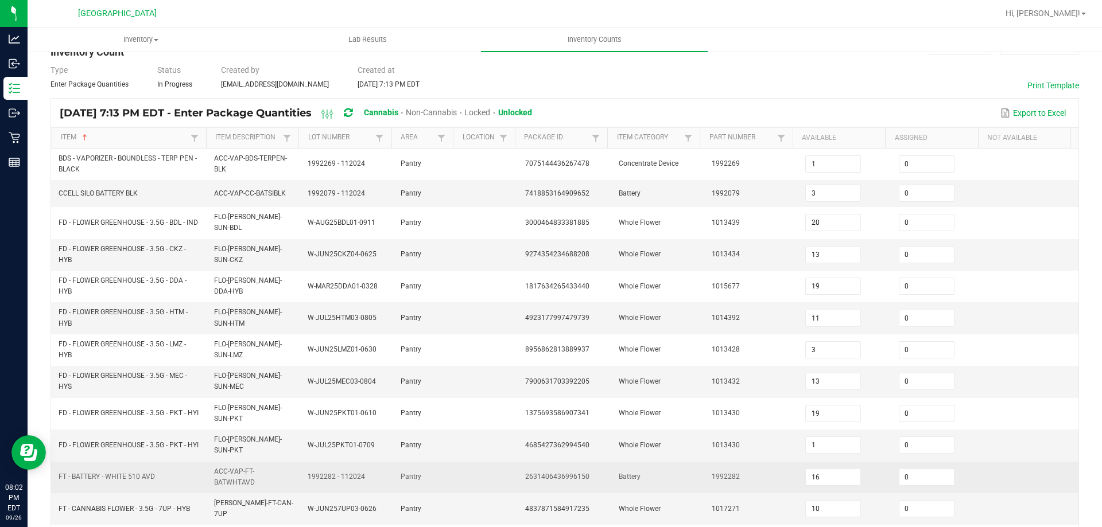
scroll to position [57, 0]
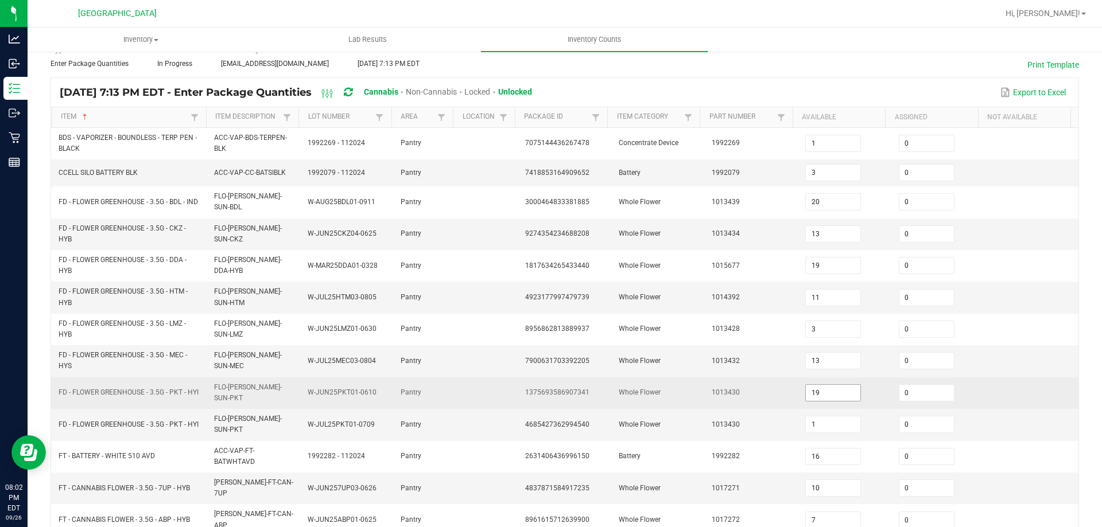
click at [825, 388] on input "19" at bounding box center [833, 393] width 55 height 16
click at [766, 395] on td "1013430" at bounding box center [752, 394] width 94 height 32
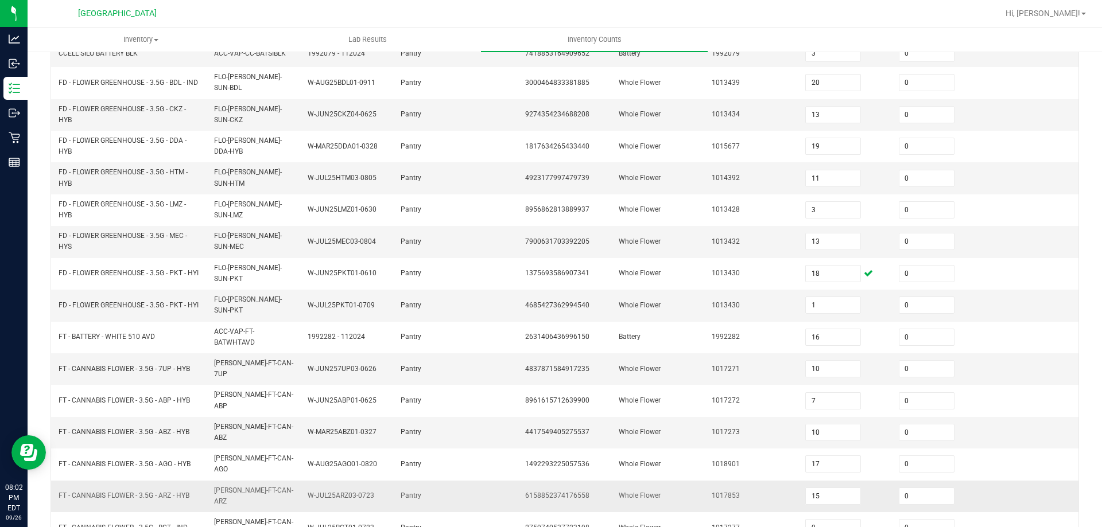
scroll to position [277, 0]
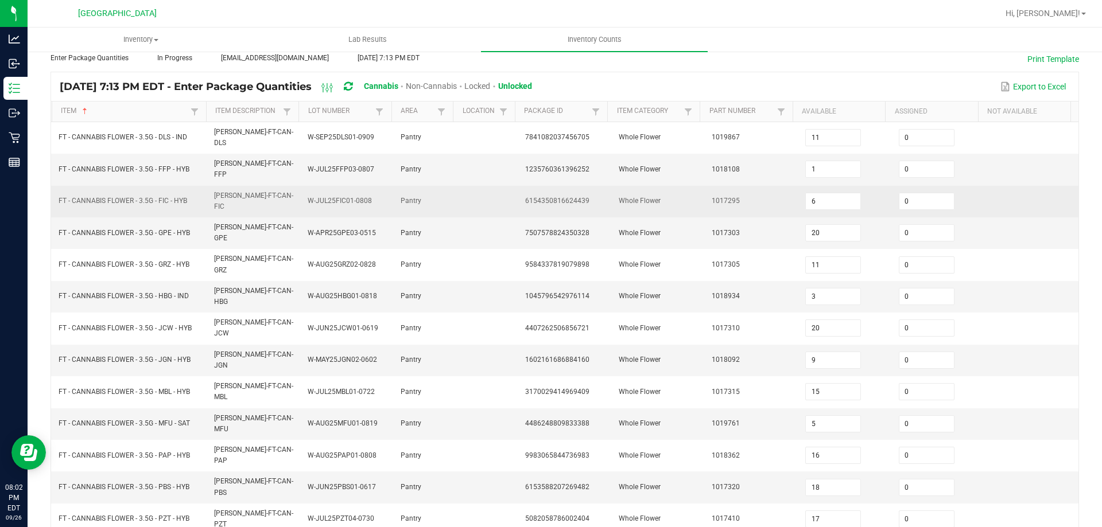
scroll to position [9, 0]
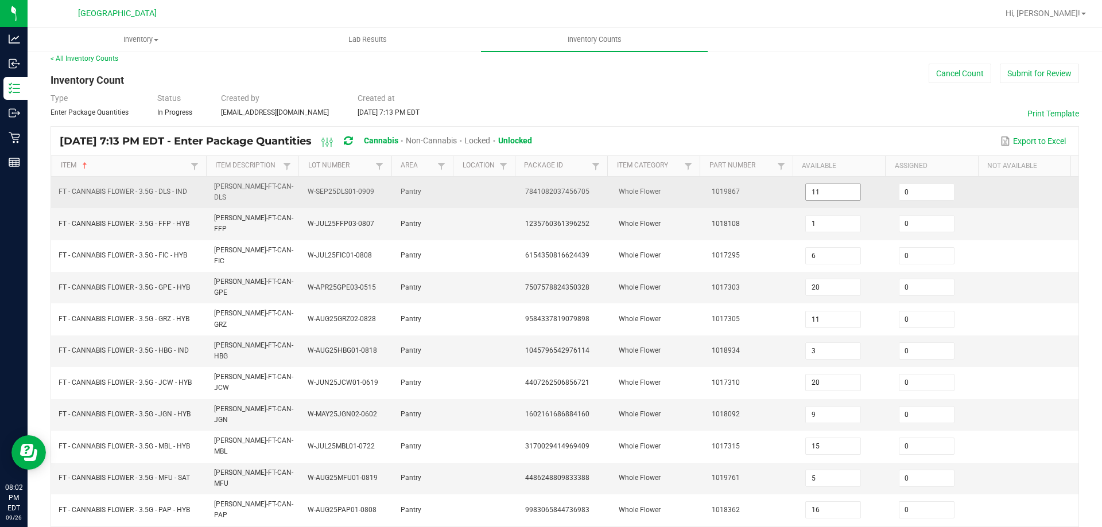
click at [828, 189] on input "11" at bounding box center [833, 192] width 55 height 16
click at [778, 188] on td "1019867" at bounding box center [752, 193] width 94 height 32
click at [809, 191] on input "10" at bounding box center [833, 192] width 55 height 16
click at [753, 191] on td "1019867" at bounding box center [752, 193] width 94 height 32
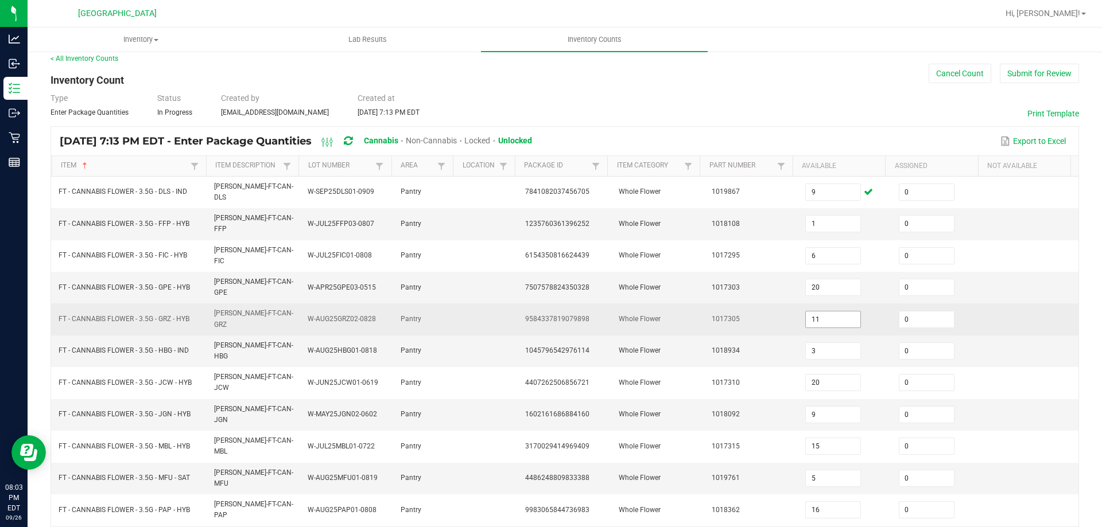
click at [830, 312] on input "11" at bounding box center [833, 320] width 55 height 16
click at [768, 304] on td "1017305" at bounding box center [752, 320] width 94 height 32
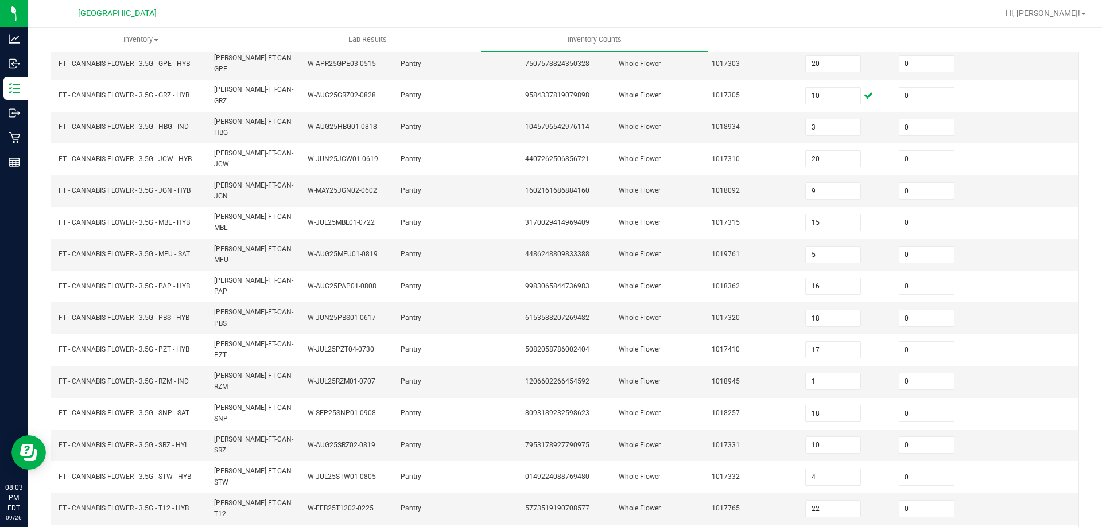
scroll to position [238, 0]
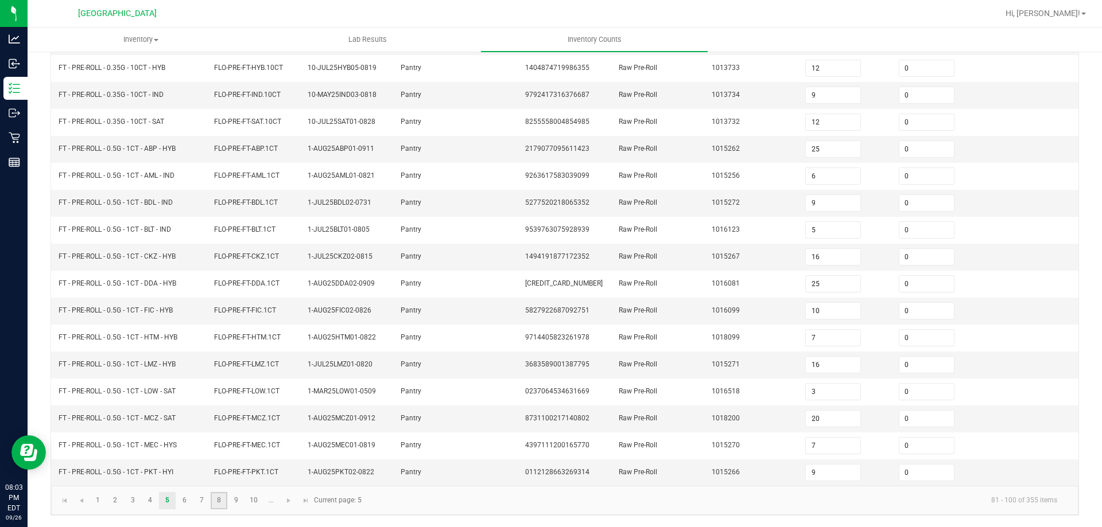
click at [223, 500] on link "8" at bounding box center [219, 500] width 17 height 17
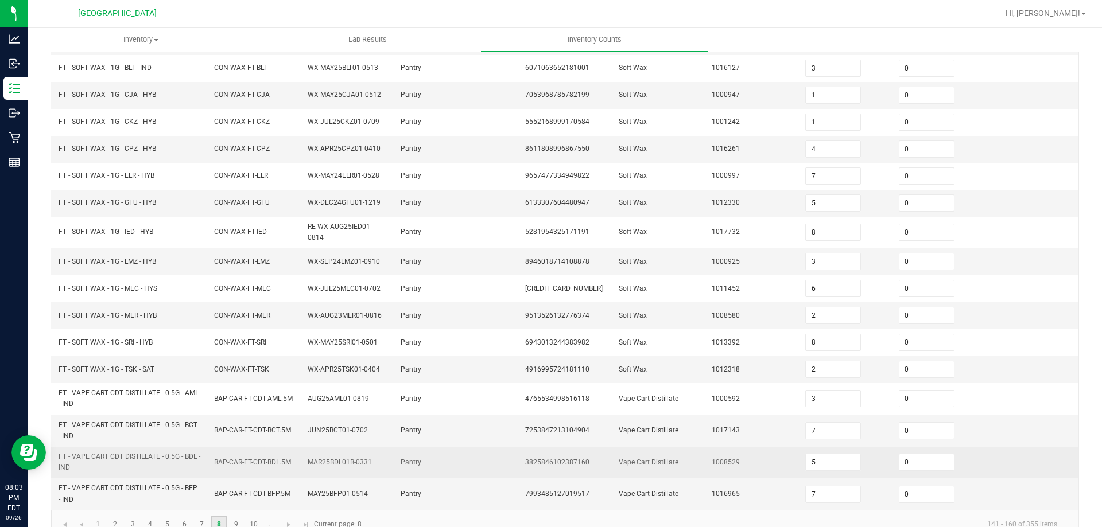
scroll to position [262, 0]
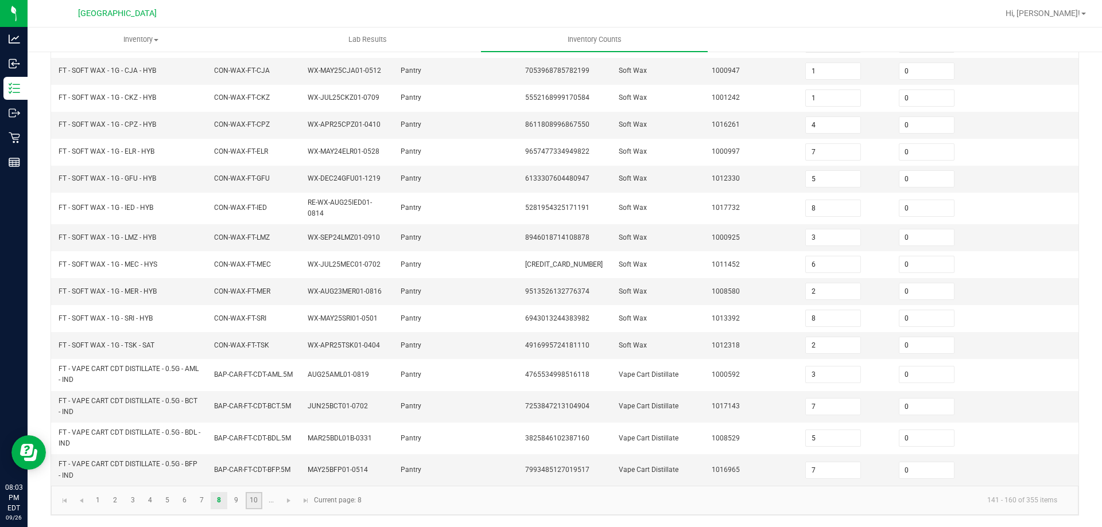
click at [251, 496] on link "10" at bounding box center [254, 500] width 17 height 17
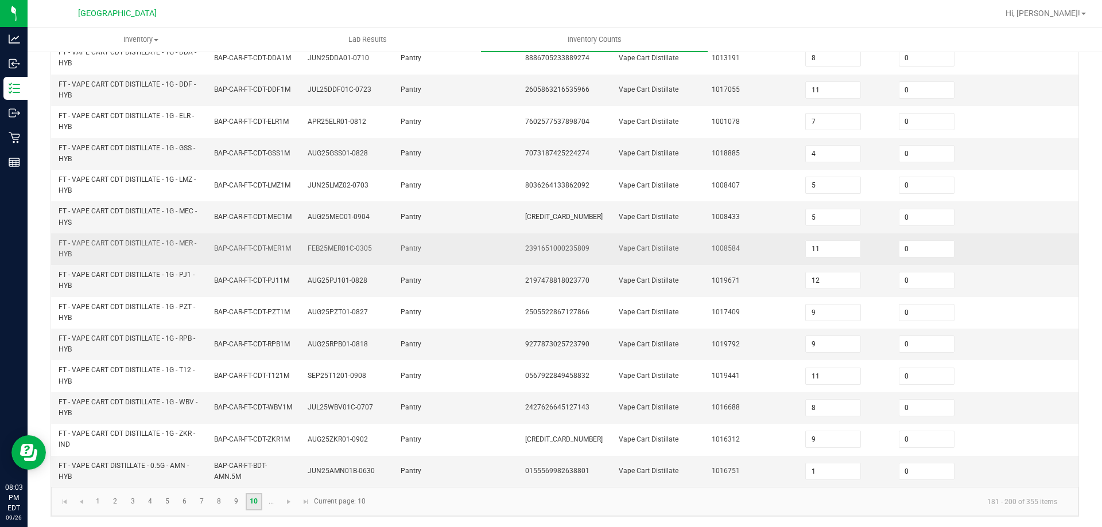
scroll to position [335, 0]
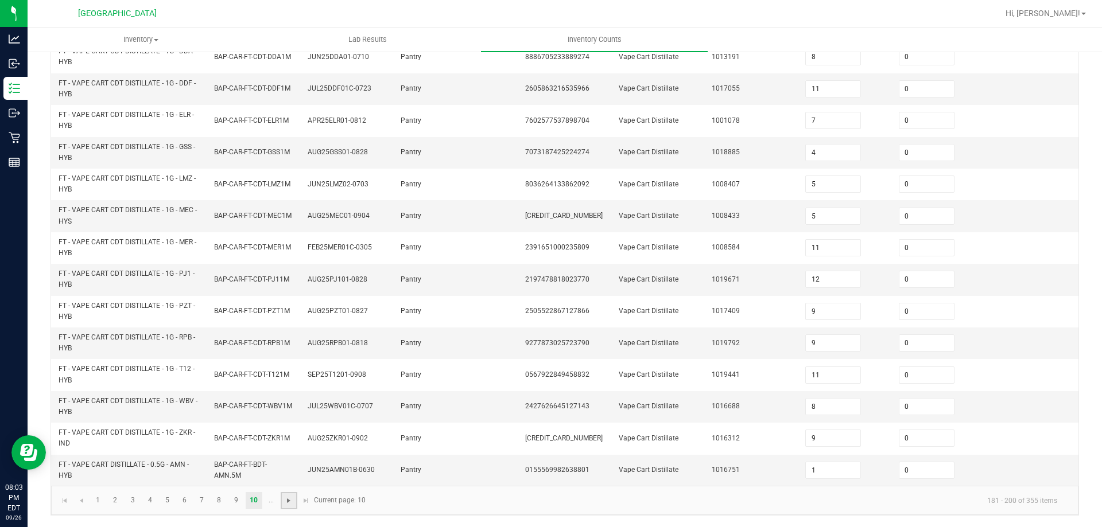
click at [292, 499] on span "Go to the next page" at bounding box center [288, 500] width 9 height 9
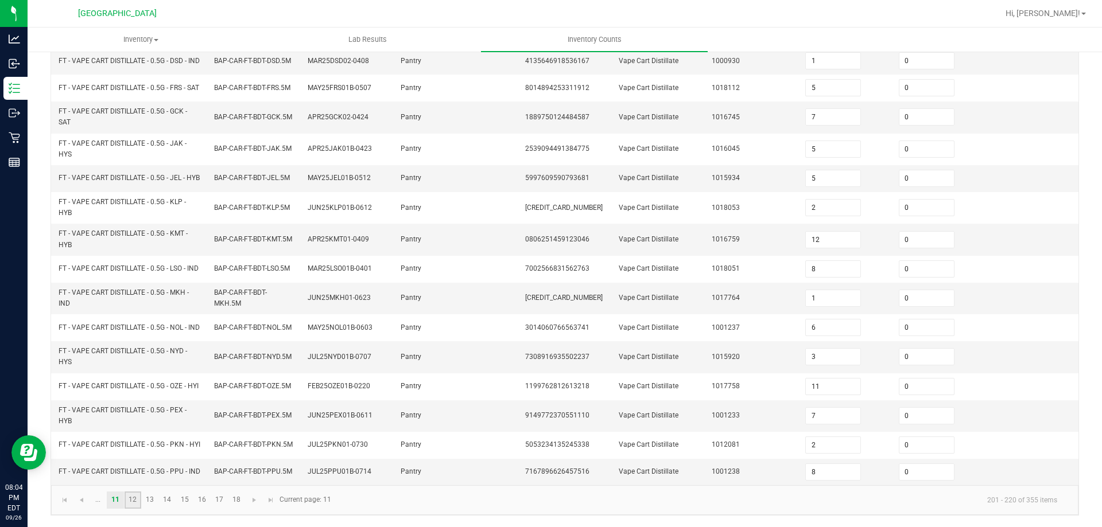
click at [141, 502] on link "12" at bounding box center [133, 500] width 17 height 17
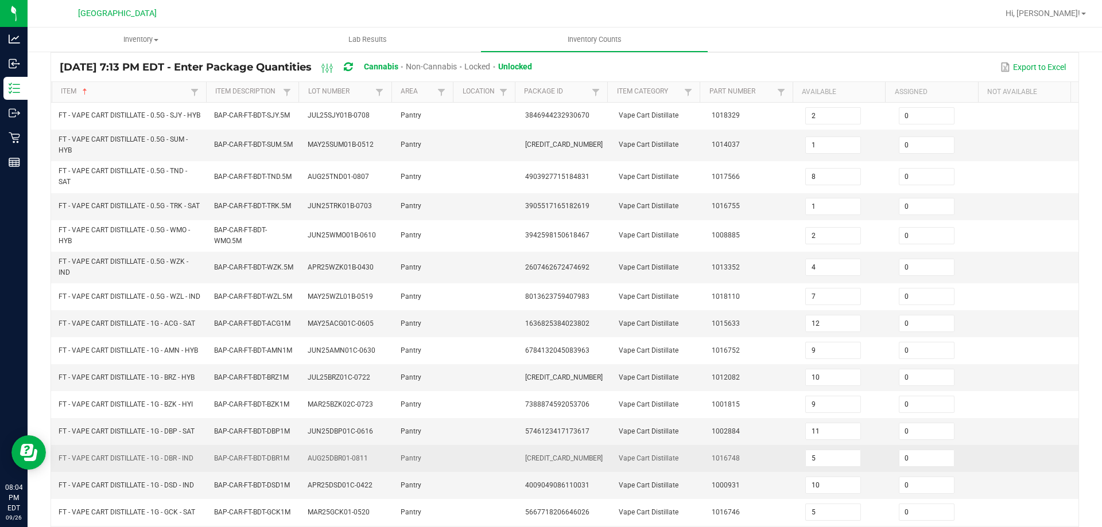
scroll to position [282, 0]
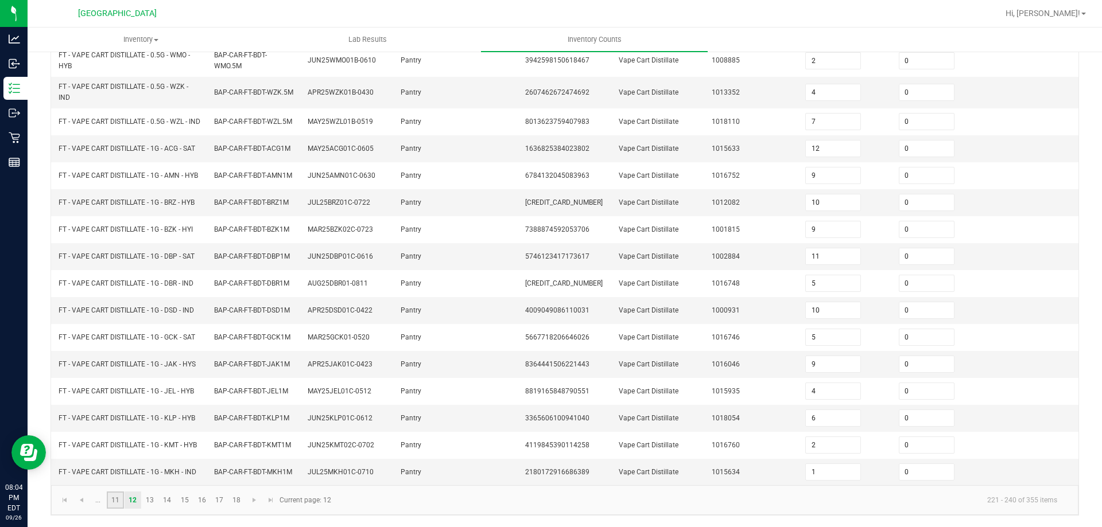
click at [123, 497] on link "11" at bounding box center [115, 500] width 17 height 17
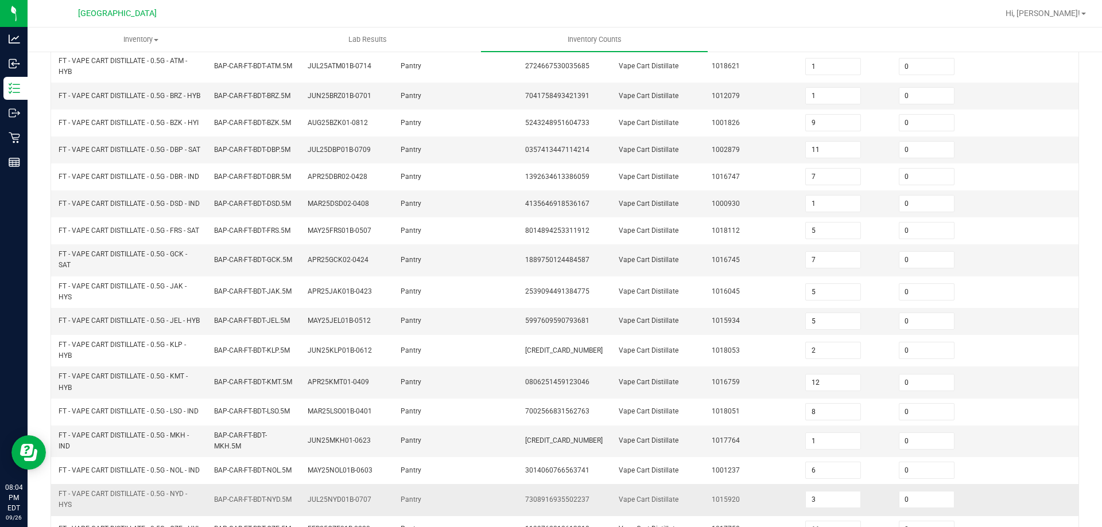
scroll to position [335, 0]
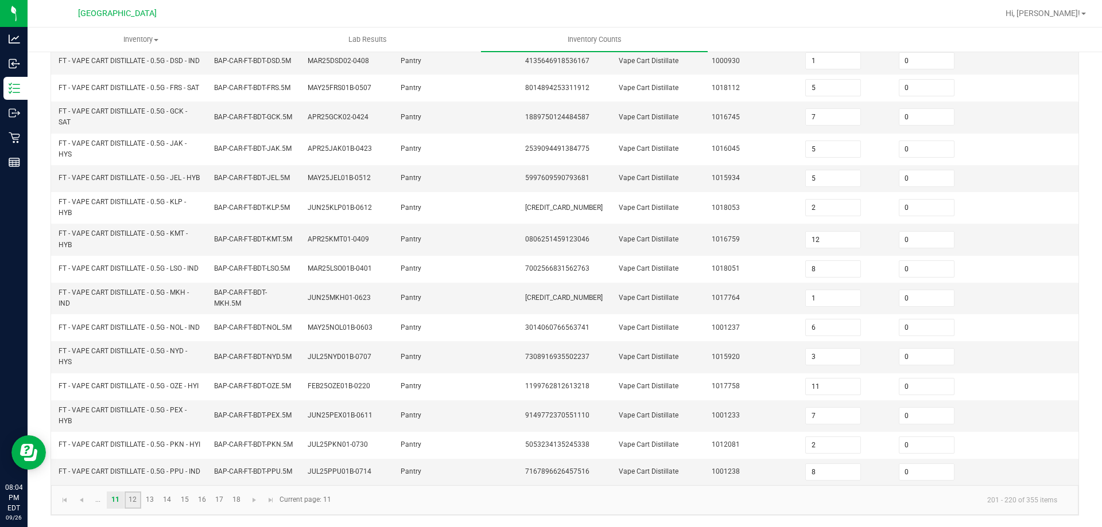
click at [130, 498] on link "12" at bounding box center [133, 500] width 17 height 17
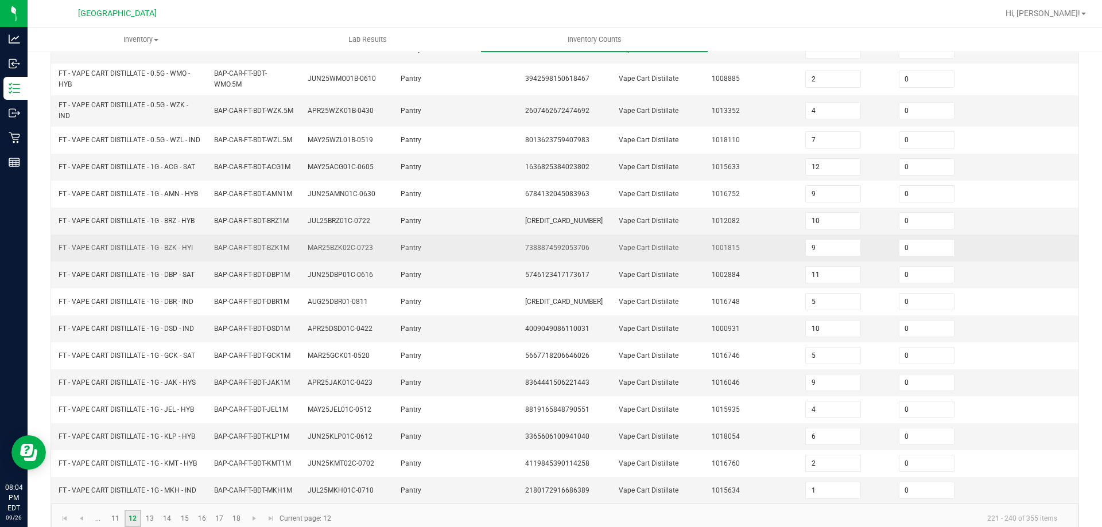
scroll to position [282, 0]
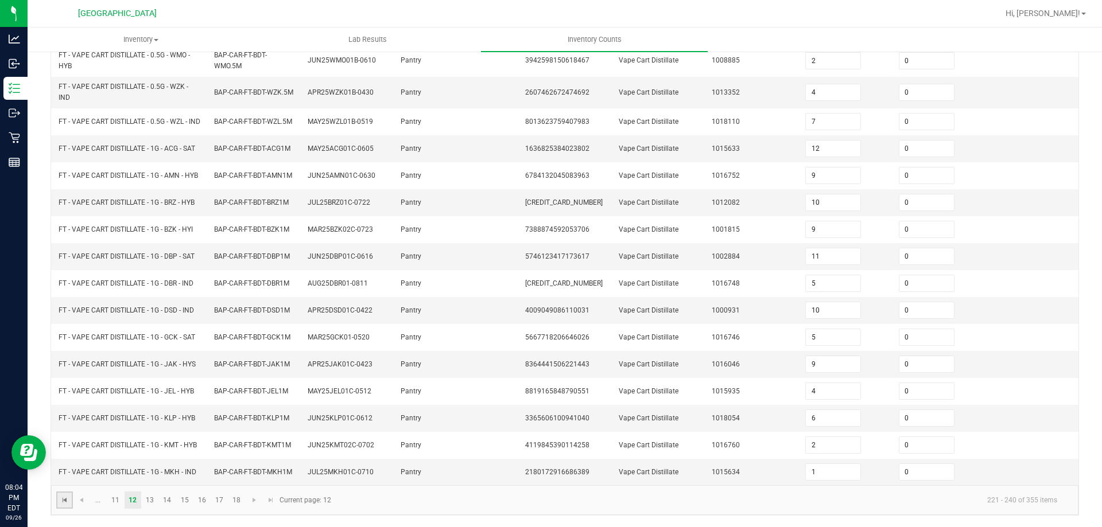
click at [65, 499] on span "Go to the first page" at bounding box center [64, 500] width 9 height 9
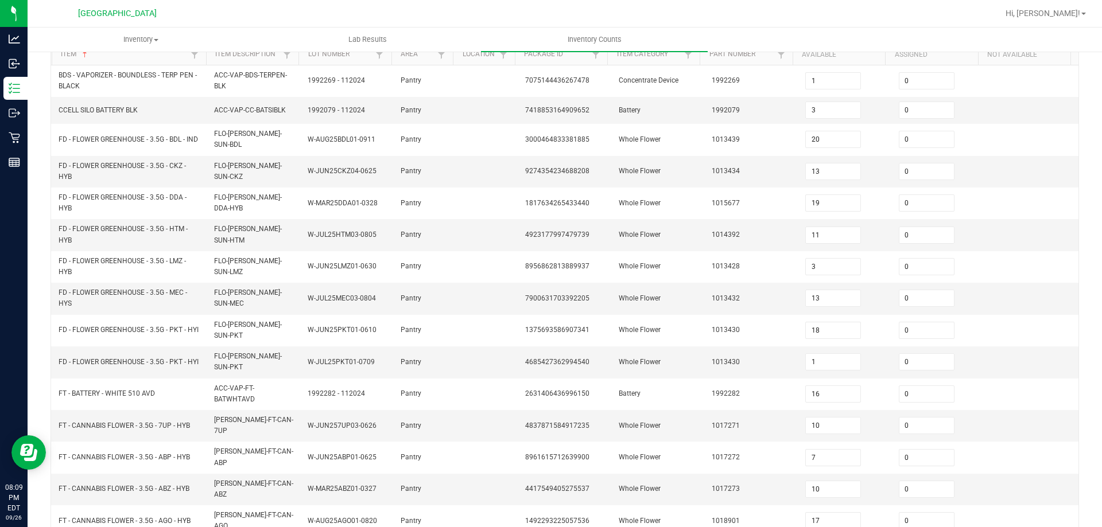
scroll to position [277, 0]
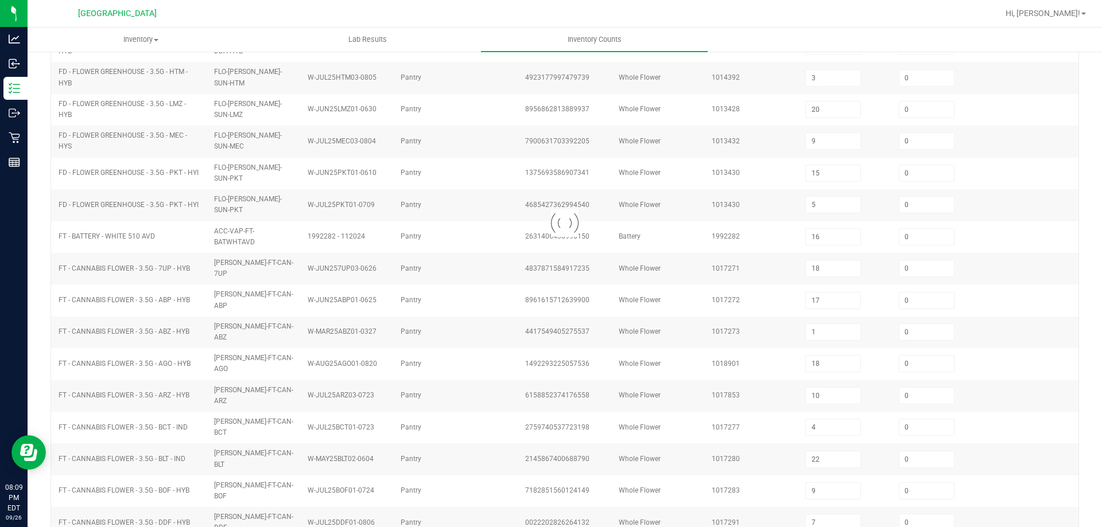
scroll to position [238, 0]
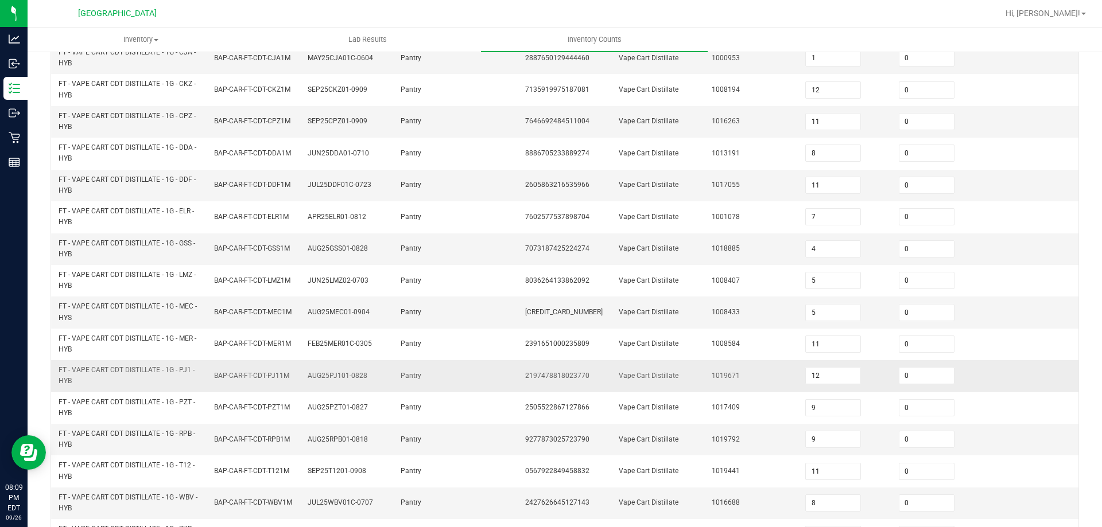
scroll to position [335, 0]
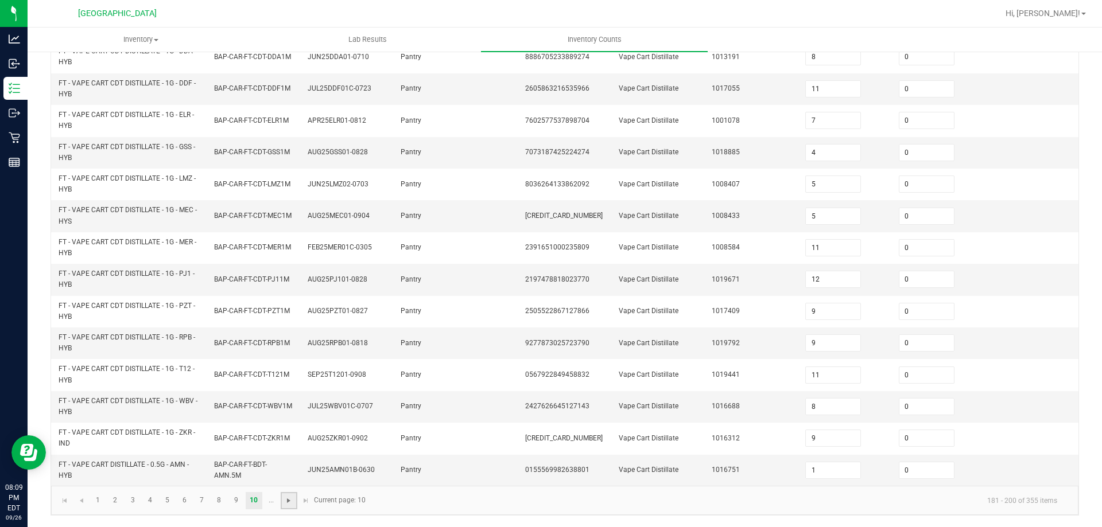
click at [293, 502] on span "Go to the next page" at bounding box center [288, 500] width 9 height 9
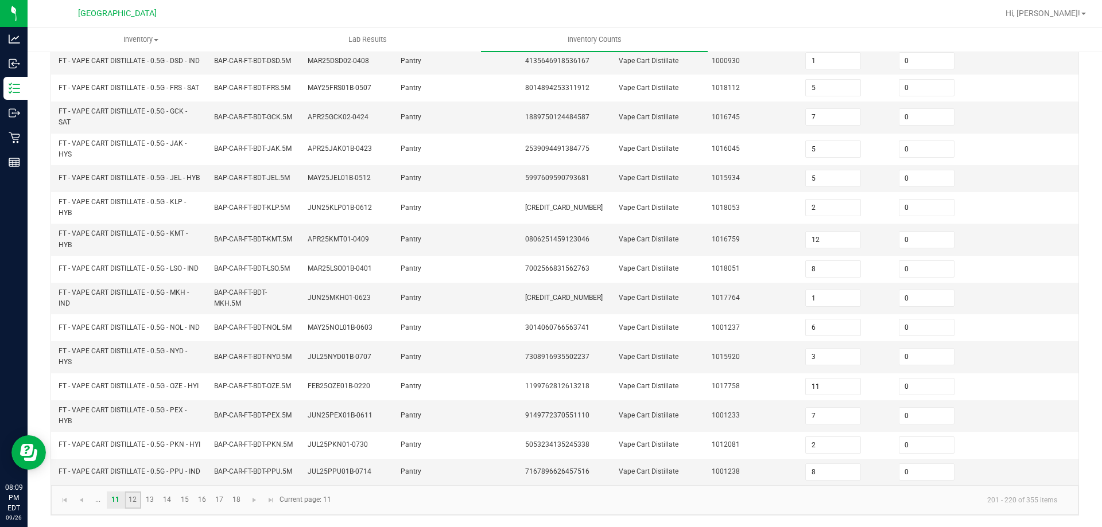
click at [137, 496] on link "12" at bounding box center [133, 500] width 17 height 17
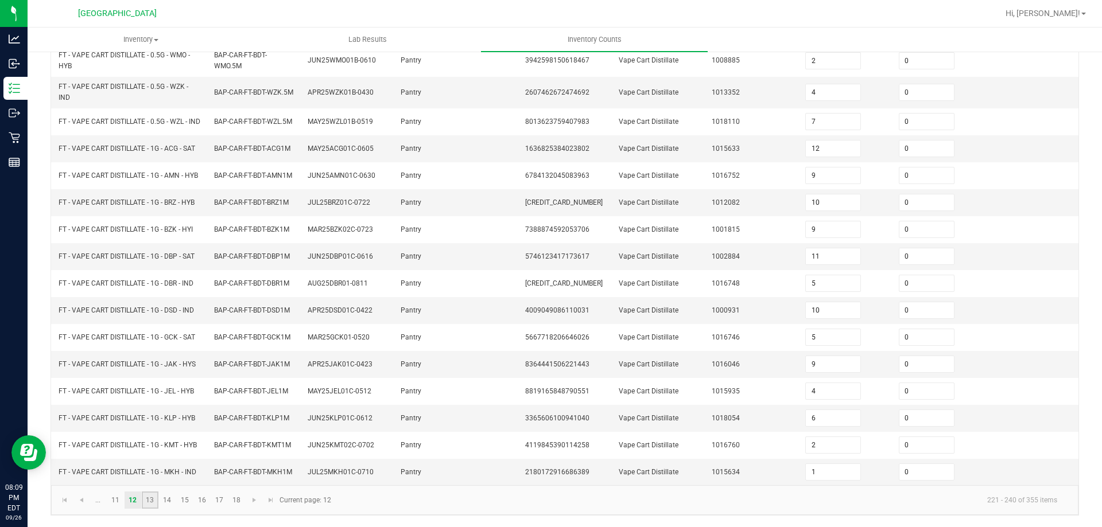
click at [149, 500] on link "13" at bounding box center [150, 500] width 17 height 17
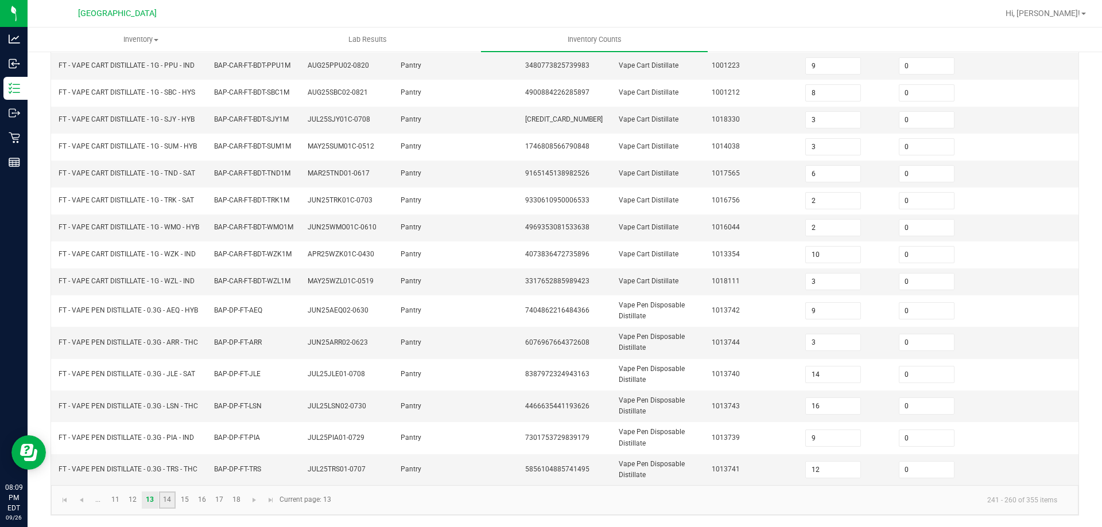
click at [170, 497] on link "14" at bounding box center [167, 500] width 17 height 17
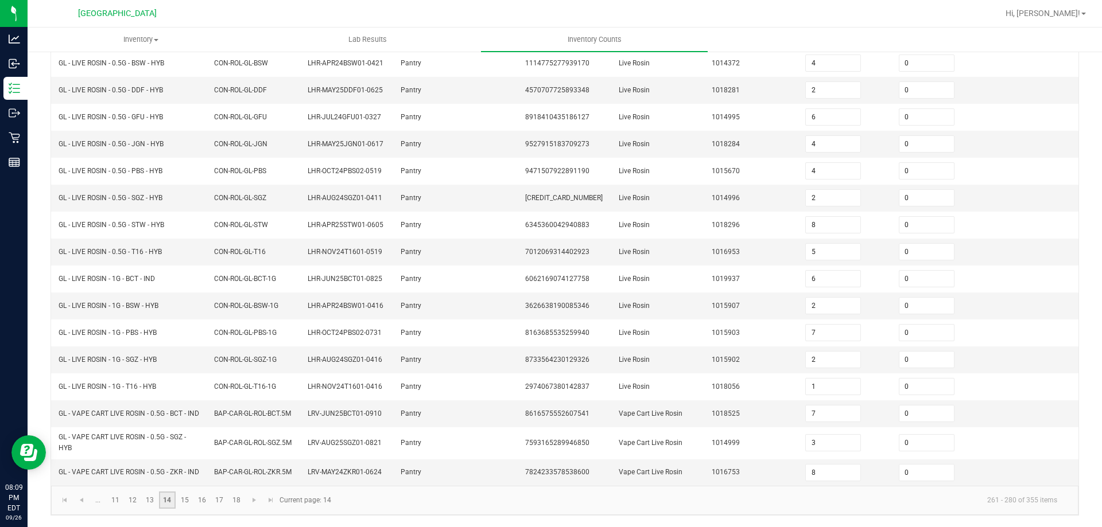
scroll to position [252, 0]
click at [180, 497] on link "15" at bounding box center [184, 500] width 17 height 17
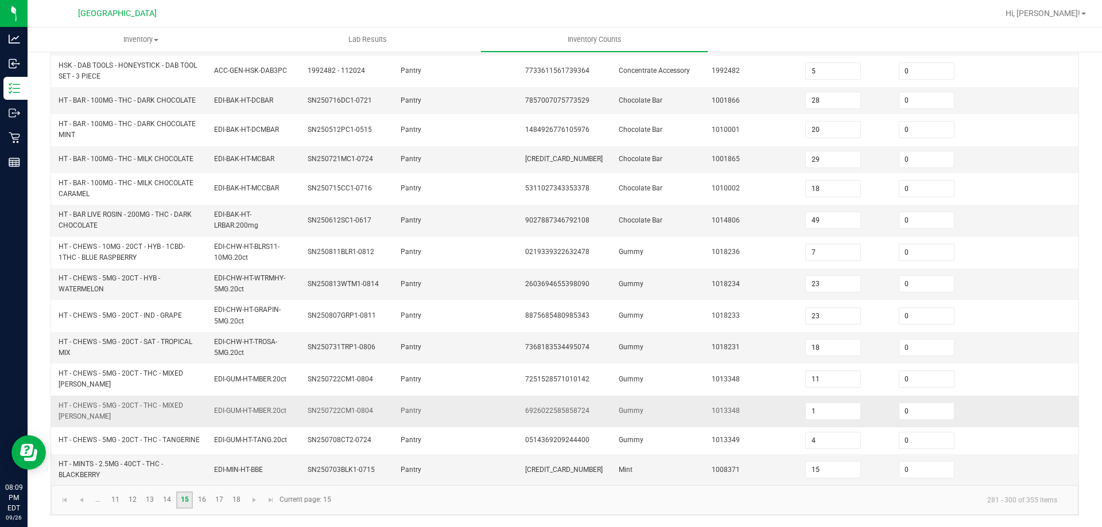
scroll to position [320, 0]
click at [201, 499] on link "16" at bounding box center [201, 500] width 17 height 17
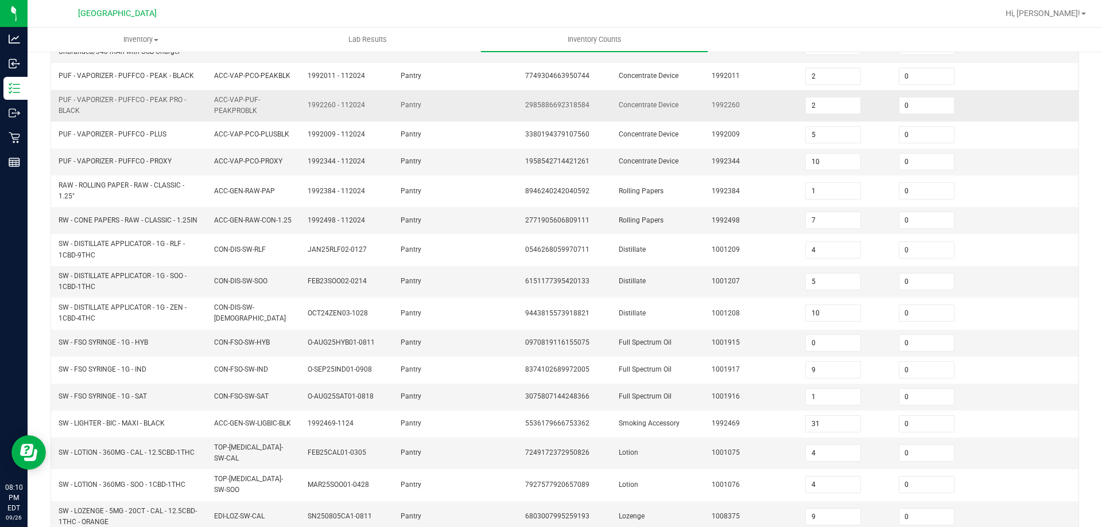
scroll to position [0, 0]
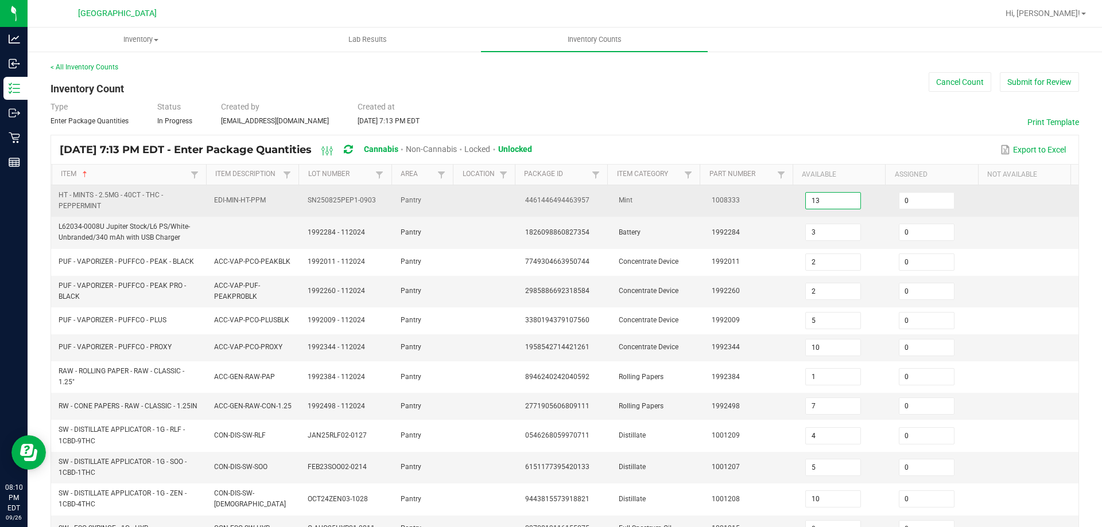
click at [818, 199] on input "13" at bounding box center [833, 201] width 55 height 16
click at [765, 202] on td "1008333" at bounding box center [752, 201] width 94 height 32
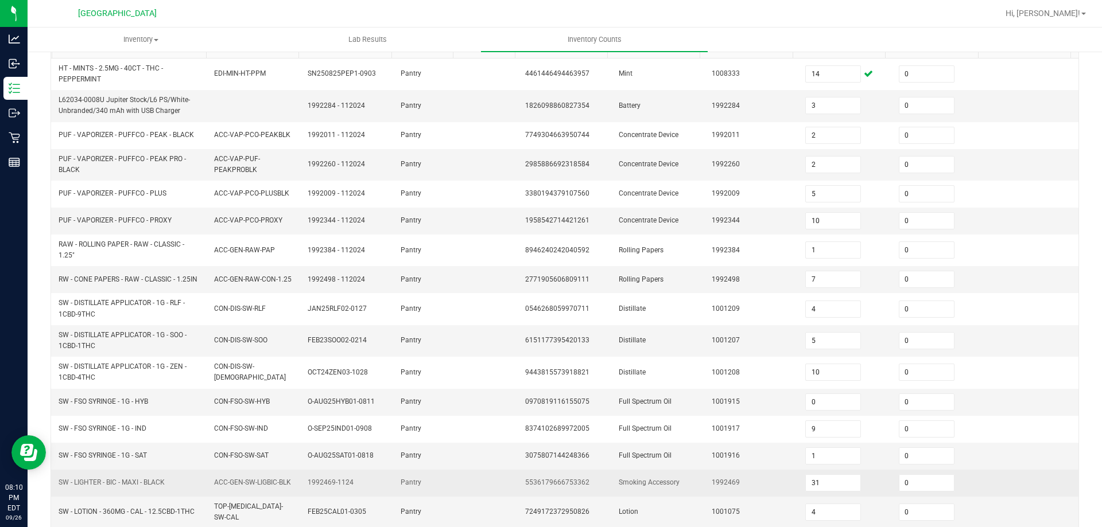
scroll to position [286, 0]
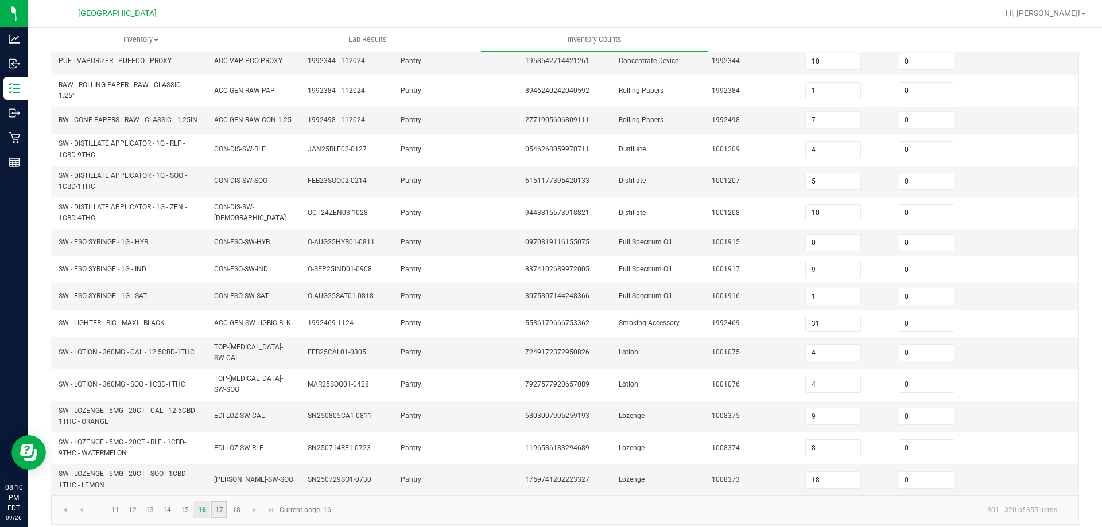
click at [222, 505] on link "17" at bounding box center [219, 510] width 17 height 17
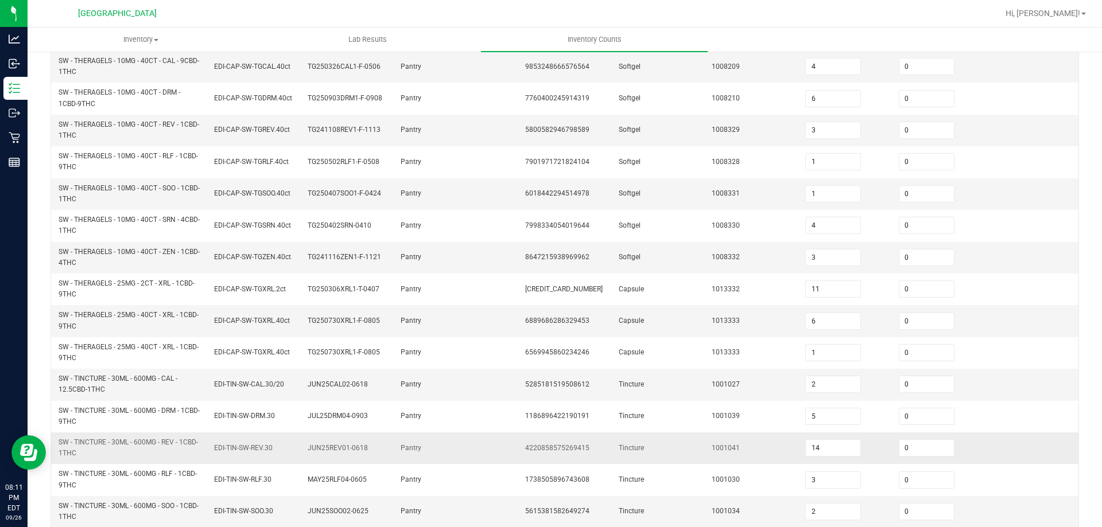
scroll to position [320, 0]
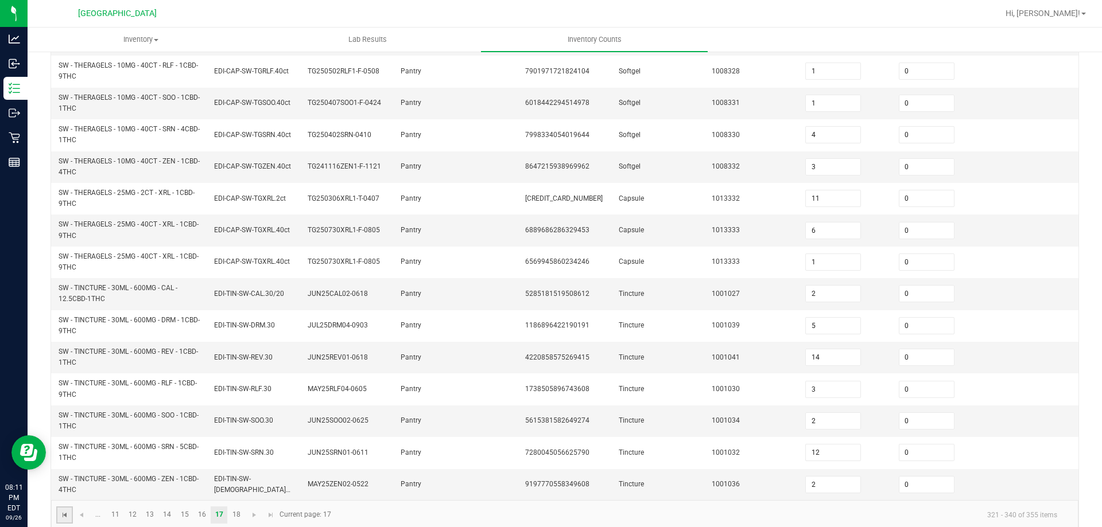
click at [69, 511] on span "Go to the first page" at bounding box center [64, 515] width 9 height 9
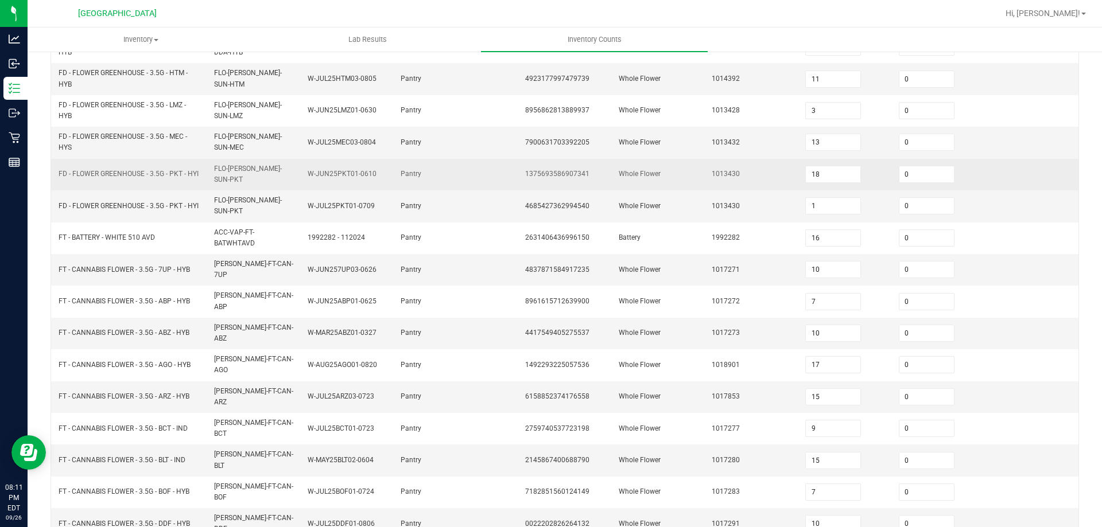
scroll to position [277, 0]
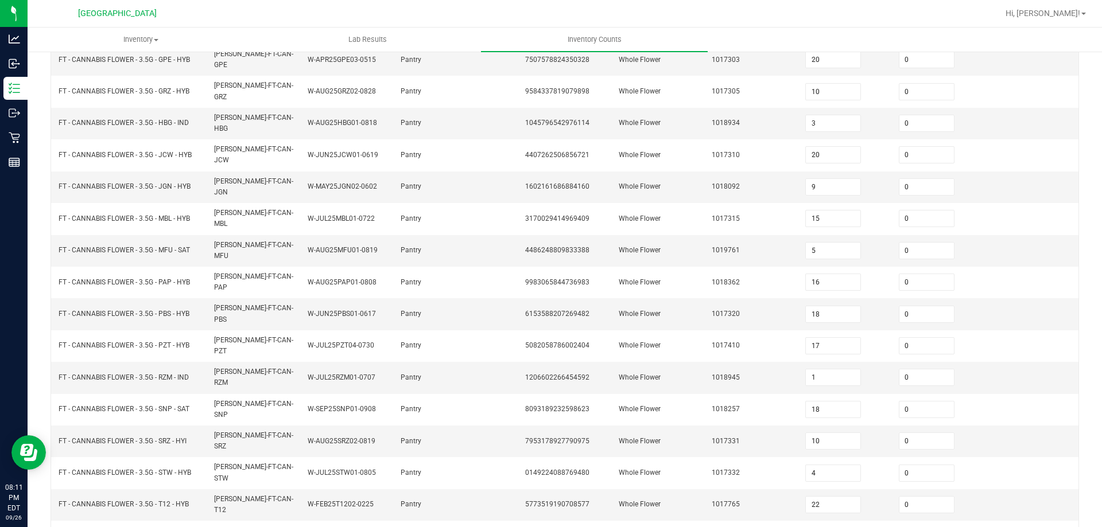
scroll to position [238, 0]
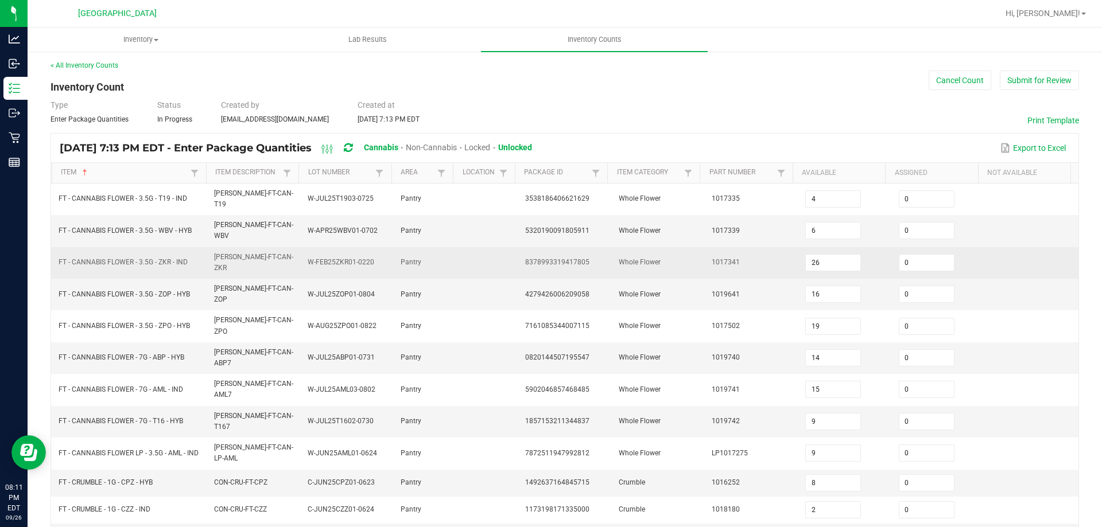
scroll to position [0, 0]
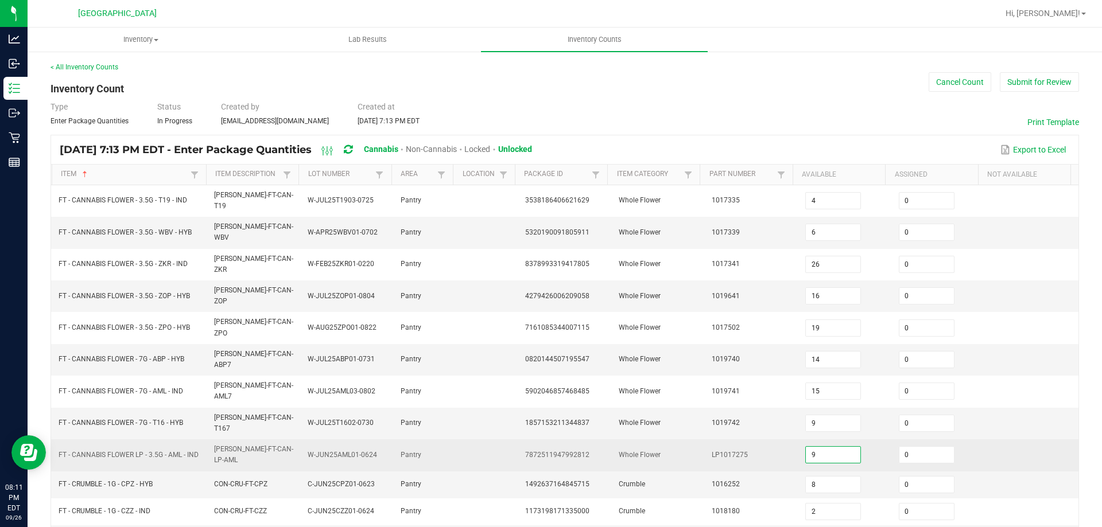
click at [828, 447] on input "9" at bounding box center [833, 455] width 55 height 16
click at [769, 440] on td "LP1017275" at bounding box center [752, 456] width 94 height 32
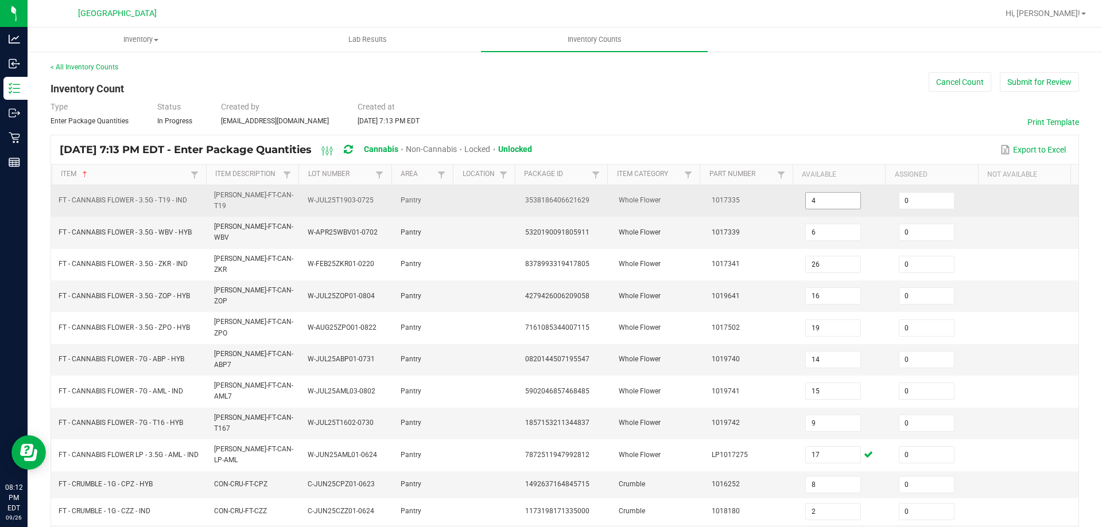
click at [831, 198] on input "4" at bounding box center [833, 201] width 55 height 16
click at [747, 199] on td "1017335" at bounding box center [752, 201] width 94 height 32
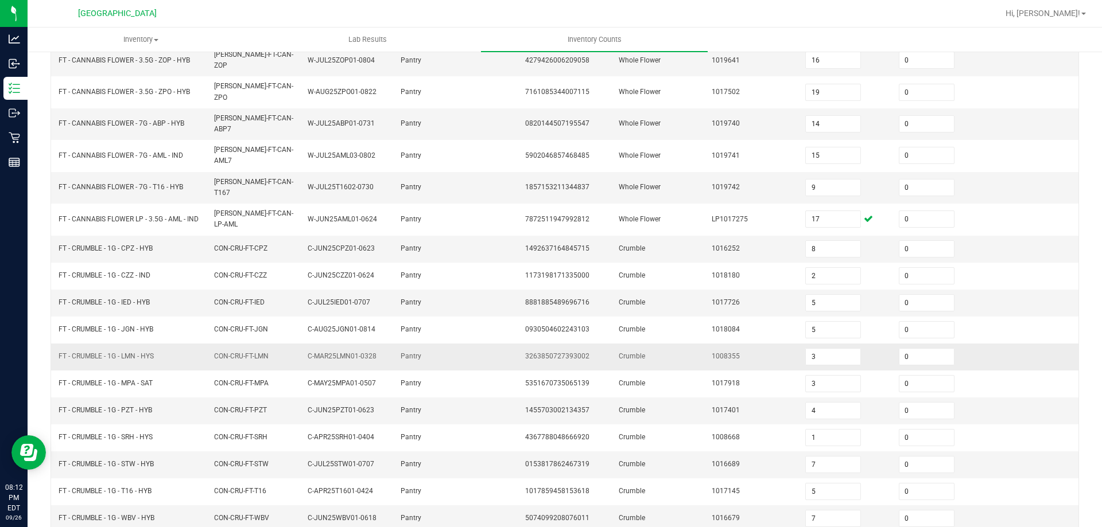
scroll to position [243, 0]
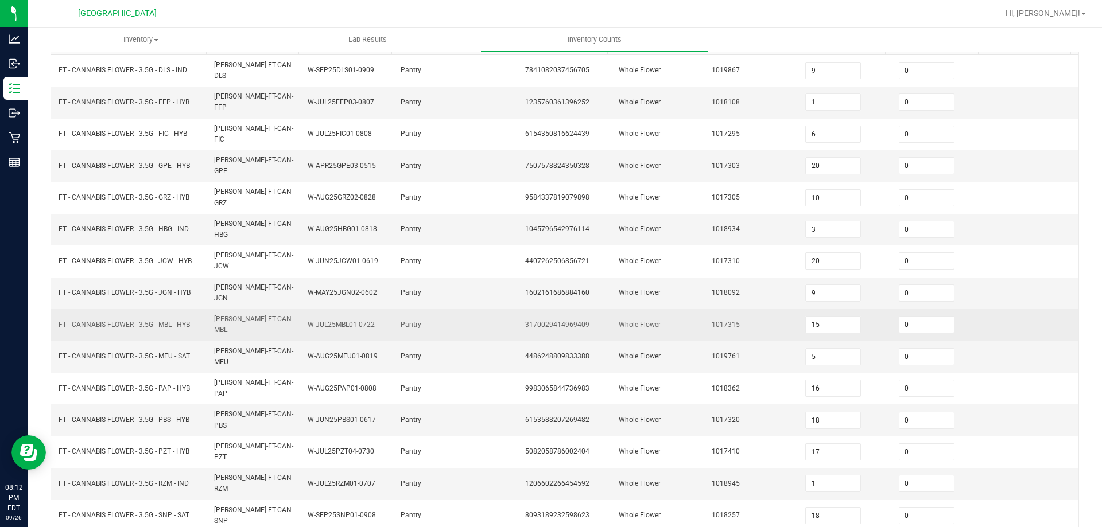
scroll to position [123, 0]
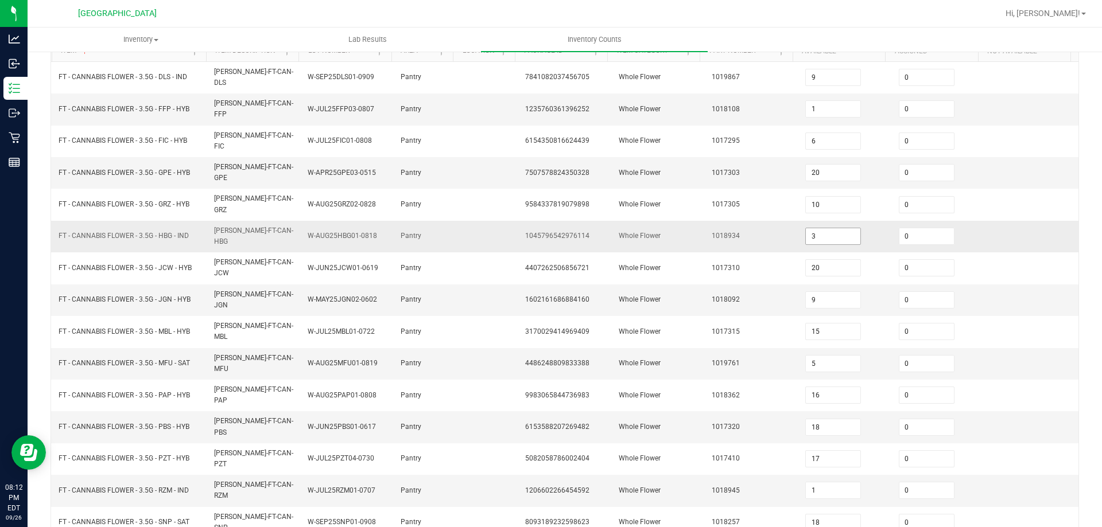
click at [837, 228] on input "3" at bounding box center [833, 236] width 55 height 16
click at [769, 221] on td "1018934" at bounding box center [752, 237] width 94 height 32
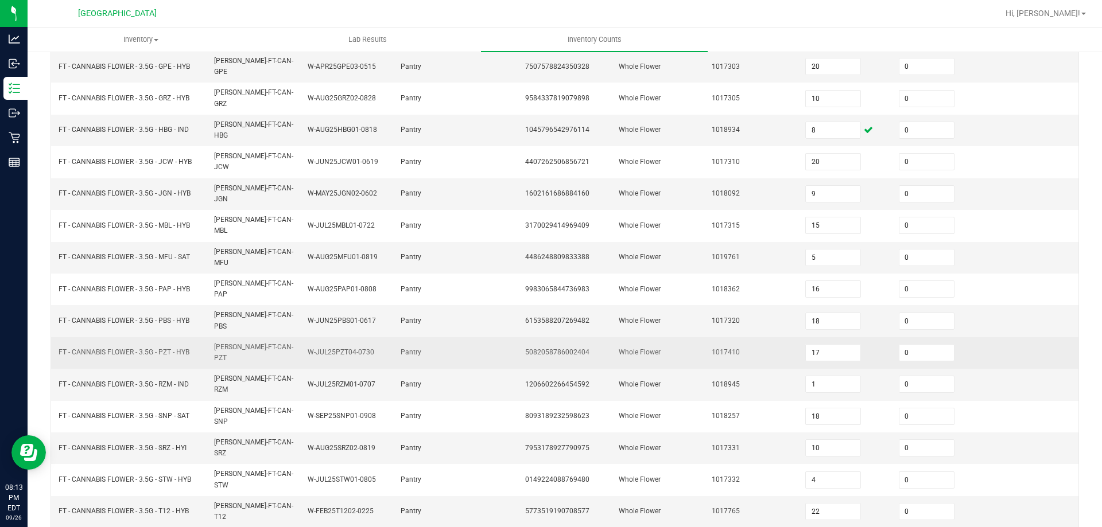
scroll to position [238, 0]
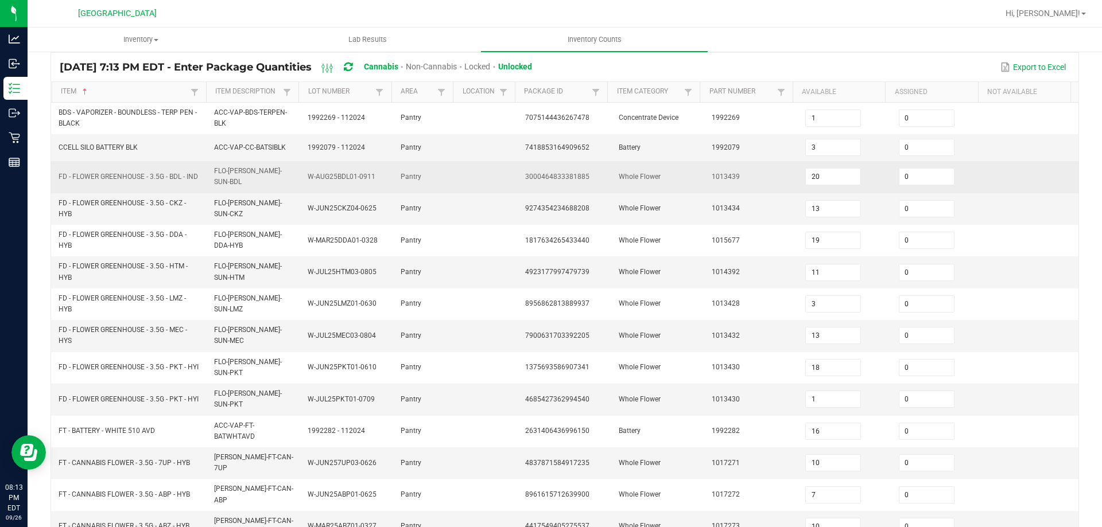
scroll to position [115, 0]
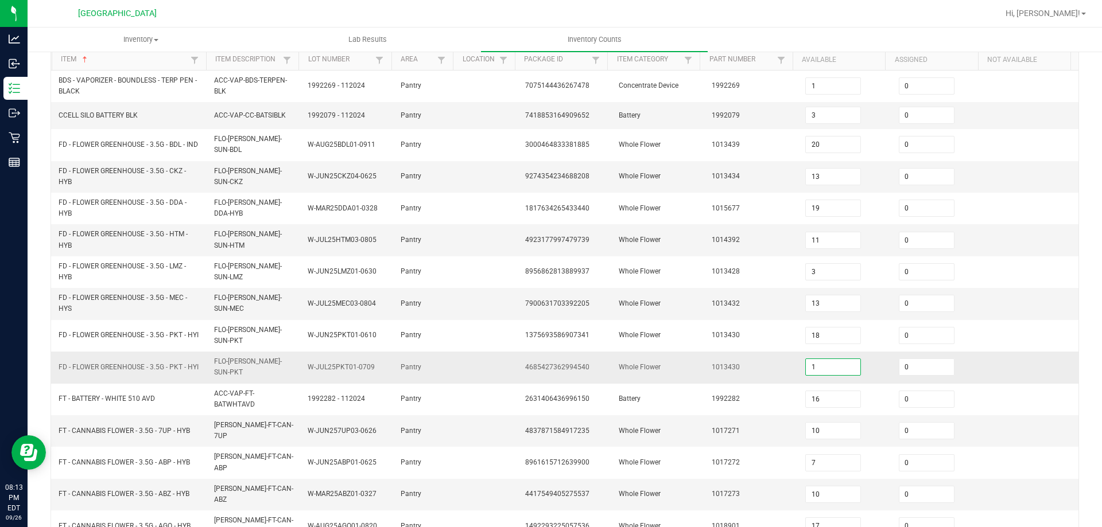
click at [816, 359] on input "1" at bounding box center [833, 367] width 55 height 16
click at [798, 361] on td "4" at bounding box center [845, 368] width 94 height 32
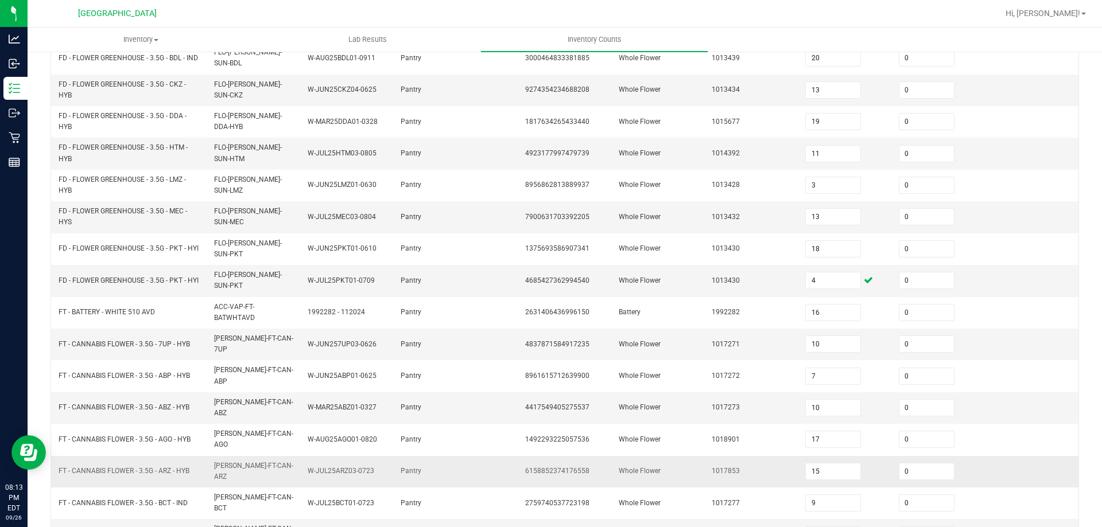
scroll to position [277, 0]
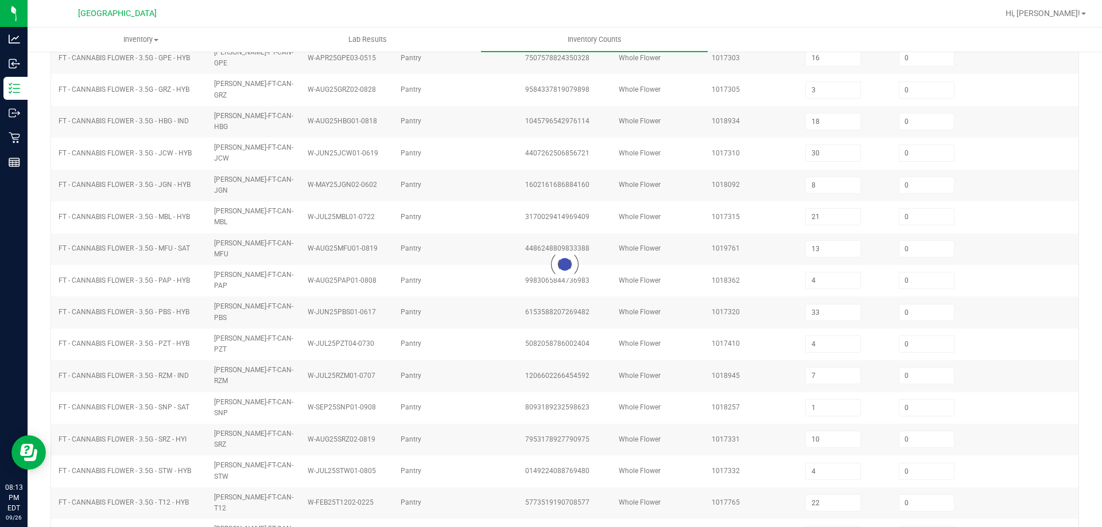
scroll to position [176, 0]
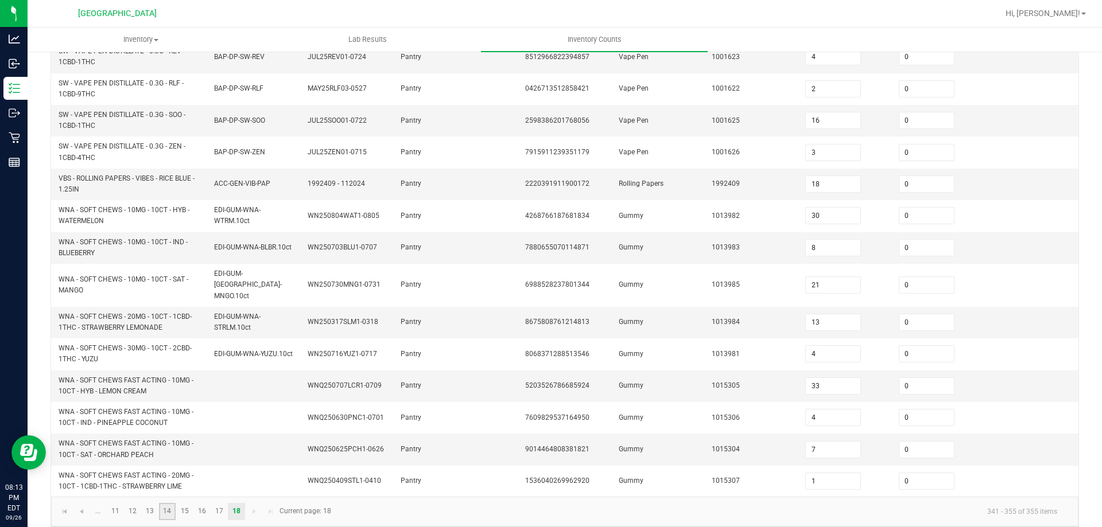
click at [164, 503] on link "14" at bounding box center [167, 511] width 17 height 17
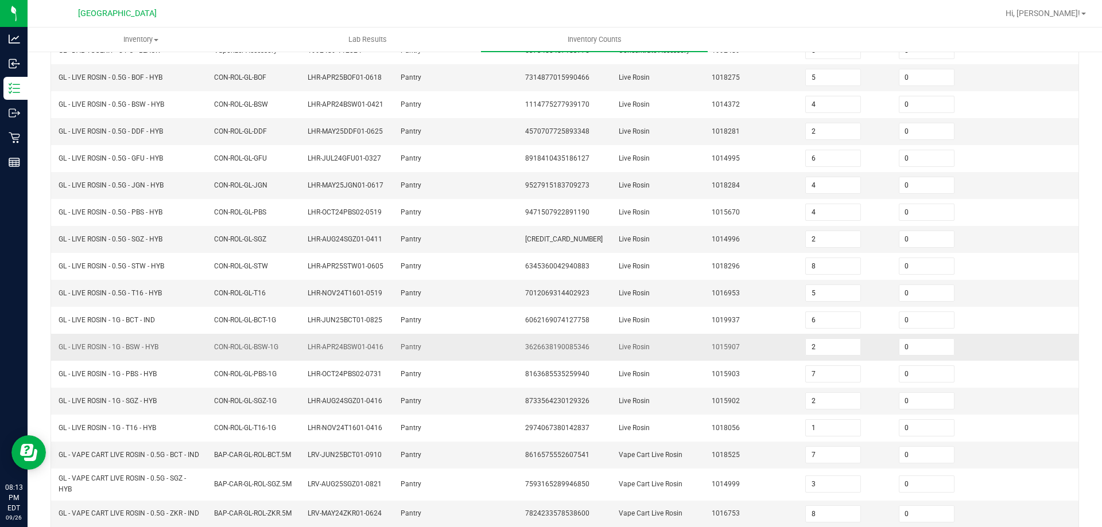
scroll to position [252, 0]
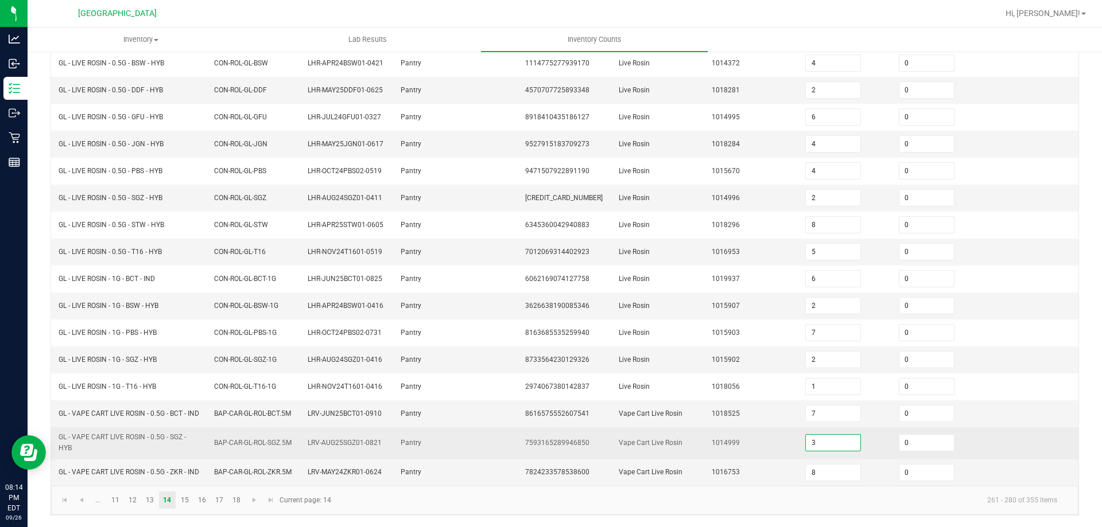
click at [816, 436] on input "3" at bounding box center [833, 443] width 55 height 16
click at [760, 438] on td "1014999" at bounding box center [752, 444] width 94 height 32
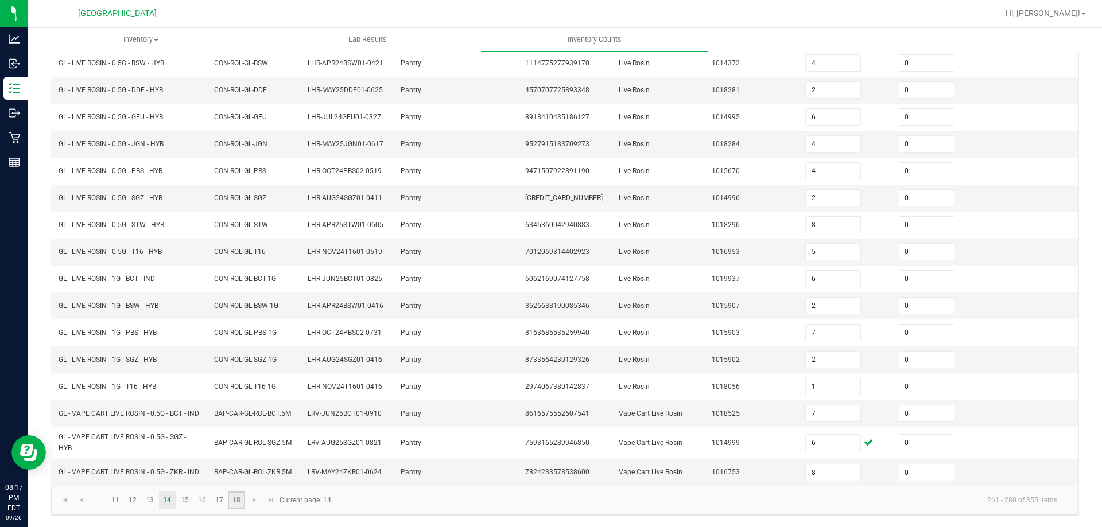
click at [242, 500] on link "18" at bounding box center [236, 500] width 17 height 17
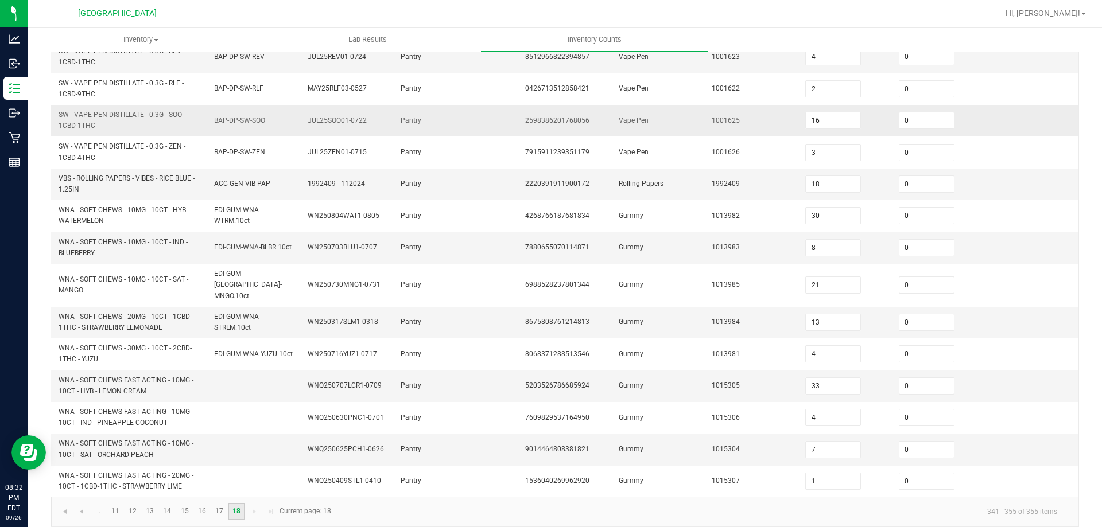
scroll to position [0, 0]
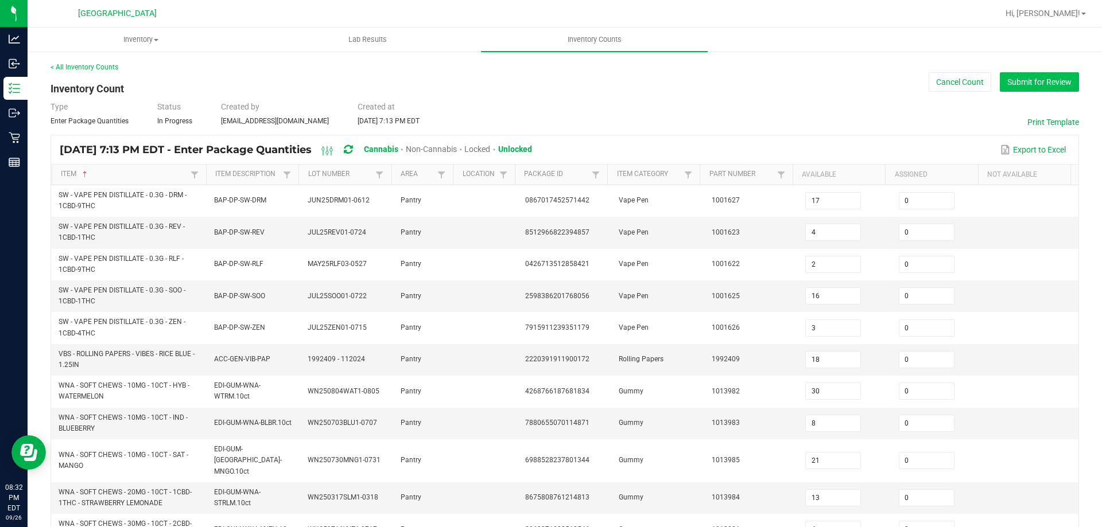
click at [1034, 87] on button "Submit for Review" at bounding box center [1039, 82] width 79 height 20
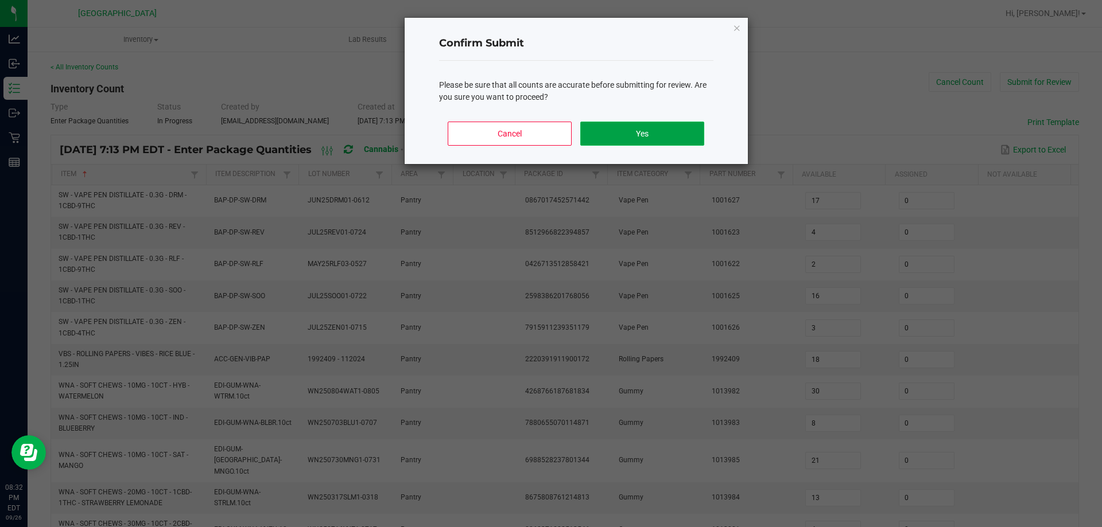
click at [687, 143] on button "Yes" at bounding box center [641, 134] width 123 height 24
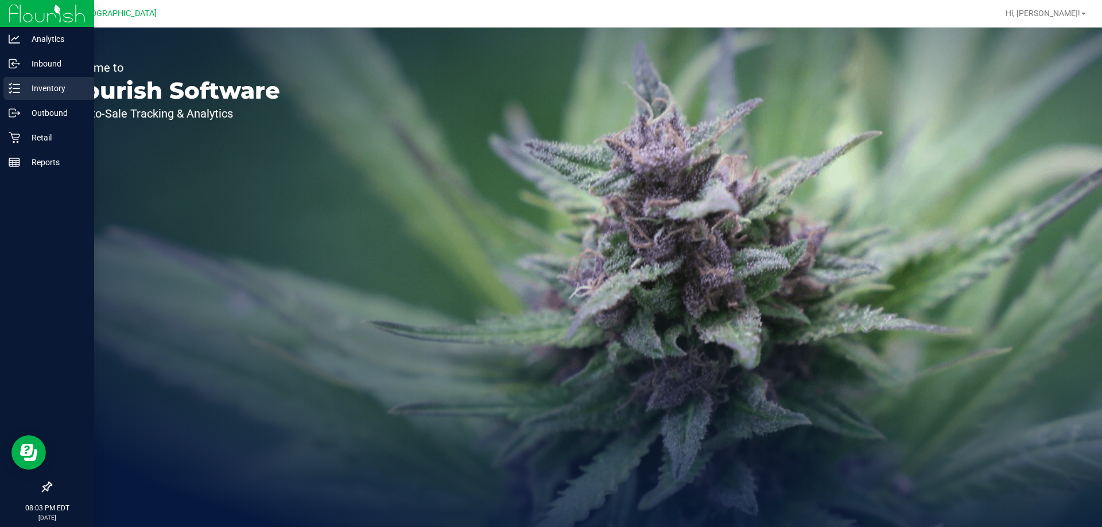
click at [36, 88] on p "Inventory" at bounding box center [54, 88] width 69 height 14
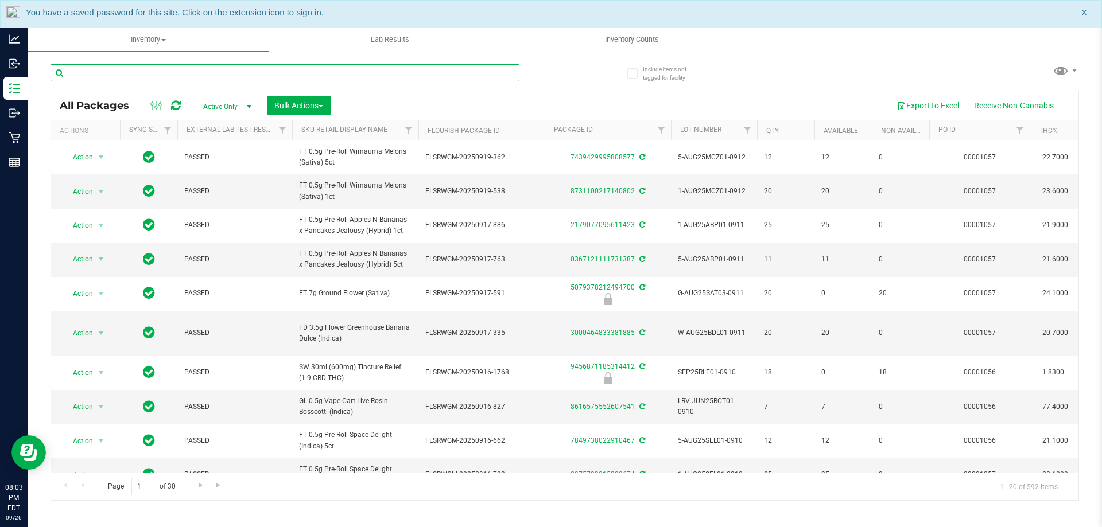
click at [138, 73] on input "text" at bounding box center [284, 72] width 469 height 17
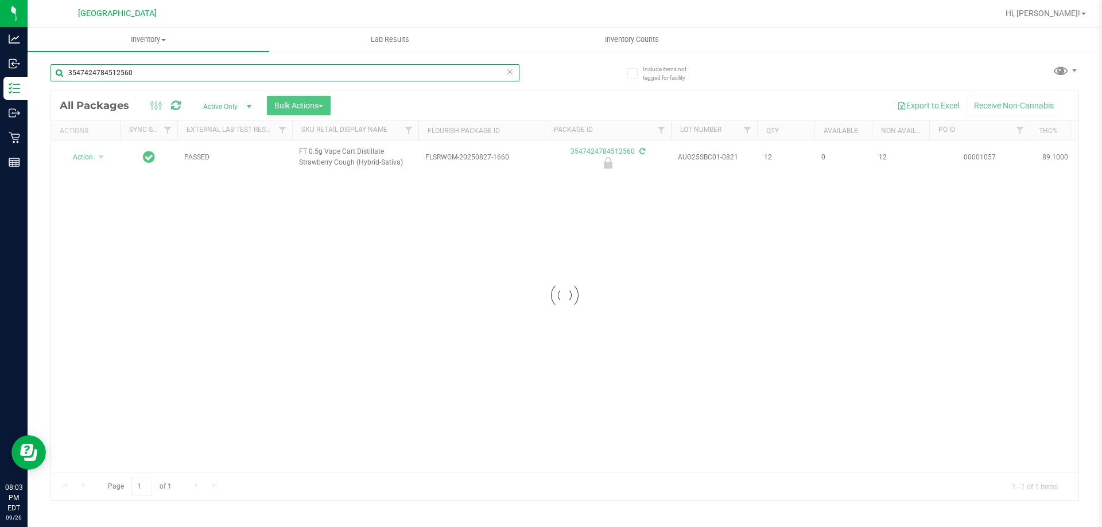
type input "3547424784512560"
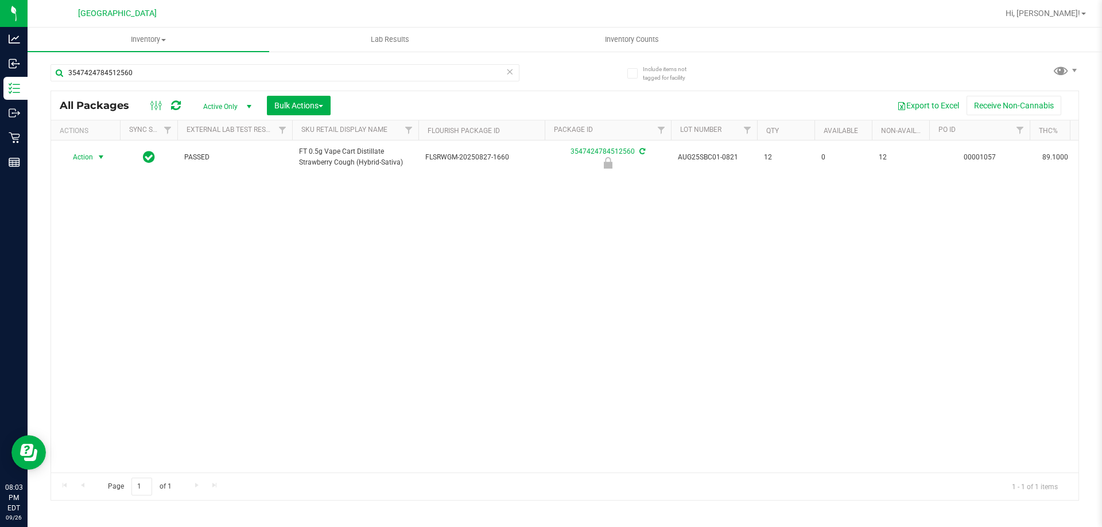
click at [87, 156] on span "Action" at bounding box center [78, 157] width 31 height 16
click at [102, 285] on li "Unlock package" at bounding box center [99, 293] width 73 height 17
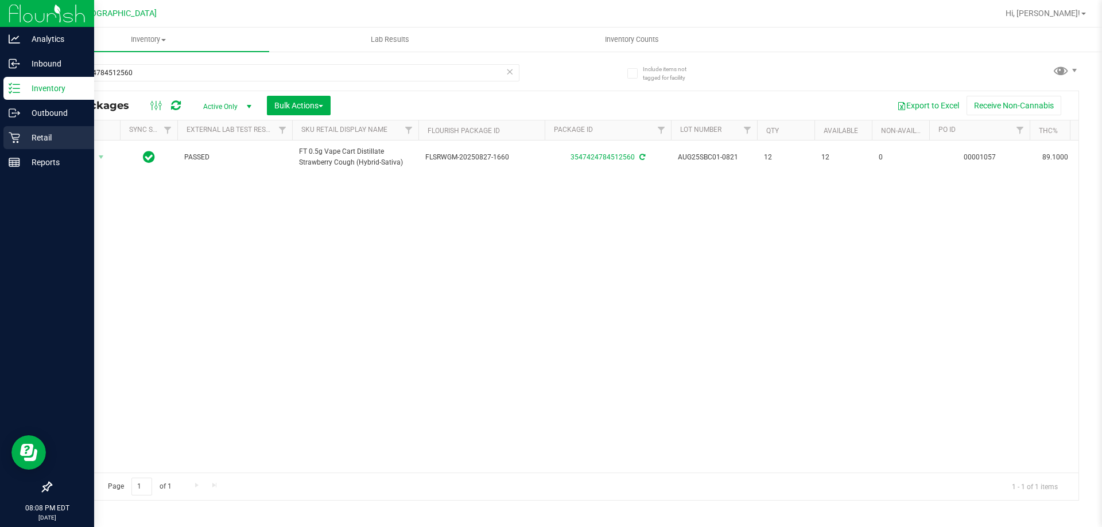
click at [28, 134] on p "Retail" at bounding box center [54, 138] width 69 height 14
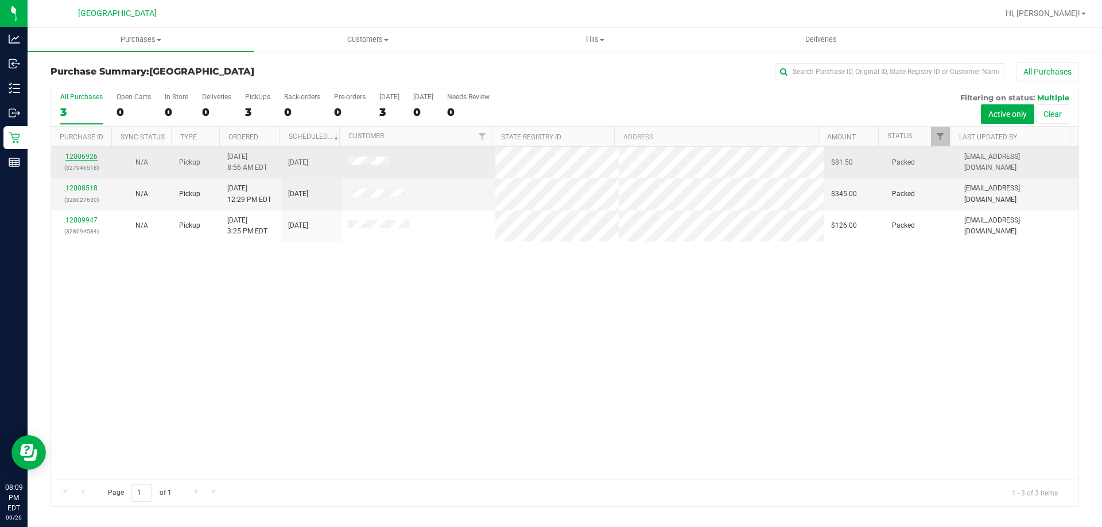
click at [83, 157] on link "12006926" at bounding box center [81, 157] width 32 height 8
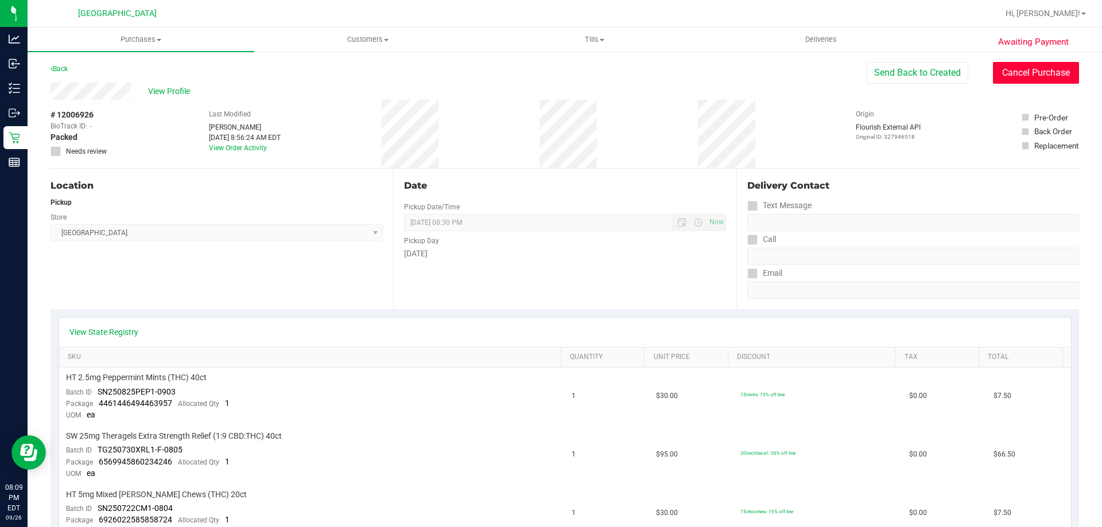
click at [1038, 80] on button "Cancel Purchase" at bounding box center [1036, 73] width 86 height 22
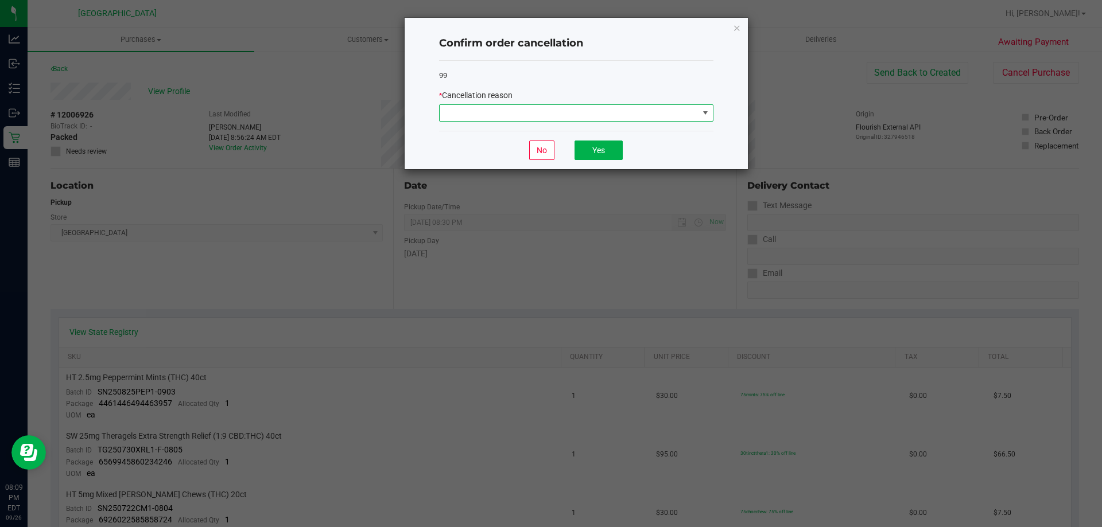
click at [588, 118] on span at bounding box center [569, 113] width 259 height 16
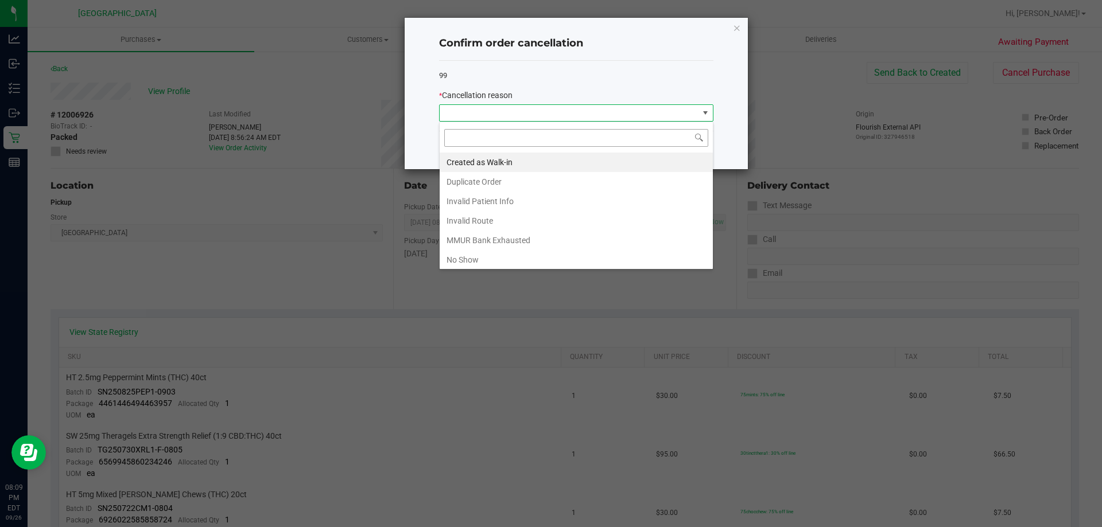
scroll to position [17, 274]
click at [515, 258] on li "No Show" at bounding box center [576, 260] width 273 height 20
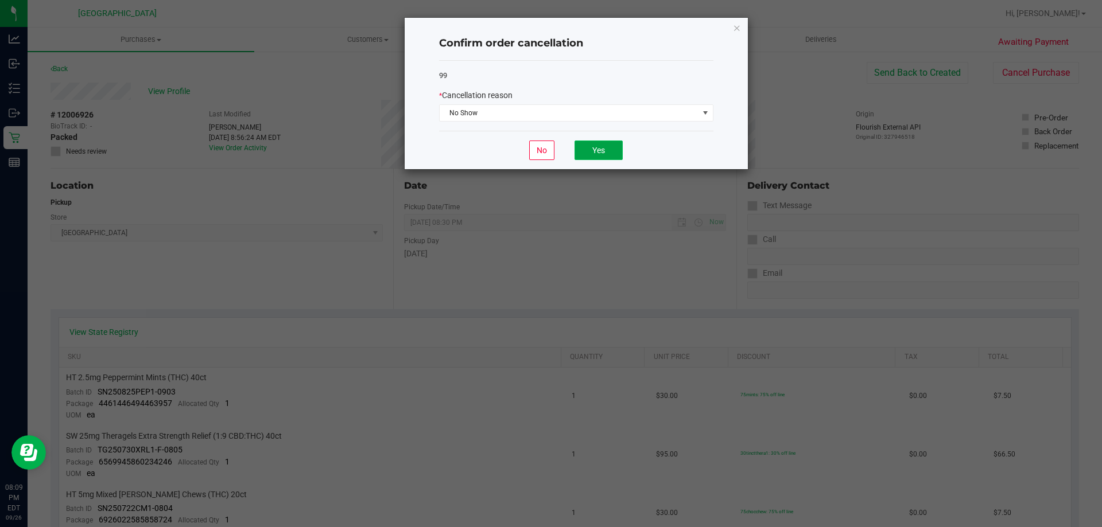
click at [604, 151] on button "Yes" at bounding box center [598, 151] width 48 height 20
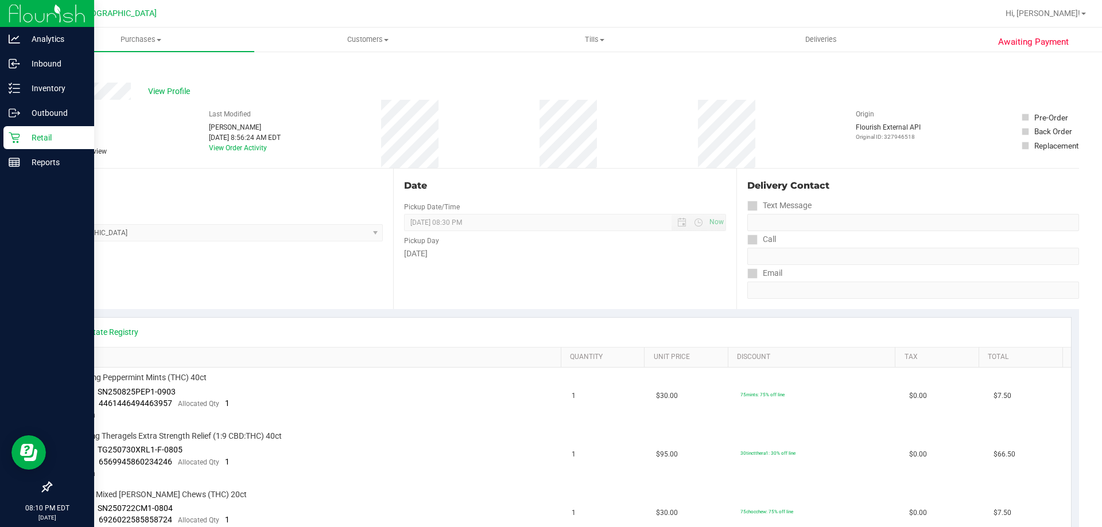
click at [25, 137] on p "Retail" at bounding box center [54, 138] width 69 height 14
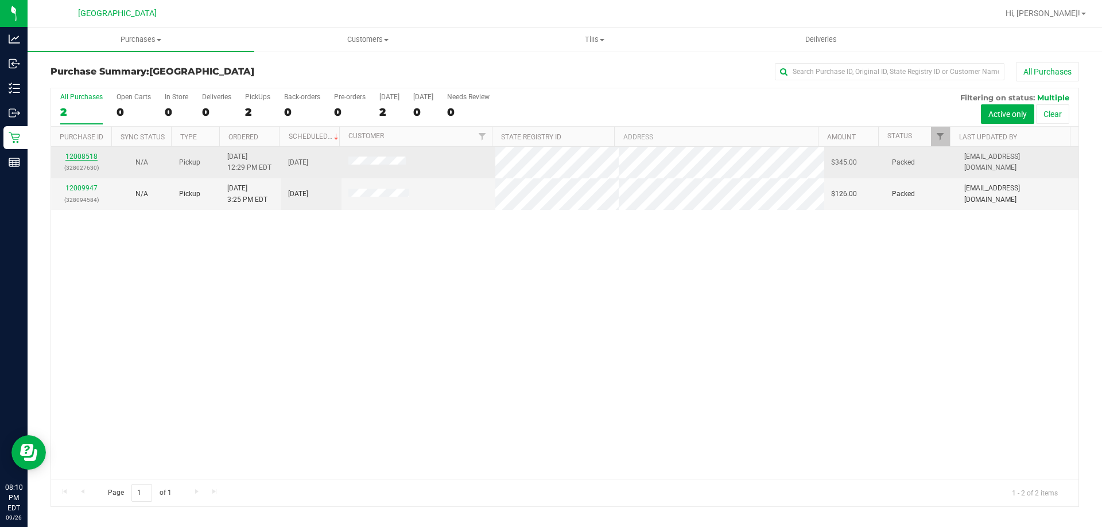
click at [80, 154] on link "12008518" at bounding box center [81, 157] width 32 height 8
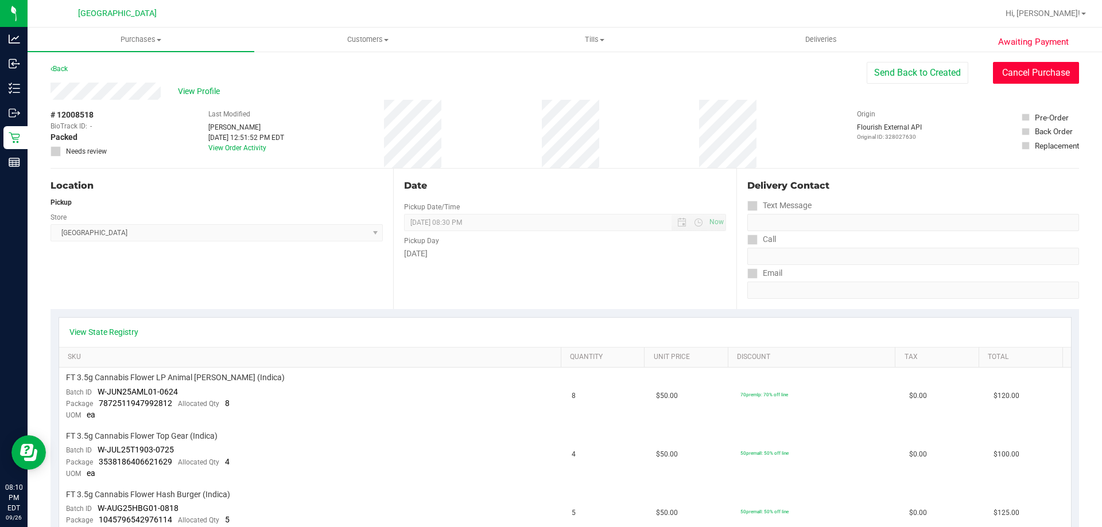
click at [1035, 72] on button "Cancel Purchase" at bounding box center [1036, 73] width 86 height 22
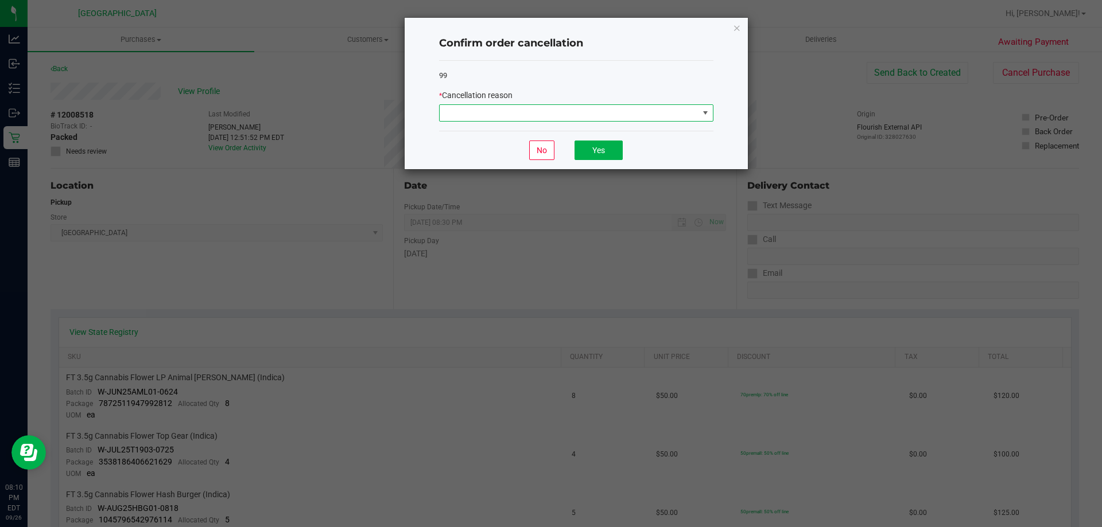
click at [665, 111] on span at bounding box center [569, 113] width 259 height 16
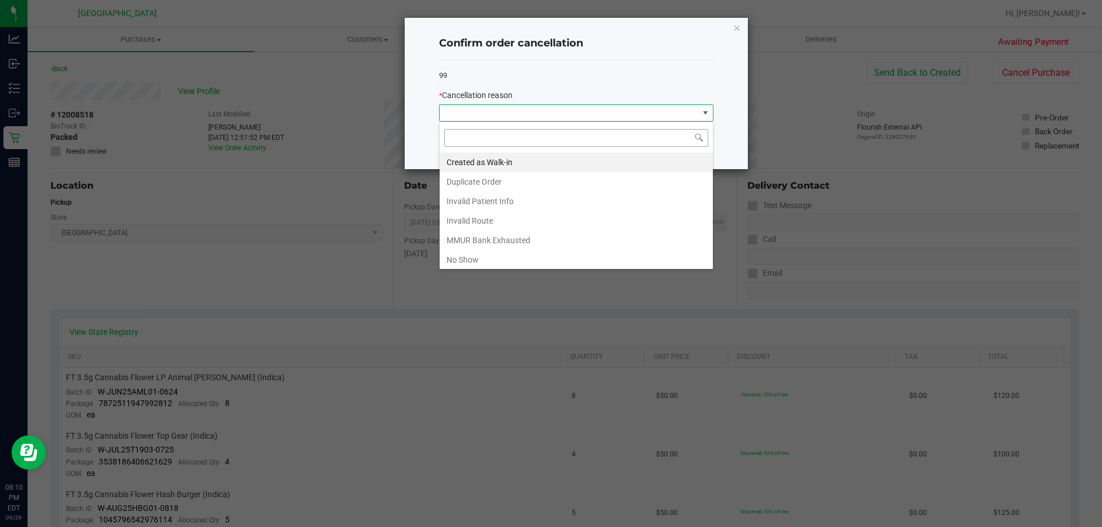
scroll to position [17, 274]
click at [497, 262] on li "No Show" at bounding box center [576, 260] width 273 height 20
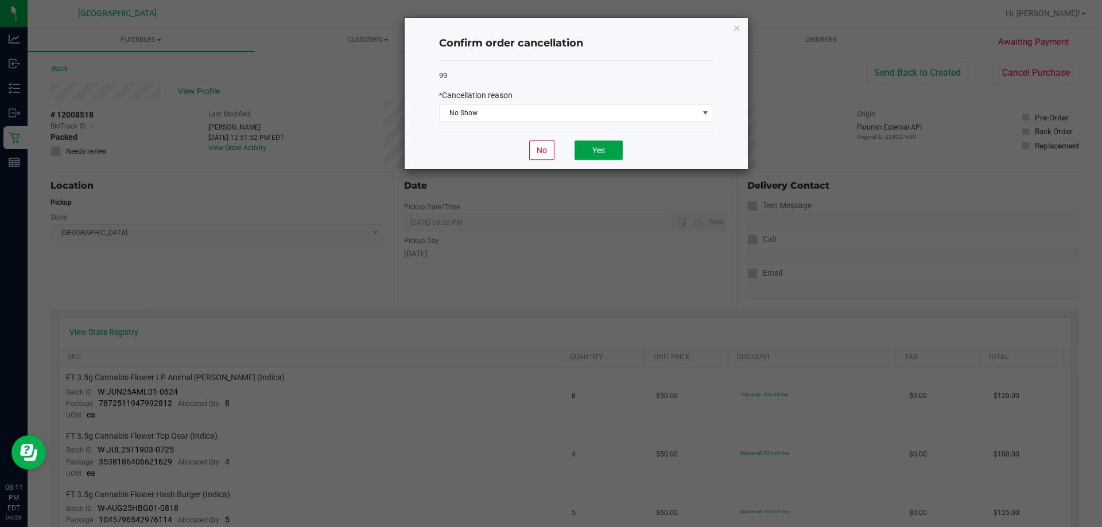
click at [608, 150] on button "Yes" at bounding box center [598, 151] width 48 height 20
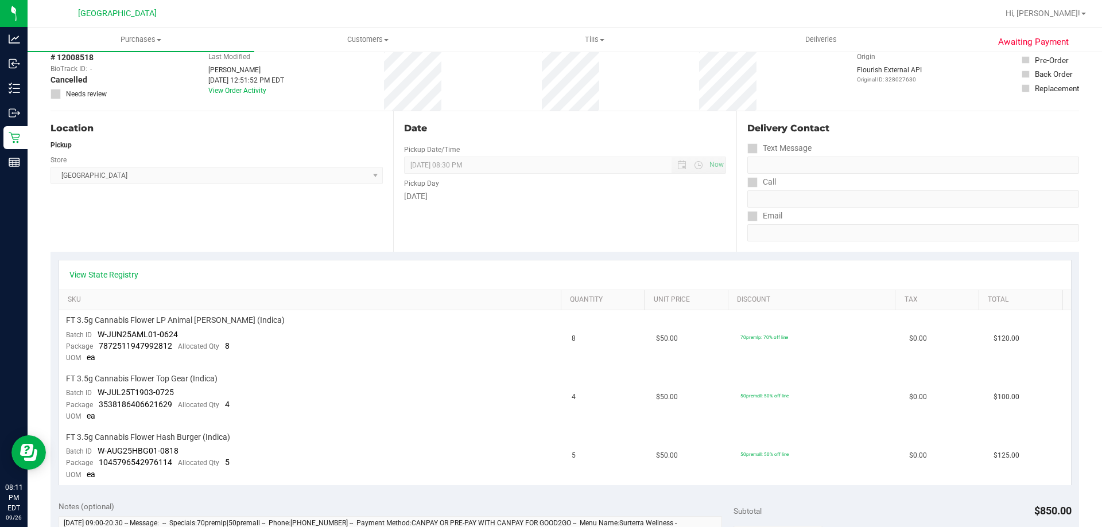
scroll to position [0, 0]
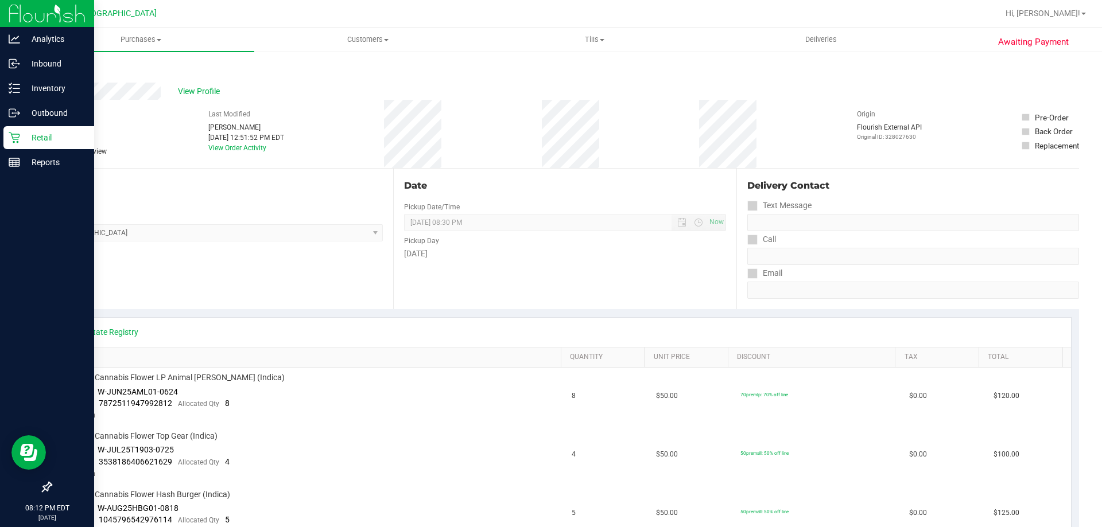
click at [38, 139] on p "Retail" at bounding box center [54, 138] width 69 height 14
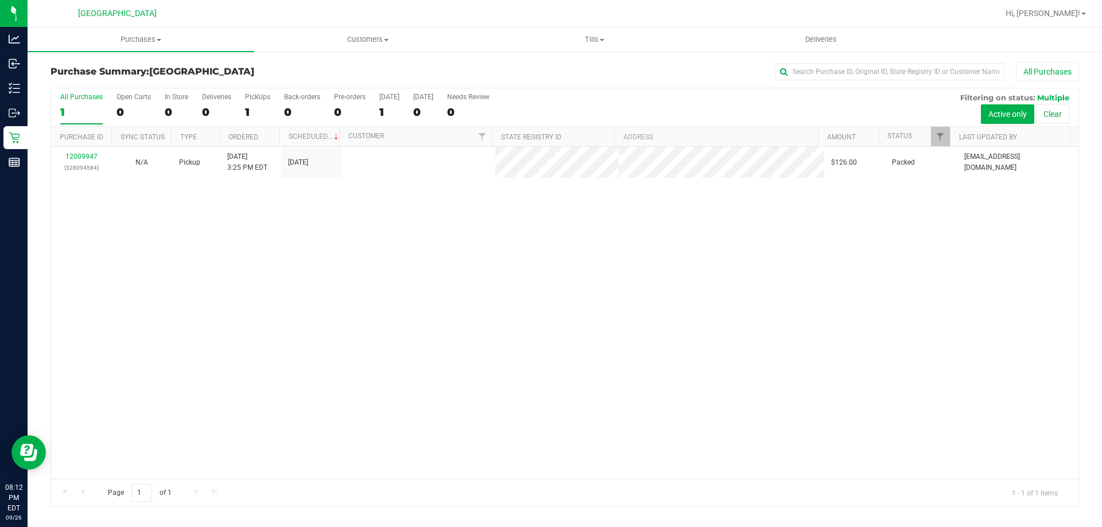
click at [76, 153] on link "12009947" at bounding box center [81, 157] width 32 height 8
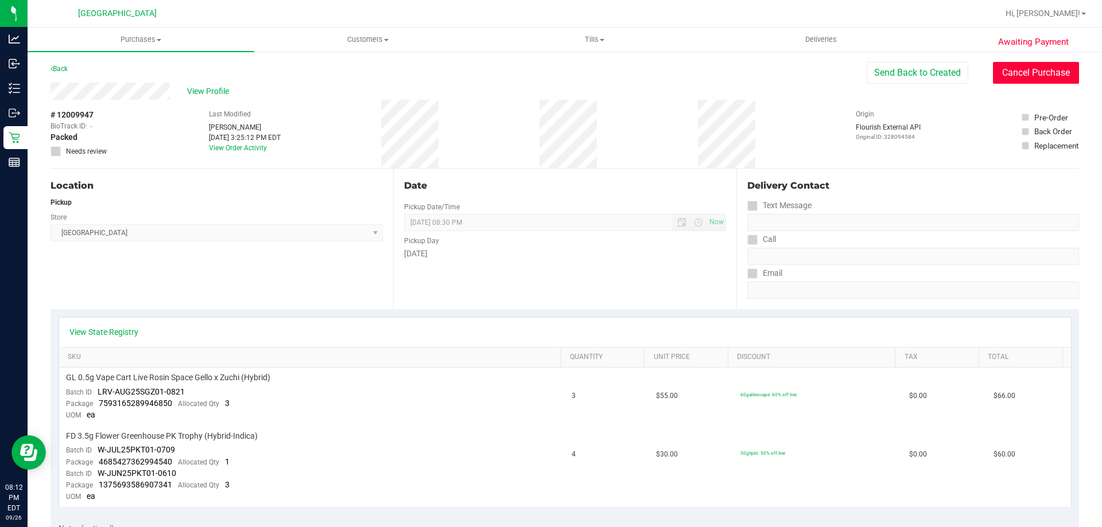
click at [1035, 69] on button "Cancel Purchase" at bounding box center [1036, 73] width 86 height 22
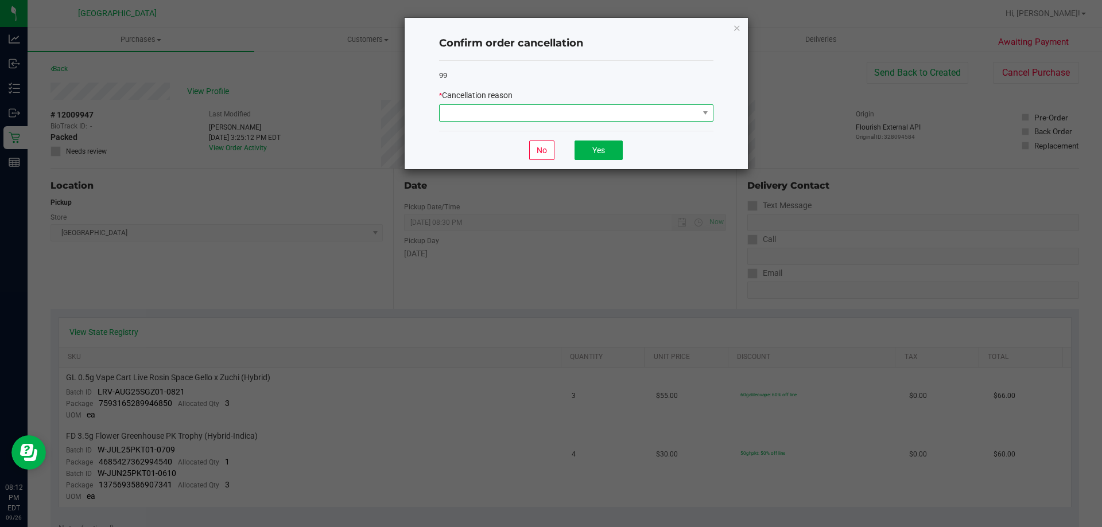
click at [553, 119] on span at bounding box center [569, 113] width 259 height 16
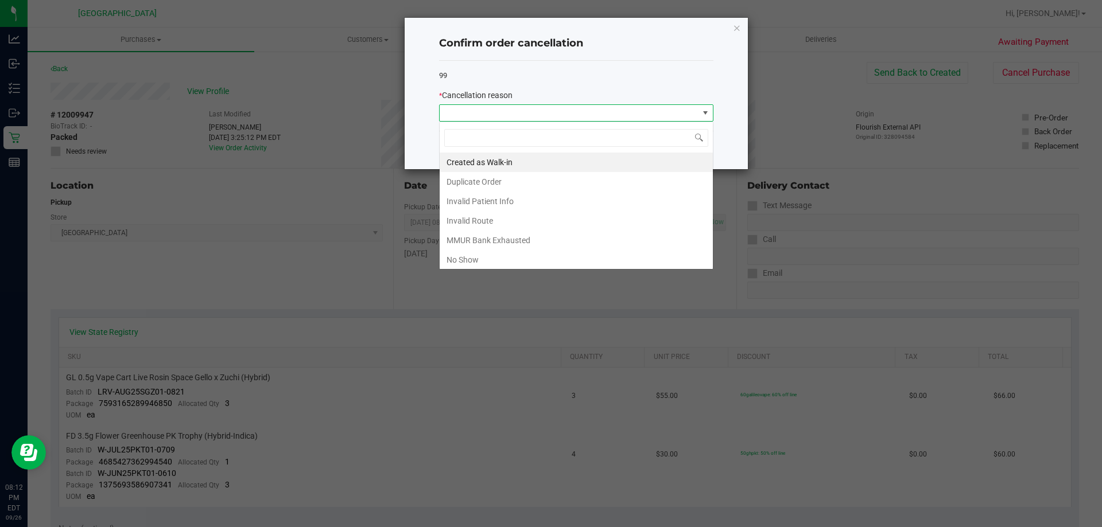
scroll to position [17, 274]
click at [498, 259] on li "No Show" at bounding box center [576, 260] width 273 height 20
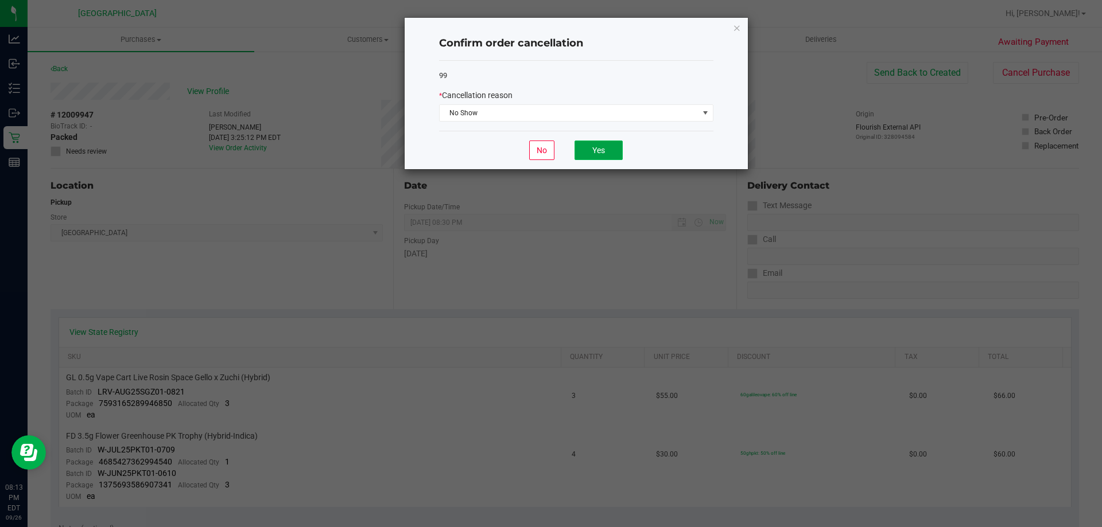
click at [619, 145] on button "Yes" at bounding box center [598, 151] width 48 height 20
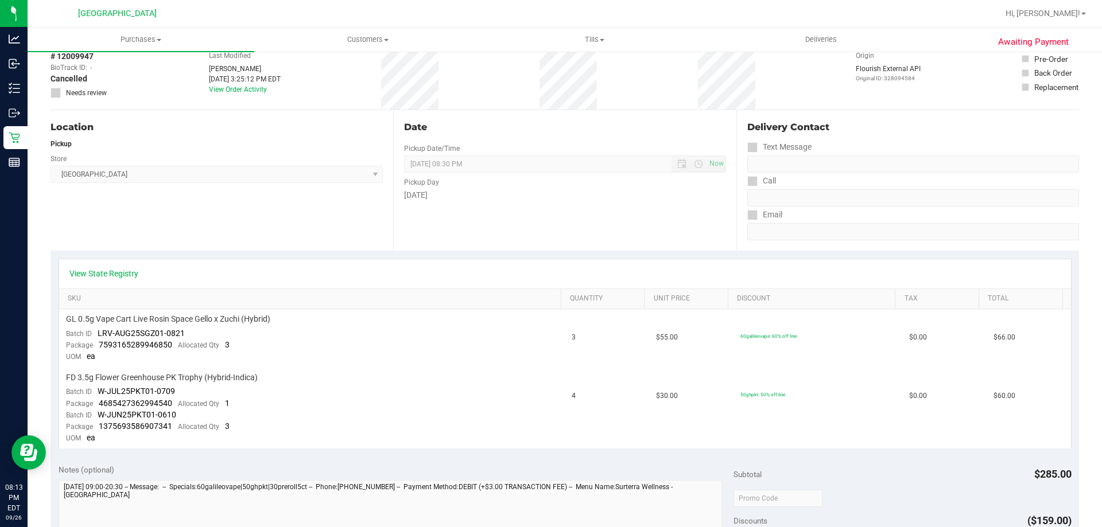
scroll to position [115, 0]
